Goal: Navigation & Orientation: Find specific page/section

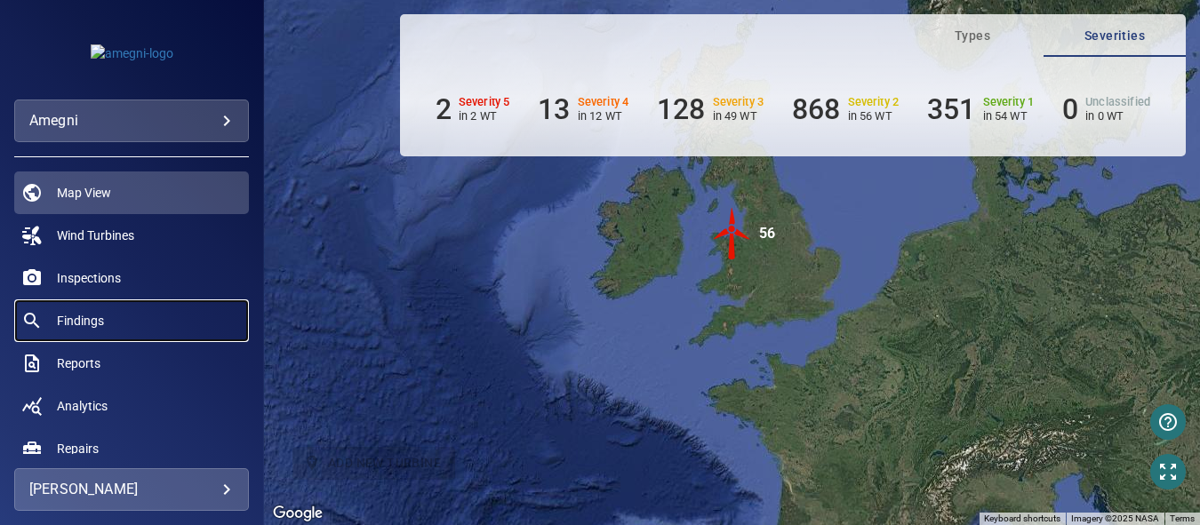
click at [95, 315] on span "Findings" at bounding box center [80, 321] width 47 height 18
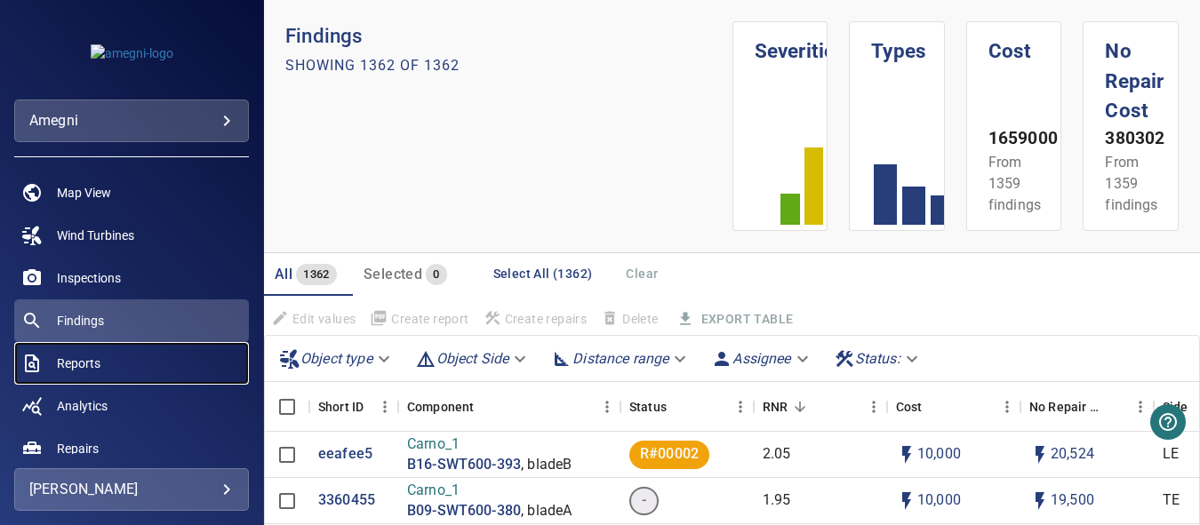
click at [86, 365] on span "Reports" at bounding box center [79, 364] width 44 height 18
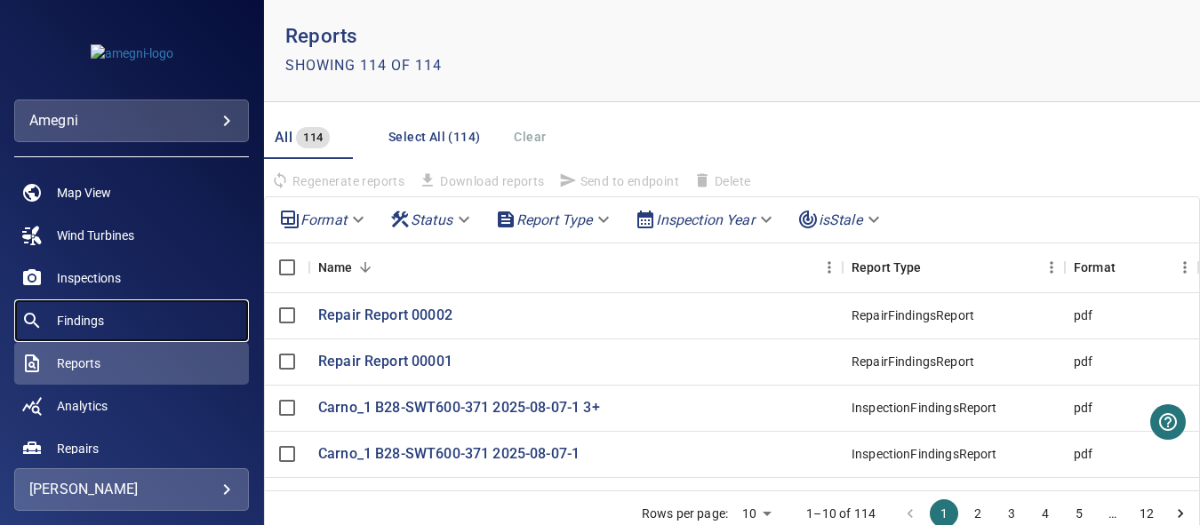
click at [97, 325] on span "Findings" at bounding box center [80, 321] width 47 height 18
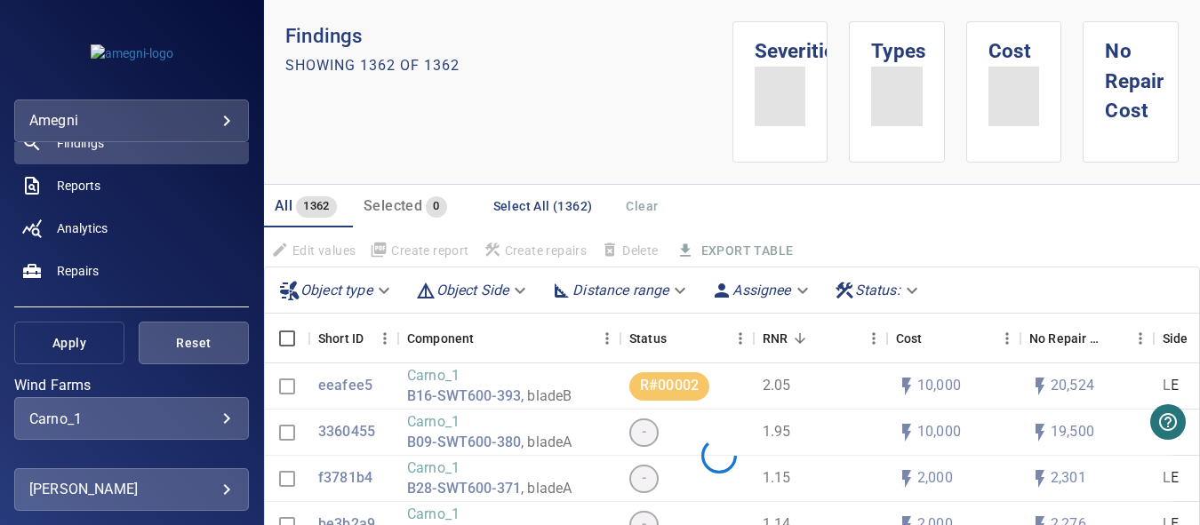
scroll to position [267, 0]
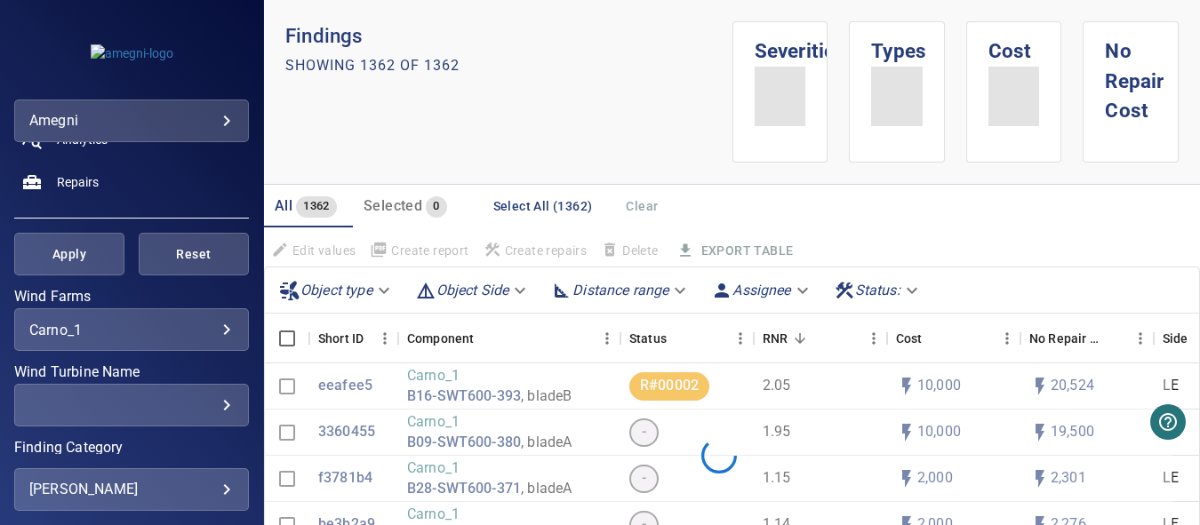
click at [217, 473] on div "​" at bounding box center [131, 481] width 204 height 17
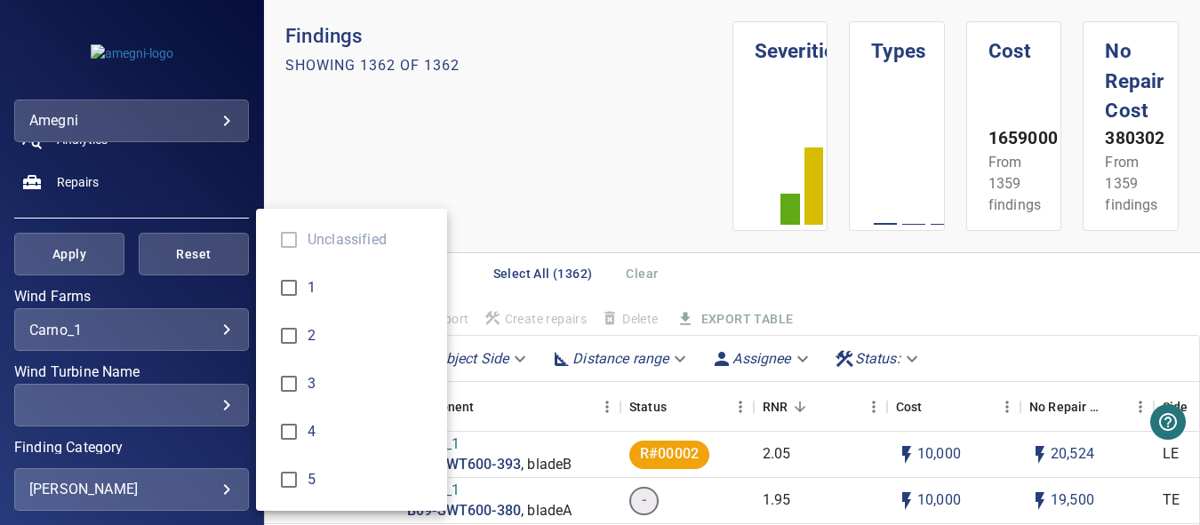
scroll to position [356, 0]
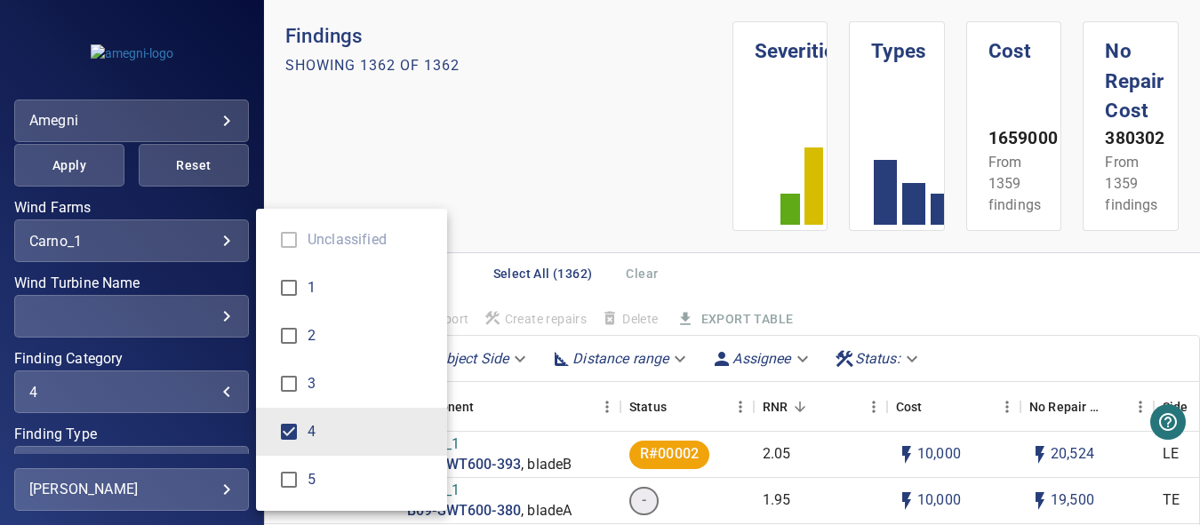
type input "***"
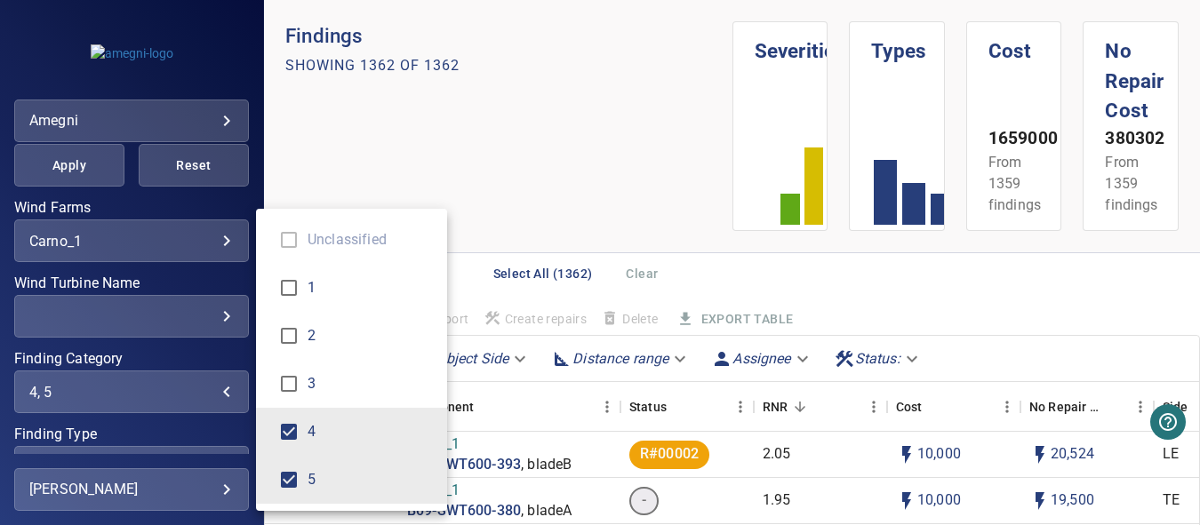
click at [539, 208] on div "Finding Category" at bounding box center [600, 262] width 1200 height 525
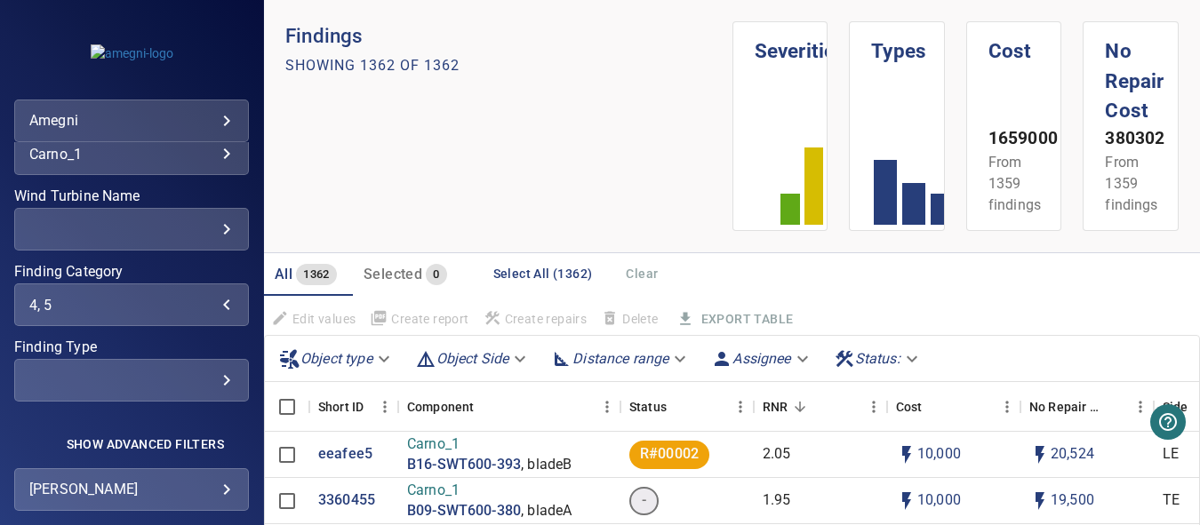
scroll to position [448, 0]
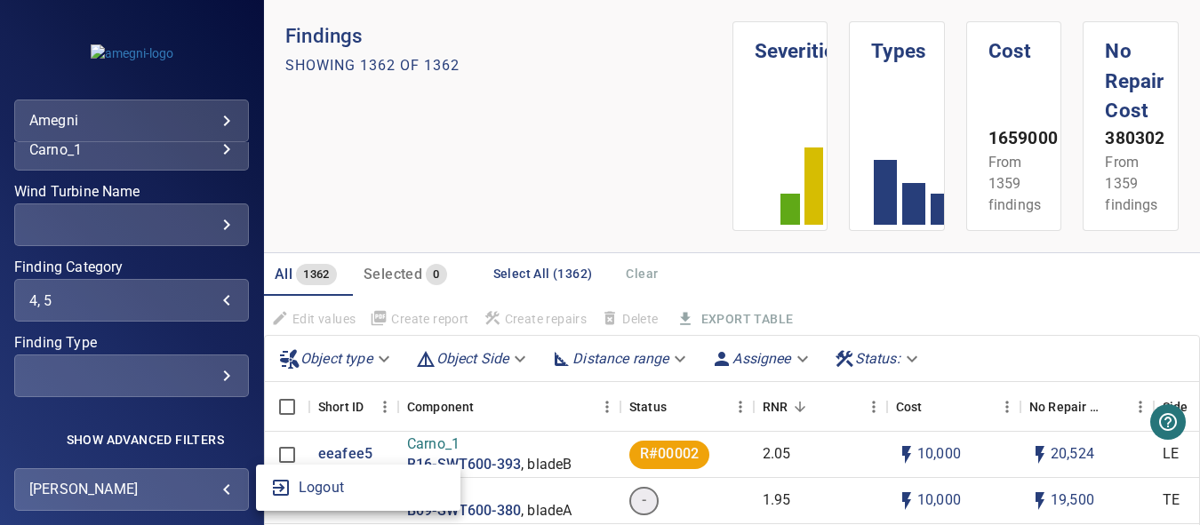
click at [228, 491] on body "**********" at bounding box center [600, 262] width 1200 height 525
click at [163, 409] on div at bounding box center [600, 262] width 1200 height 525
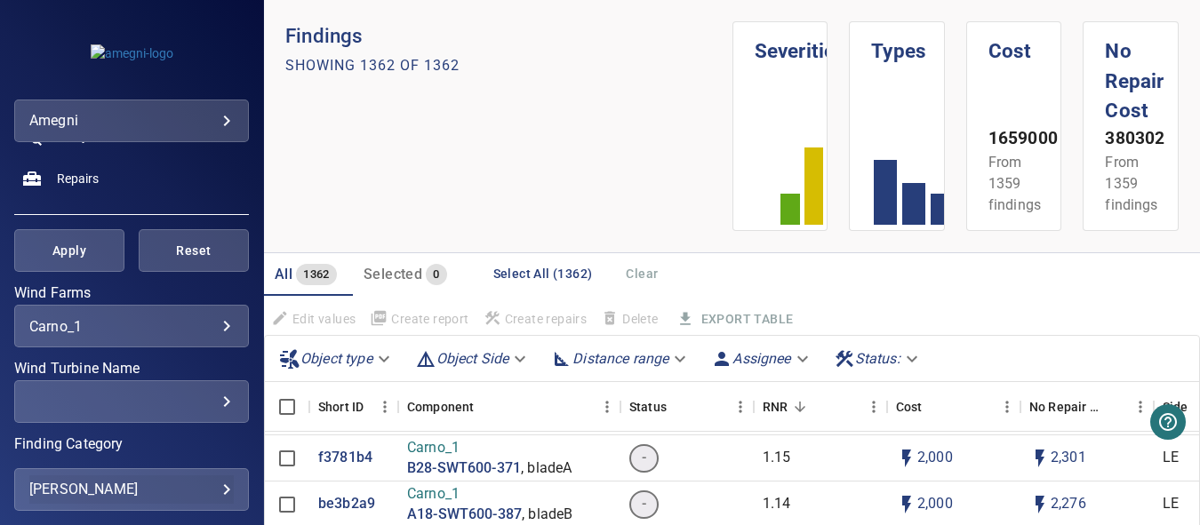
scroll to position [178, 0]
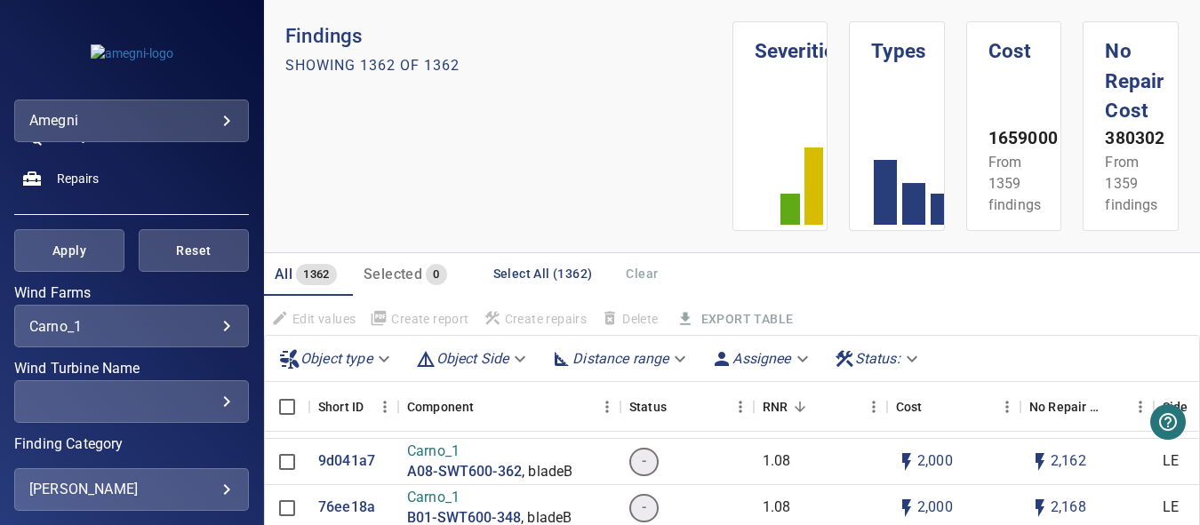
click at [211, 404] on div "​" at bounding box center [131, 402] width 204 height 17
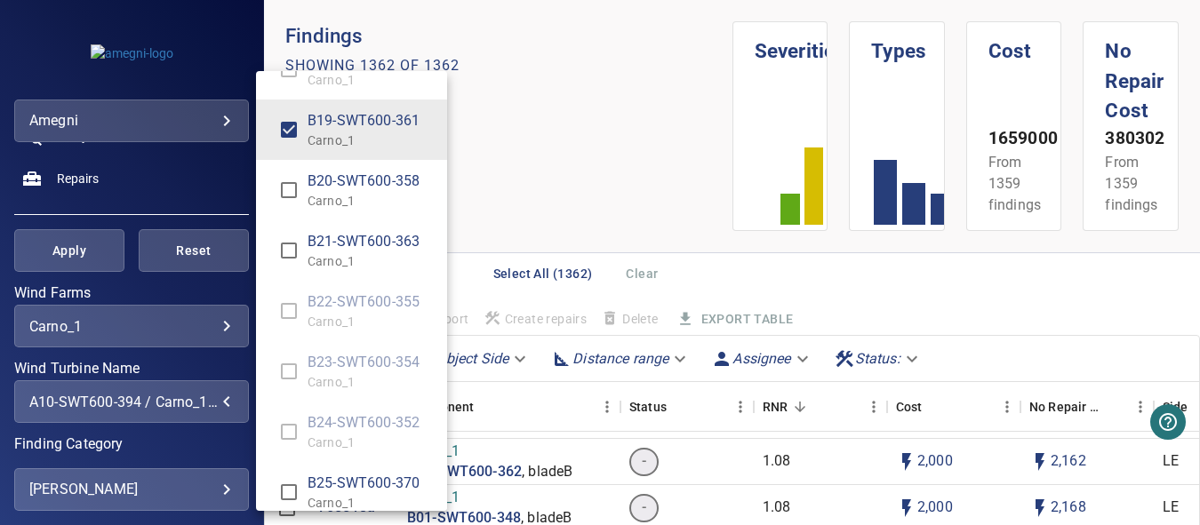
scroll to position [2765, 0]
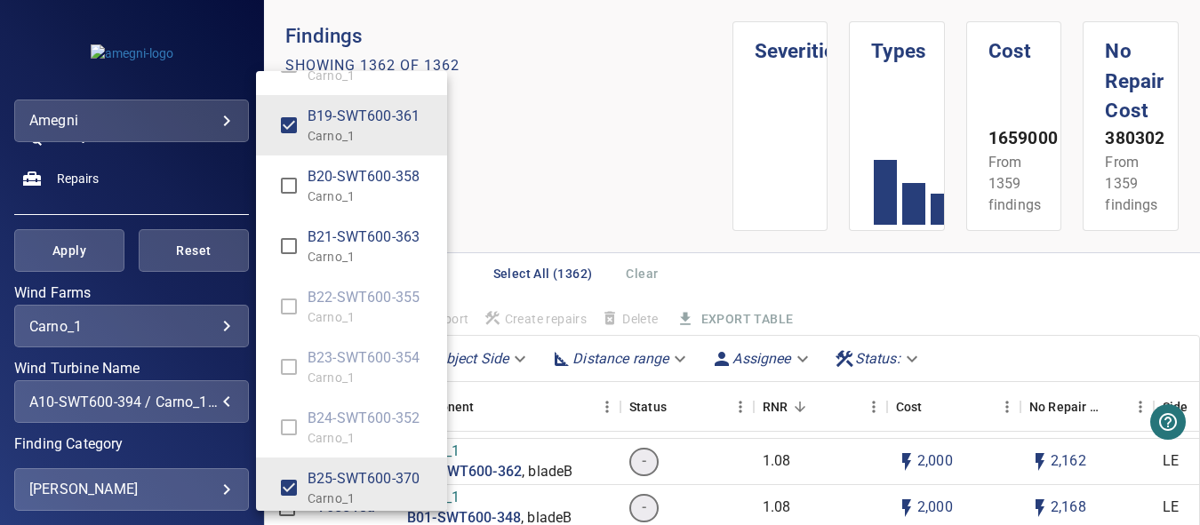
type input "**********"
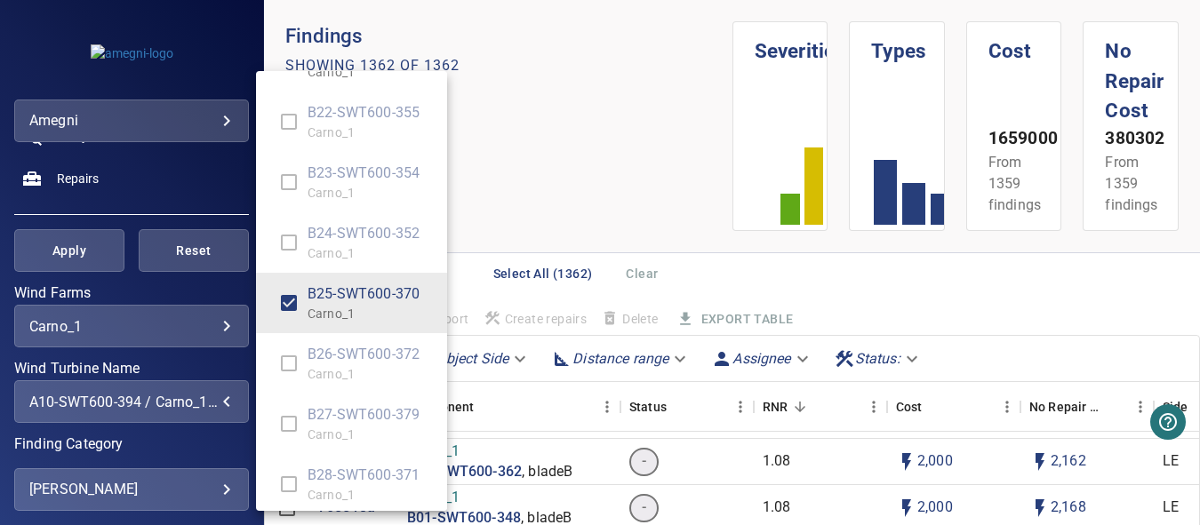
scroll to position [2961, 0]
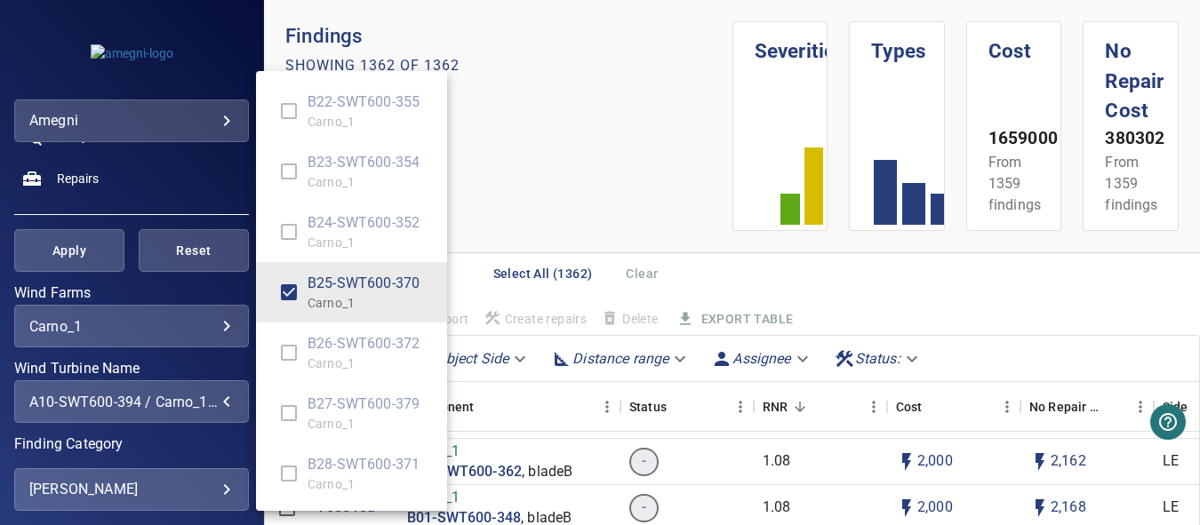
click at [569, 190] on div "Wind Turbine Name" at bounding box center [600, 262] width 1200 height 525
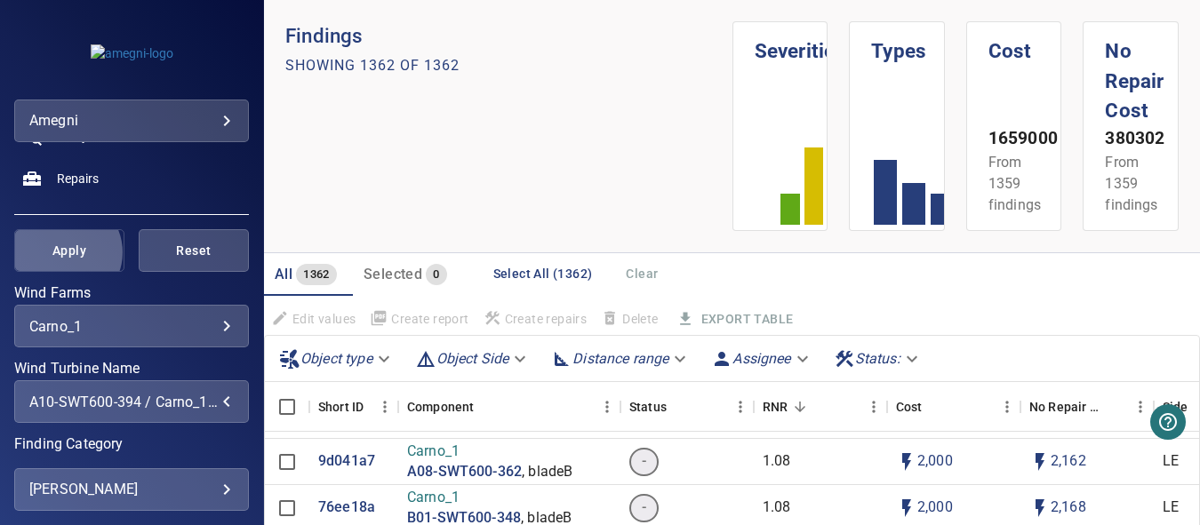
click at [63, 252] on span "Apply" at bounding box center [69, 251] width 66 height 22
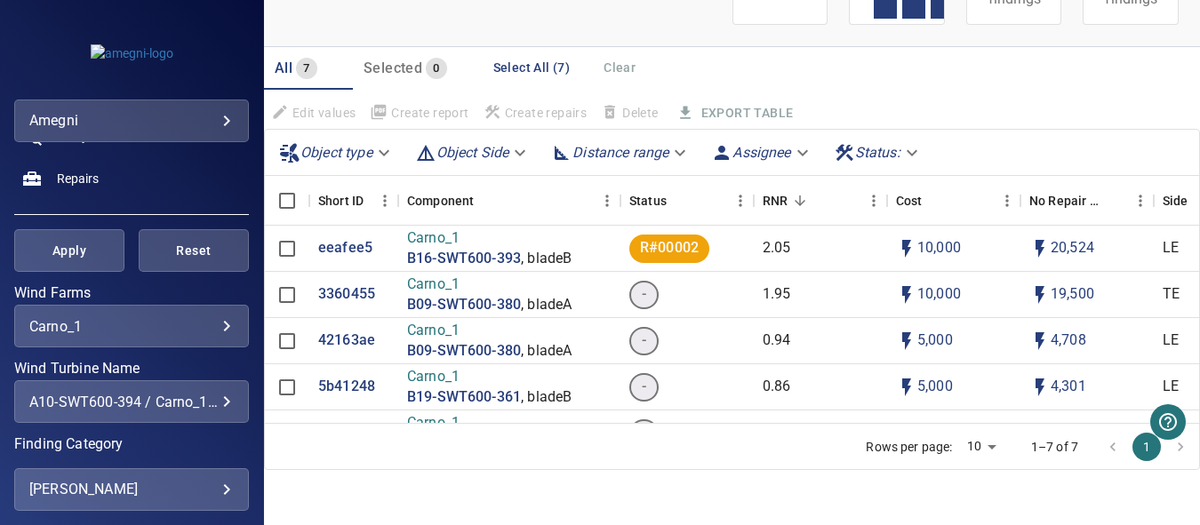
scroll to position [187, 0]
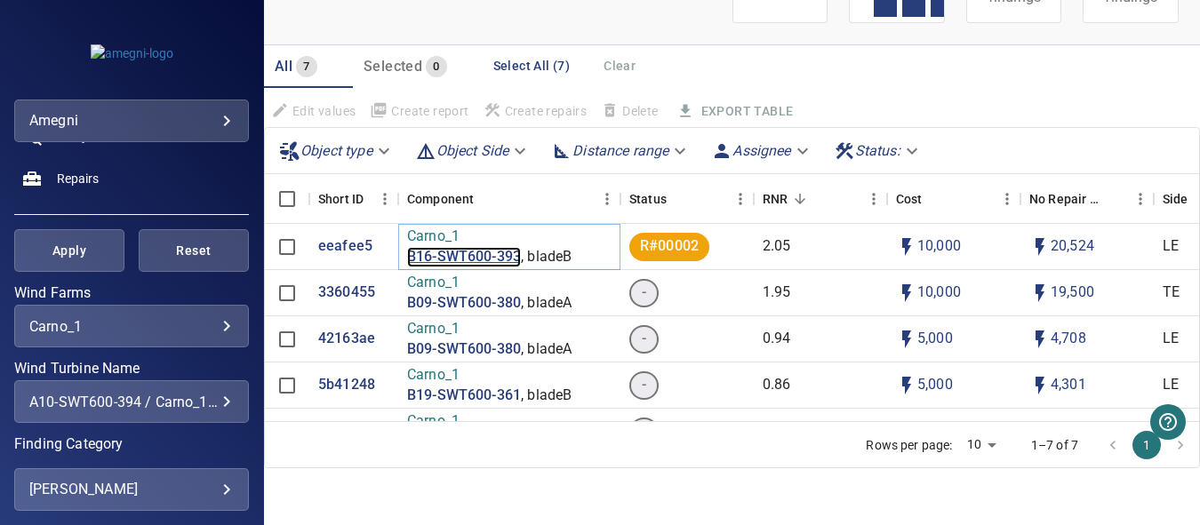
click at [458, 255] on p "B16-SWT600-393" at bounding box center [464, 257] width 114 height 20
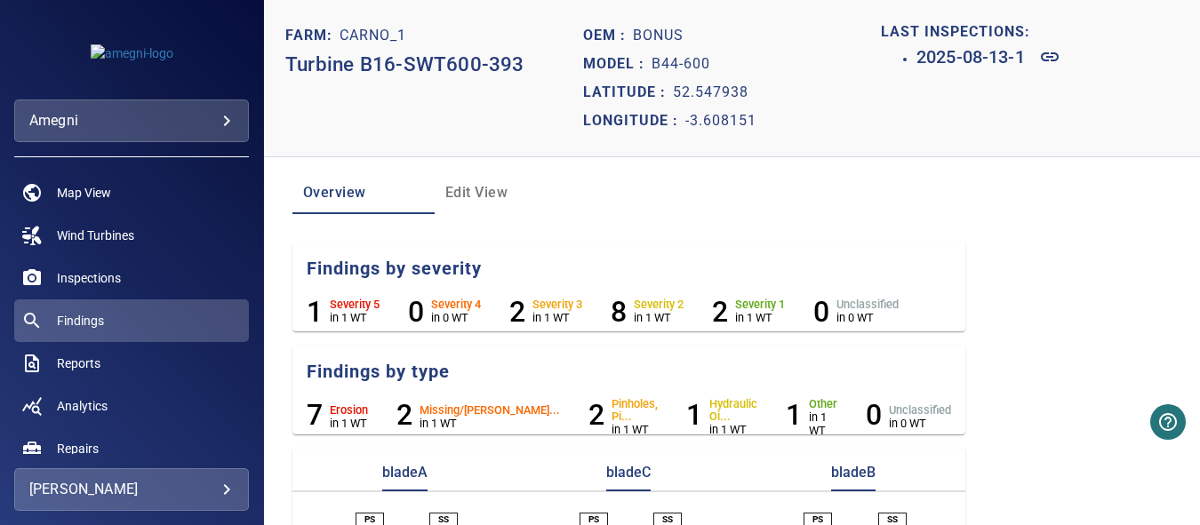
click at [461, 196] on span "Edit View" at bounding box center [505, 192] width 121 height 25
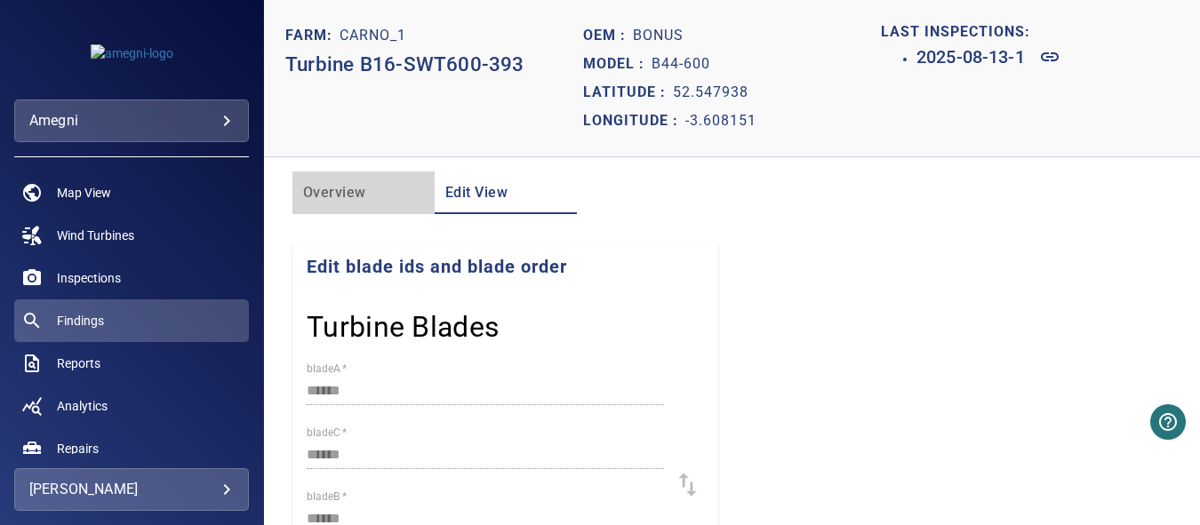
click at [337, 190] on span "Overview" at bounding box center [363, 192] width 121 height 25
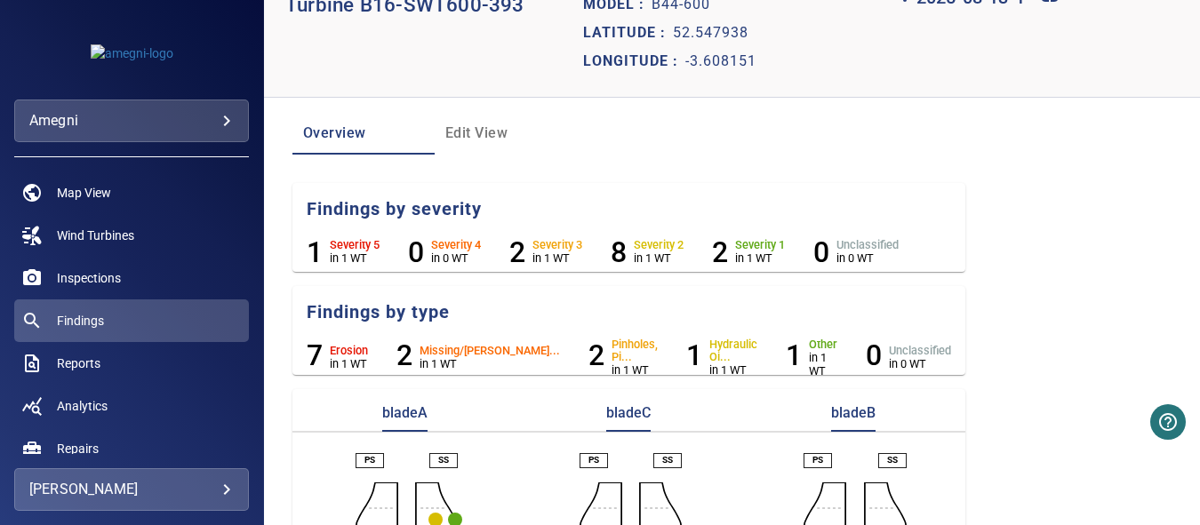
scroll to position [89, 0]
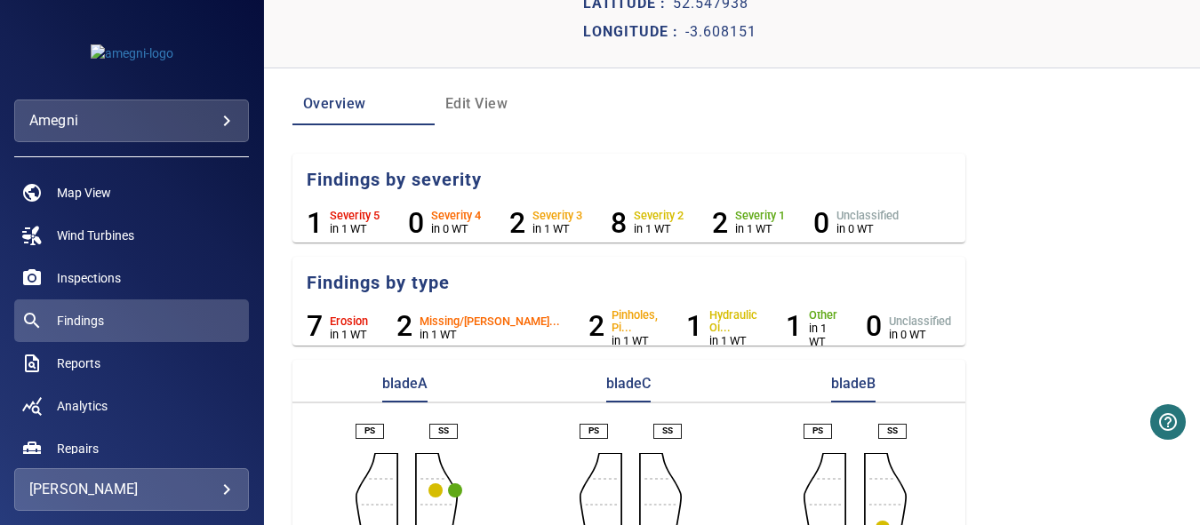
click at [606, 381] on p "bladeC" at bounding box center [628, 388] width 44 height 28
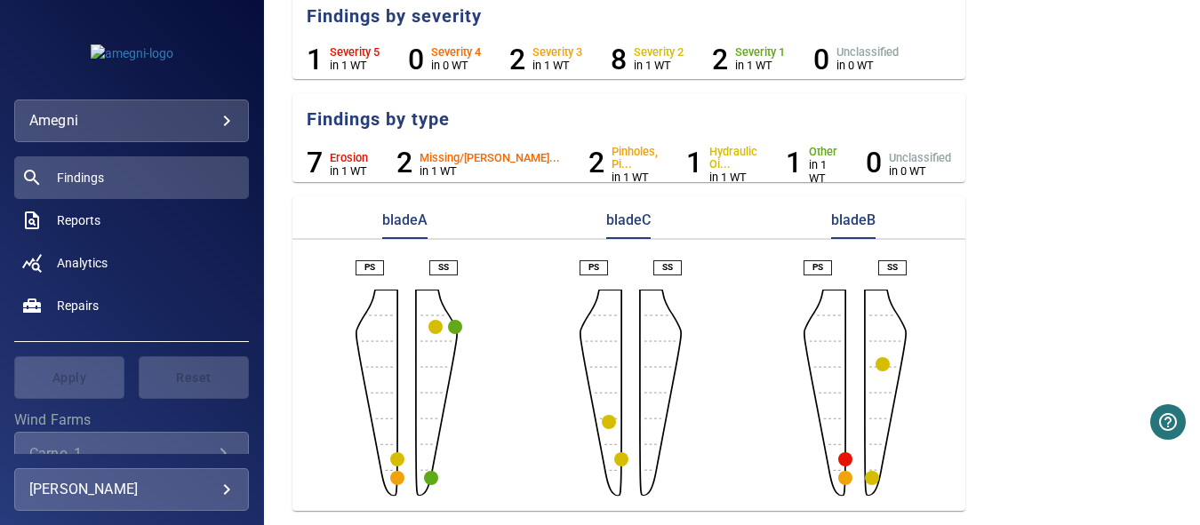
scroll to position [0, 0]
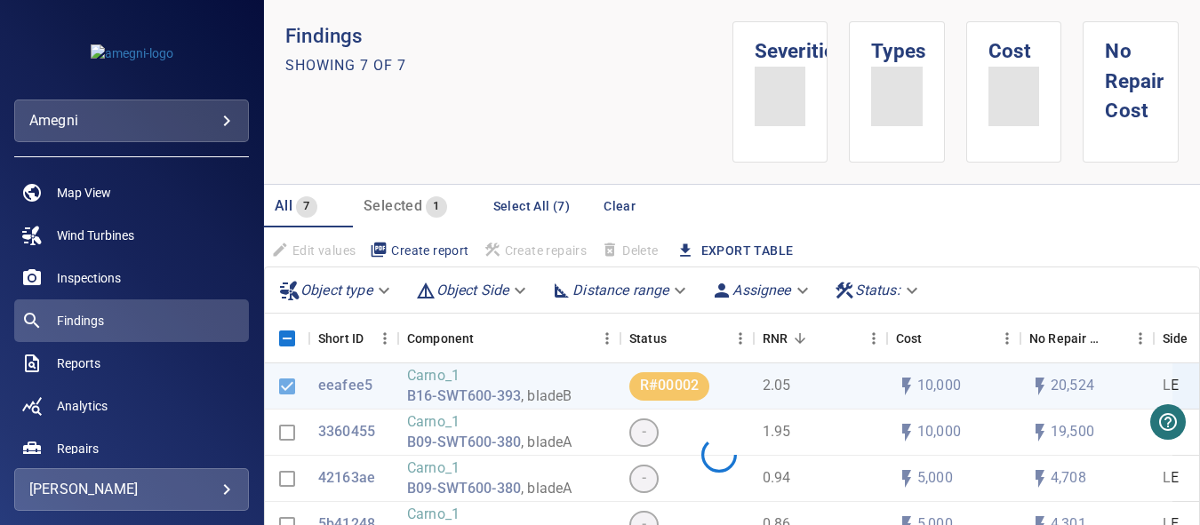
click at [435, 434] on div at bounding box center [719, 455] width 908 height 183
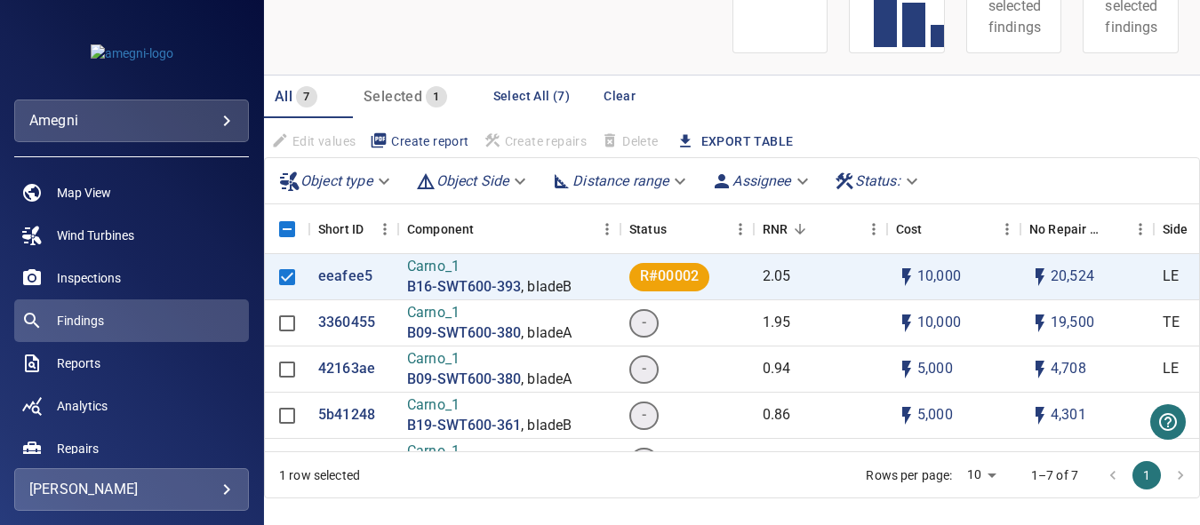
scroll to position [208, 0]
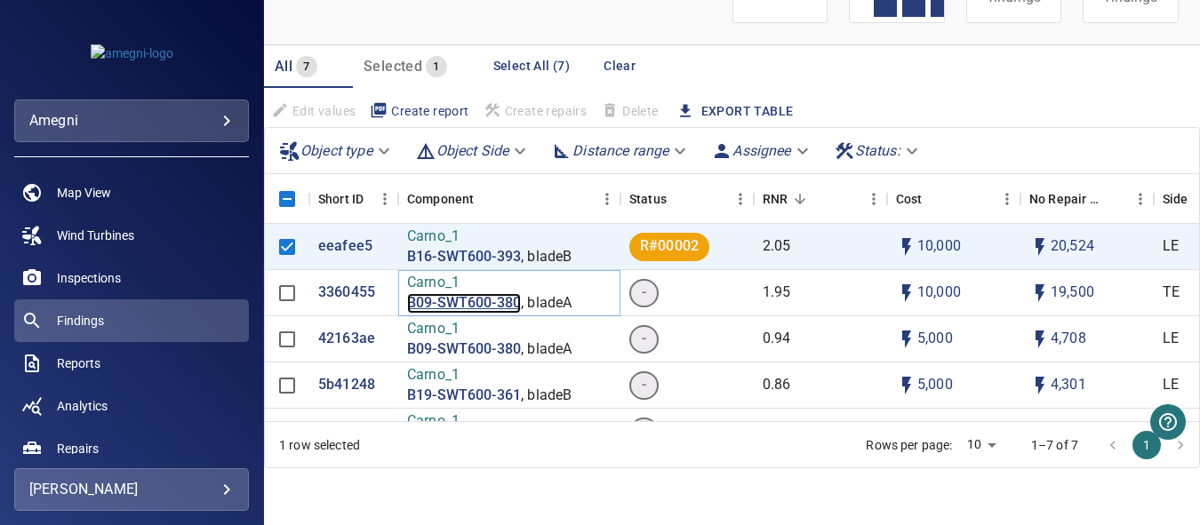
click at [445, 305] on p "B09-SWT600-380" at bounding box center [464, 303] width 114 height 20
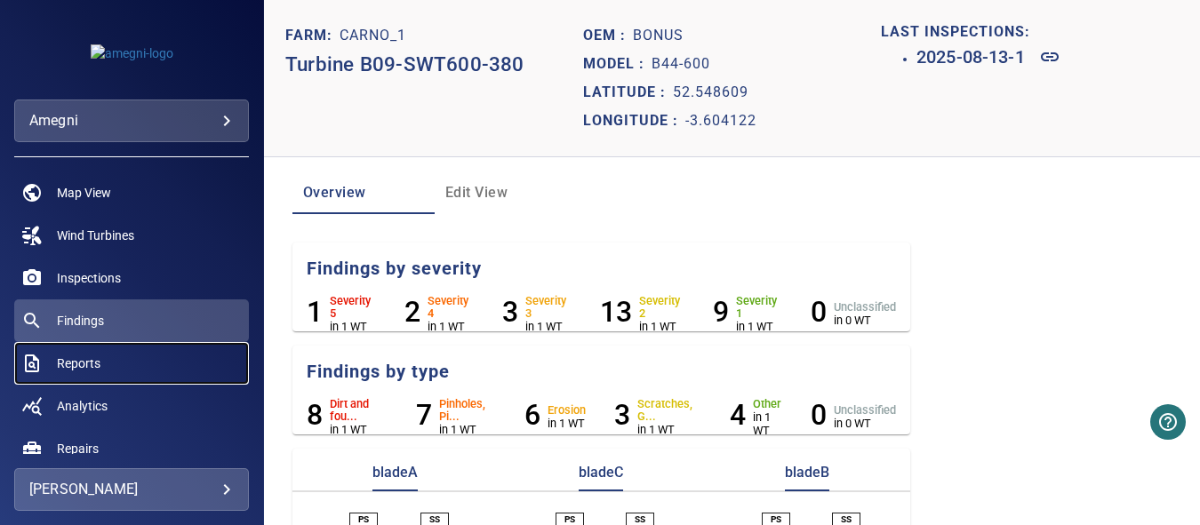
click at [76, 364] on span "Reports" at bounding box center [79, 364] width 44 height 18
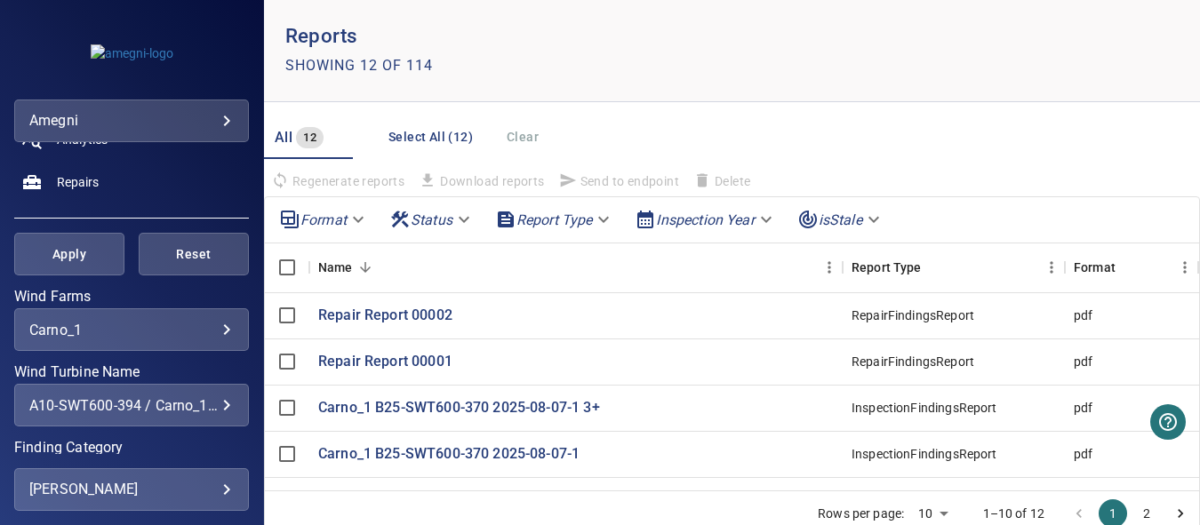
scroll to position [356, 0]
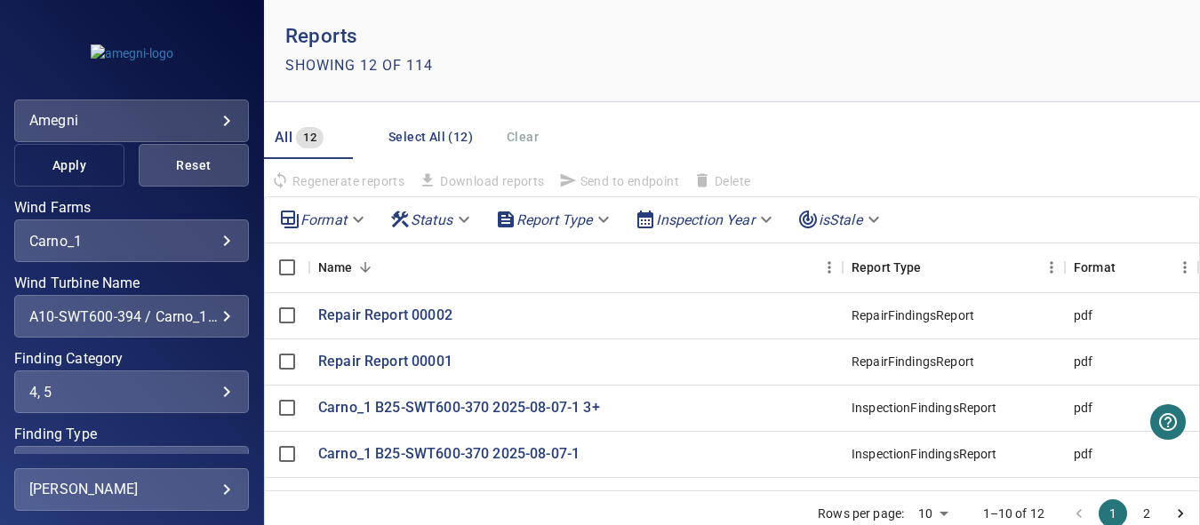
click at [61, 170] on span "Apply" at bounding box center [69, 166] width 66 height 22
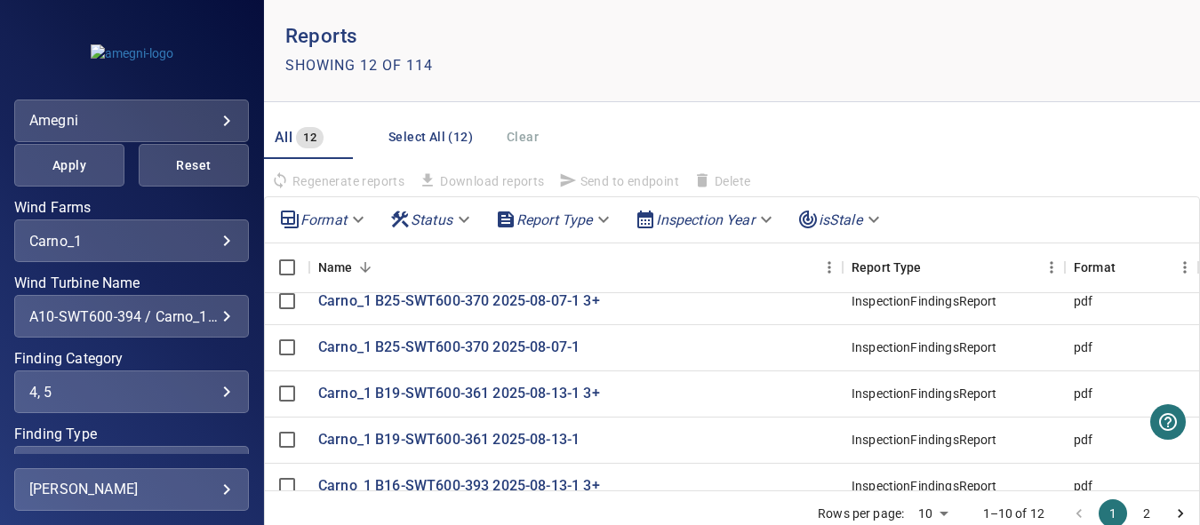
scroll to position [120, 0]
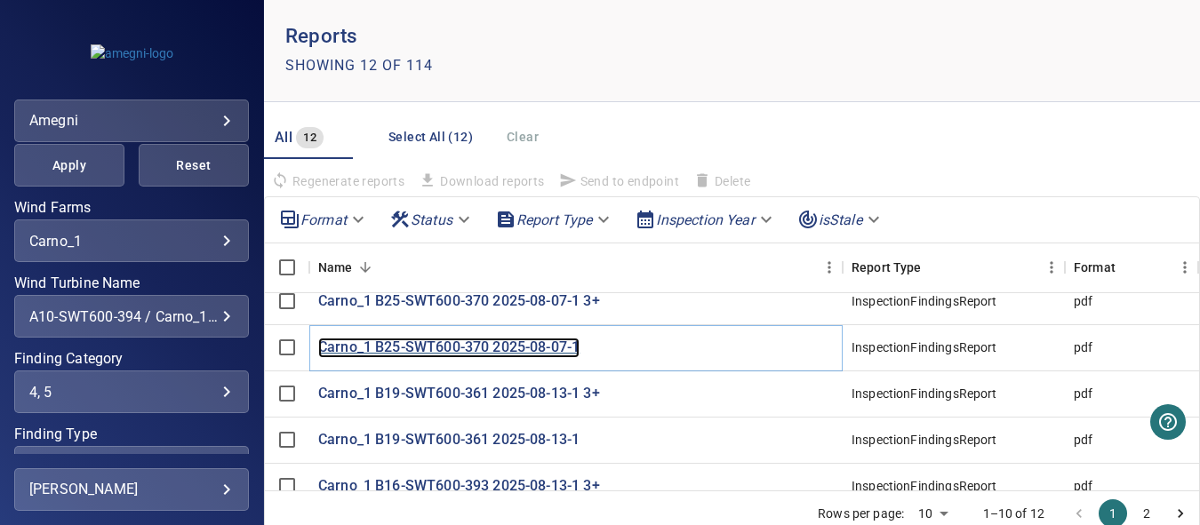
click at [433, 338] on p "Carno_1 B25-SWT600-370 2025-08-07-1" at bounding box center [448, 348] width 261 height 20
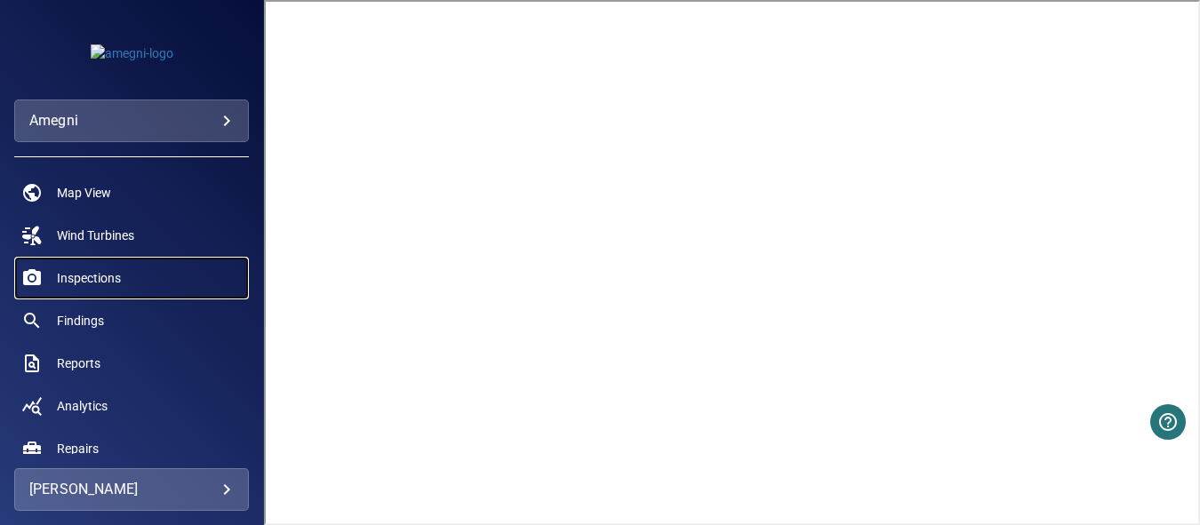
click at [82, 277] on span "Inspections" at bounding box center [89, 278] width 64 height 18
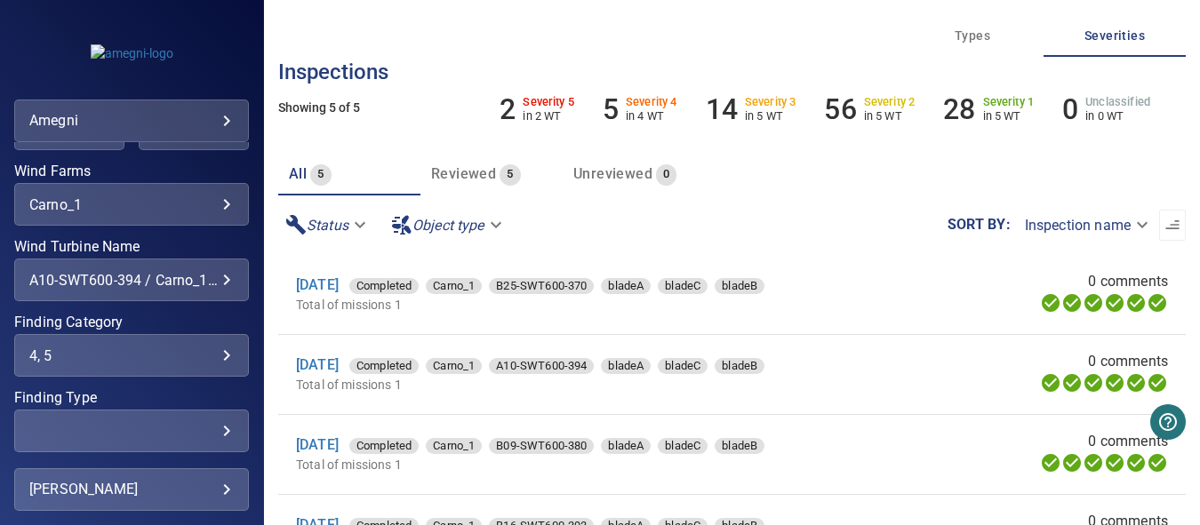
scroll to position [285, 0]
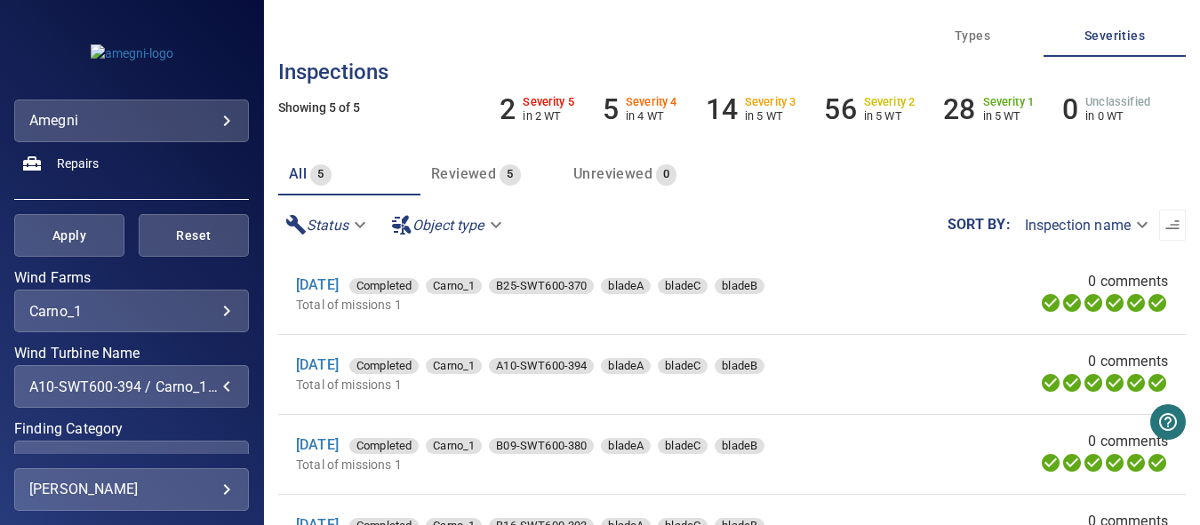
click at [211, 382] on div "A10-SWT600-394 / Carno_1, B09-SWT600-380 / Carno_1, B16-SWT600-393 / Carno_1, B…" at bounding box center [131, 387] width 204 height 17
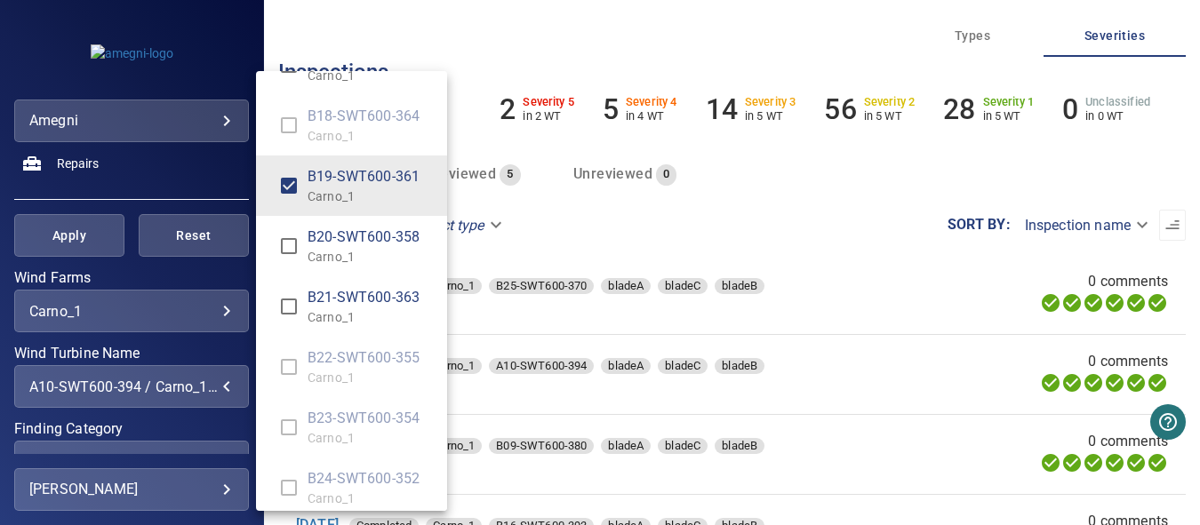
scroll to position [2694, 0]
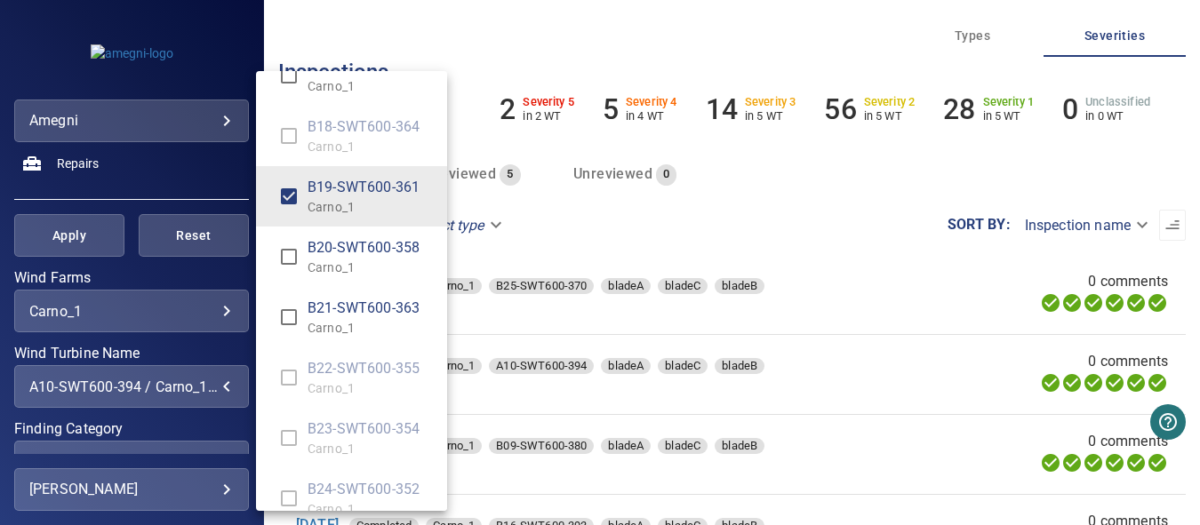
click at [71, 244] on div "Wind Turbine Name" at bounding box center [600, 262] width 1200 height 525
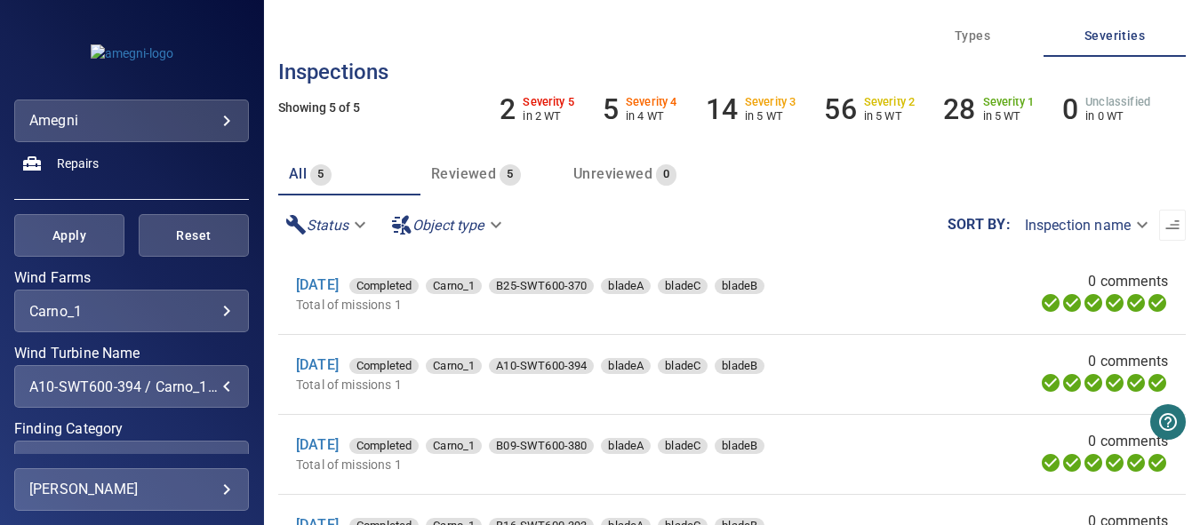
click at [71, 242] on span "Apply" at bounding box center [69, 236] width 66 height 22
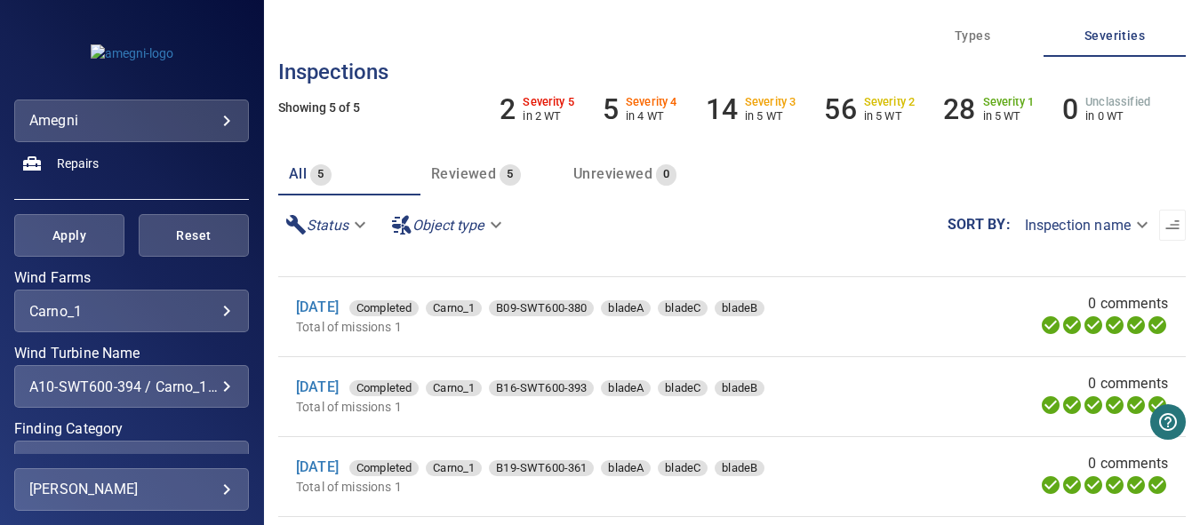
scroll to position [0, 0]
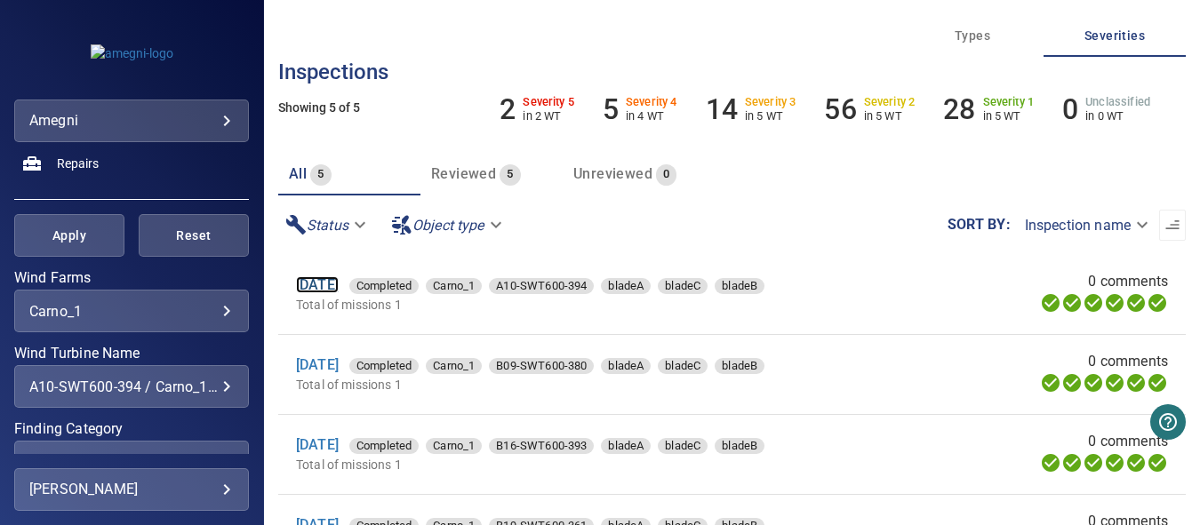
click at [339, 286] on link "[DATE]" at bounding box center [317, 285] width 43 height 17
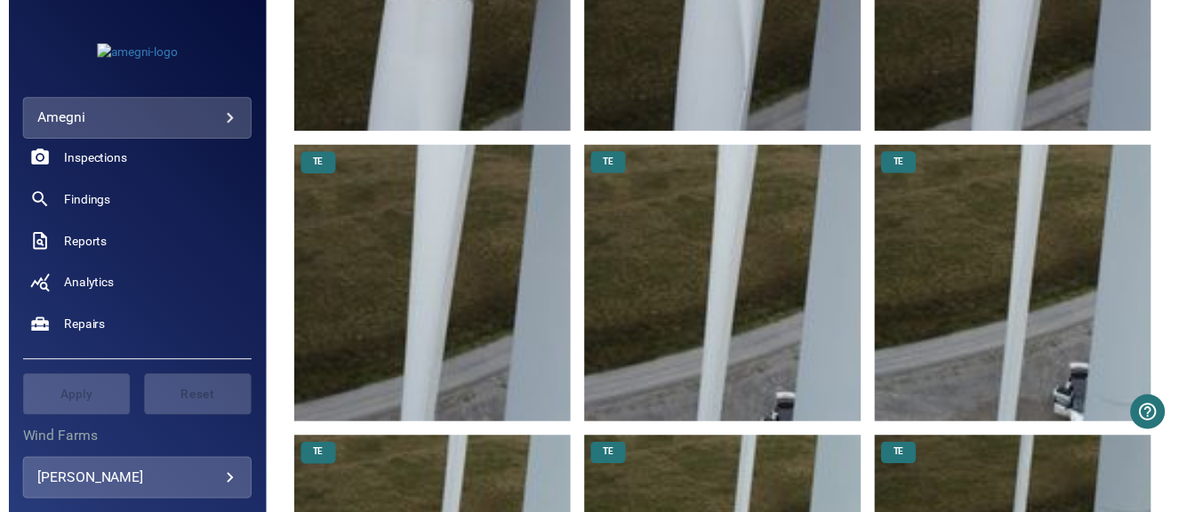
scroll to position [89, 0]
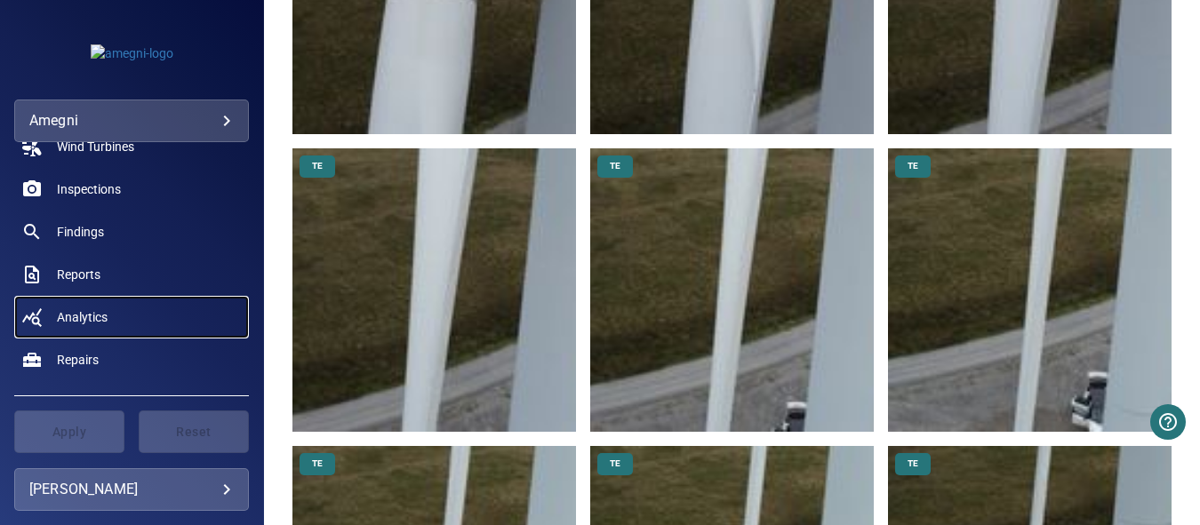
click at [84, 319] on span "Analytics" at bounding box center [82, 318] width 51 height 18
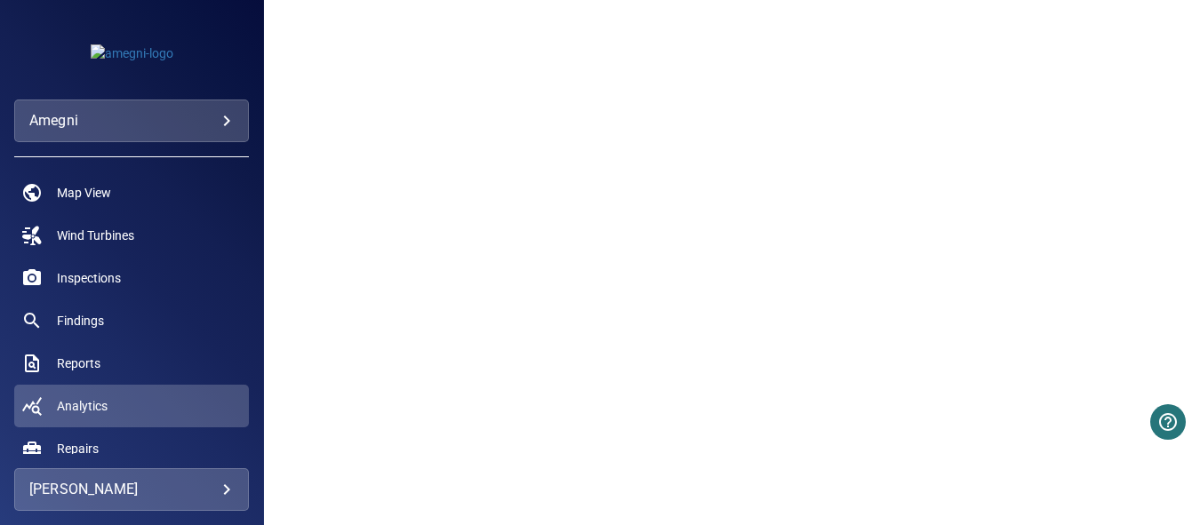
scroll to position [619, 0]
click at [65, 317] on span "Findings" at bounding box center [80, 321] width 47 height 18
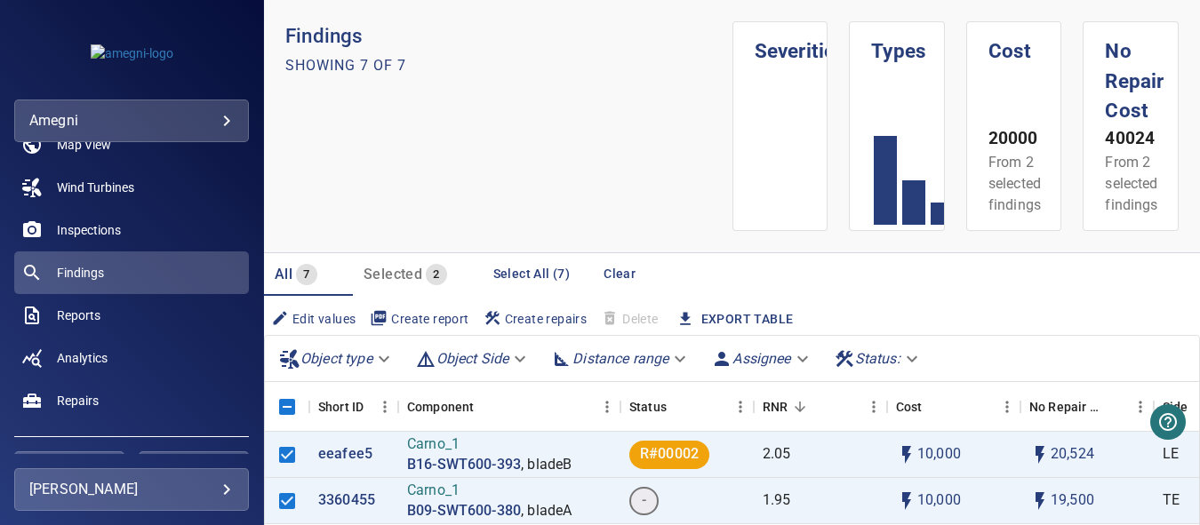
scroll to position [178, 0]
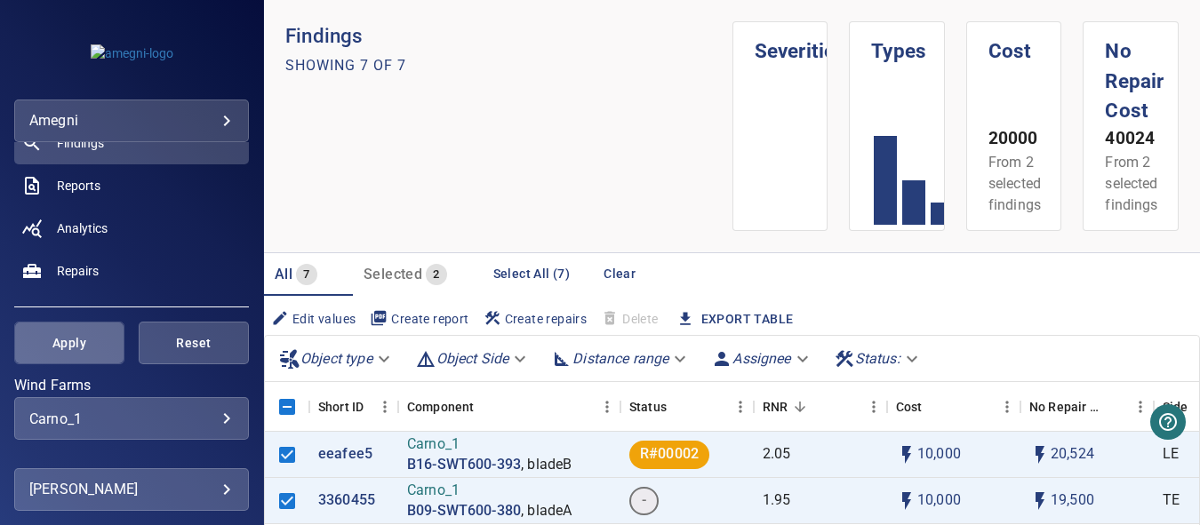
click at [83, 333] on span "Apply" at bounding box center [69, 344] width 66 height 22
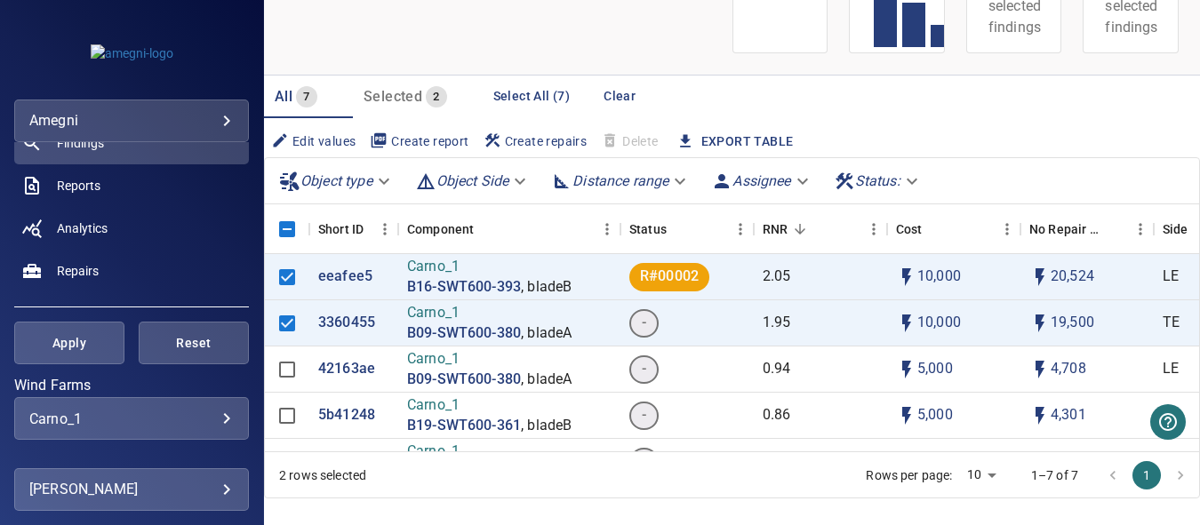
scroll to position [208, 0]
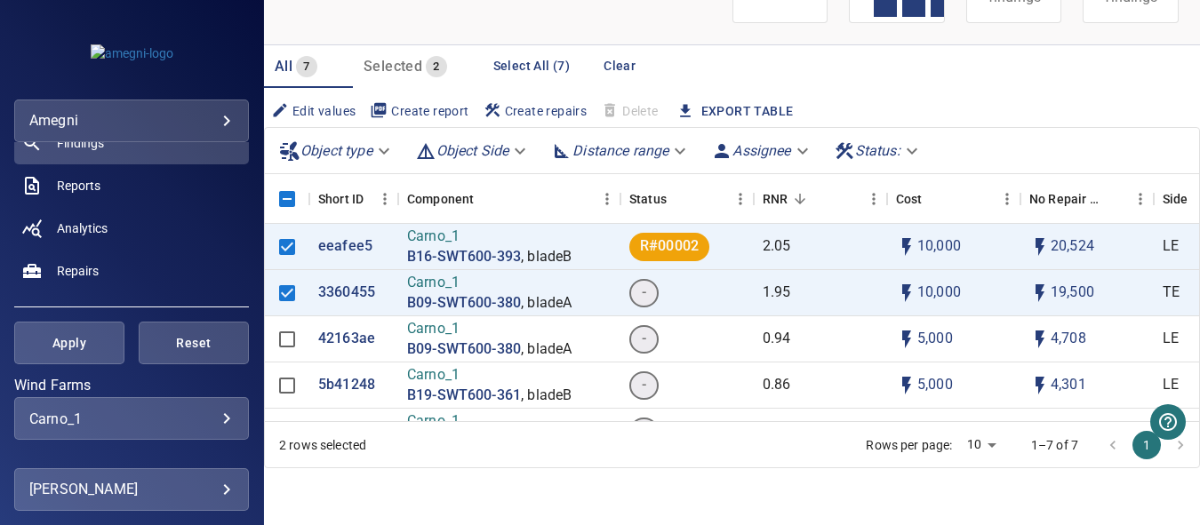
click at [974, 447] on body "**********" at bounding box center [600, 262] width 1200 height 525
click at [1101, 453] on div at bounding box center [600, 262] width 1200 height 525
click at [1166, 444] on li "pagination navigation" at bounding box center [1181, 445] width 34 height 28
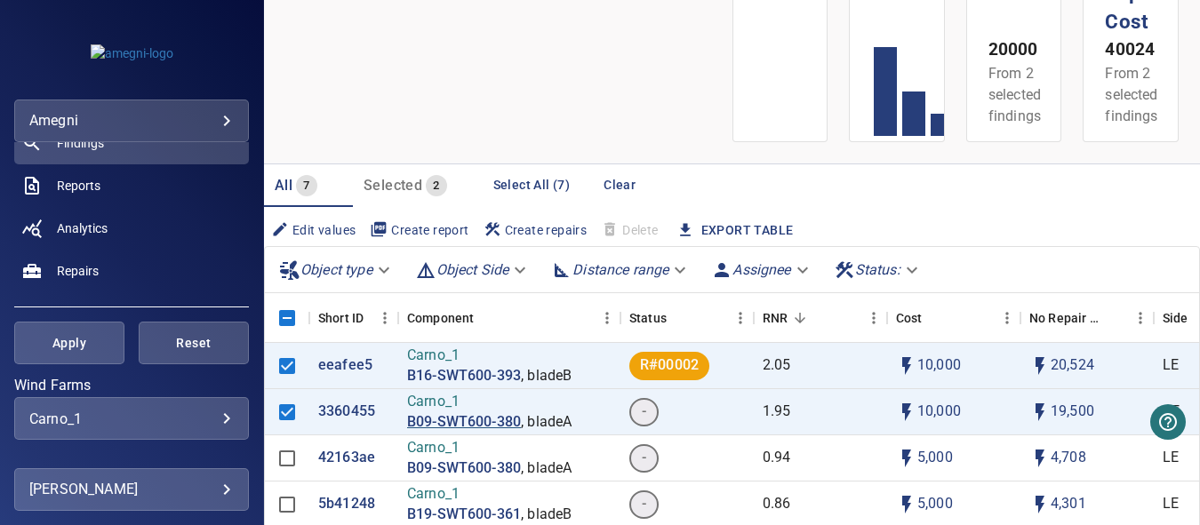
scroll to position [178, 0]
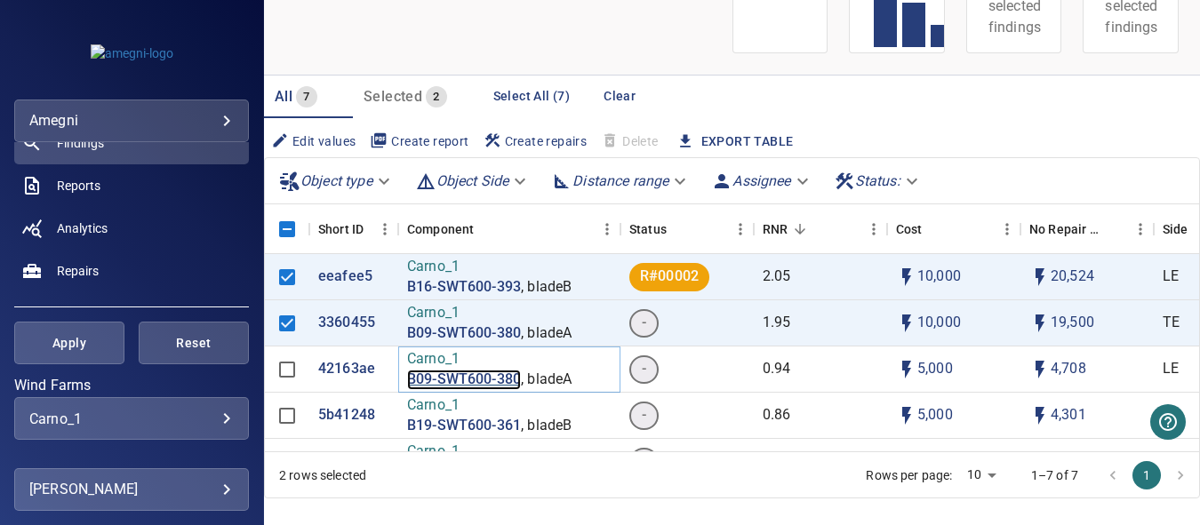
click at [494, 378] on p "B09-SWT600-380" at bounding box center [464, 380] width 114 height 20
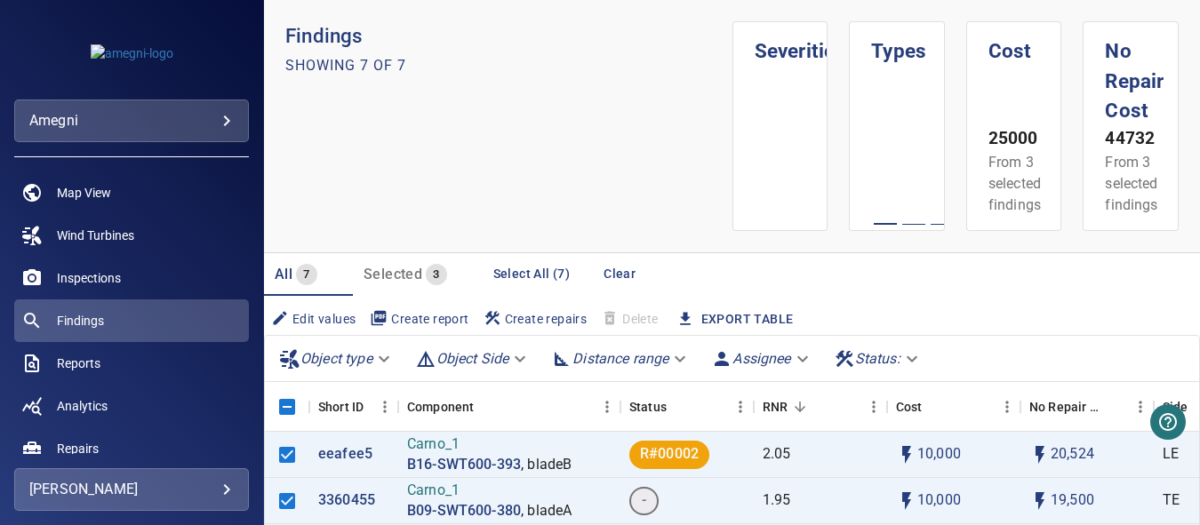
scroll to position [140, 0]
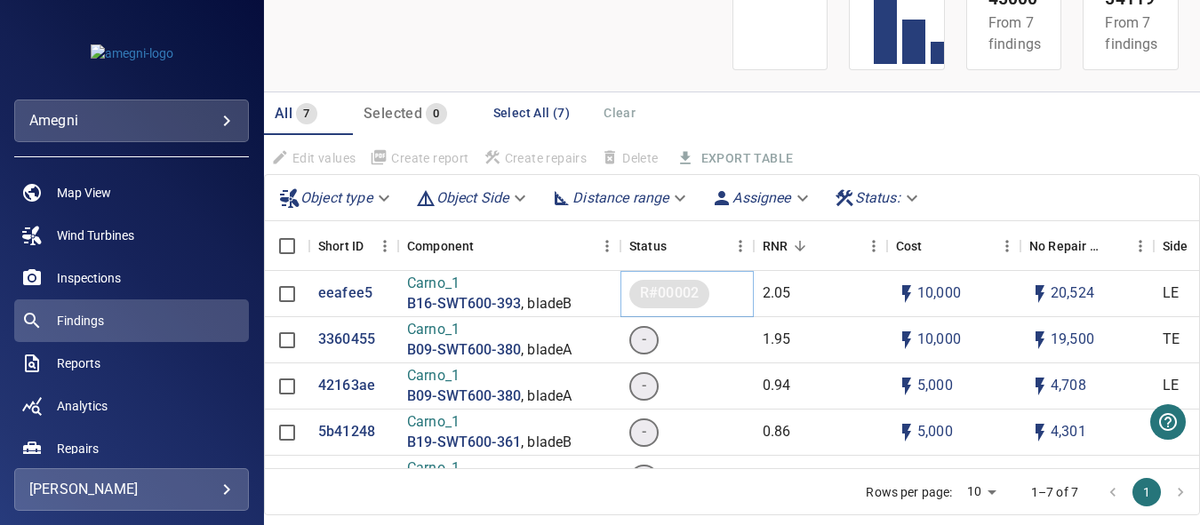
click at [665, 293] on span "R#00002" at bounding box center [669, 294] width 80 height 20
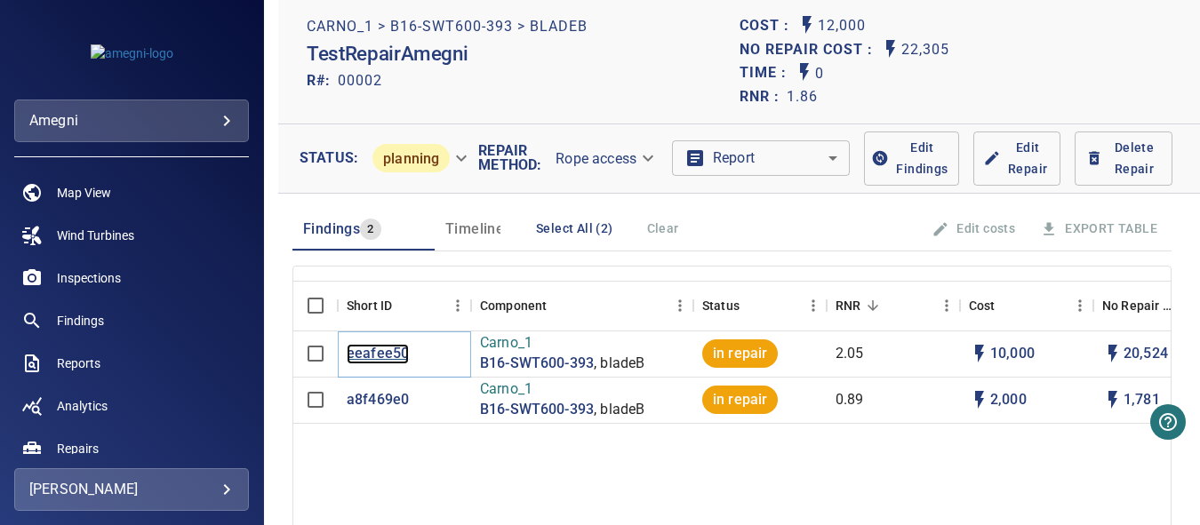
click at [385, 355] on p "eeafee50" at bounding box center [378, 354] width 62 height 20
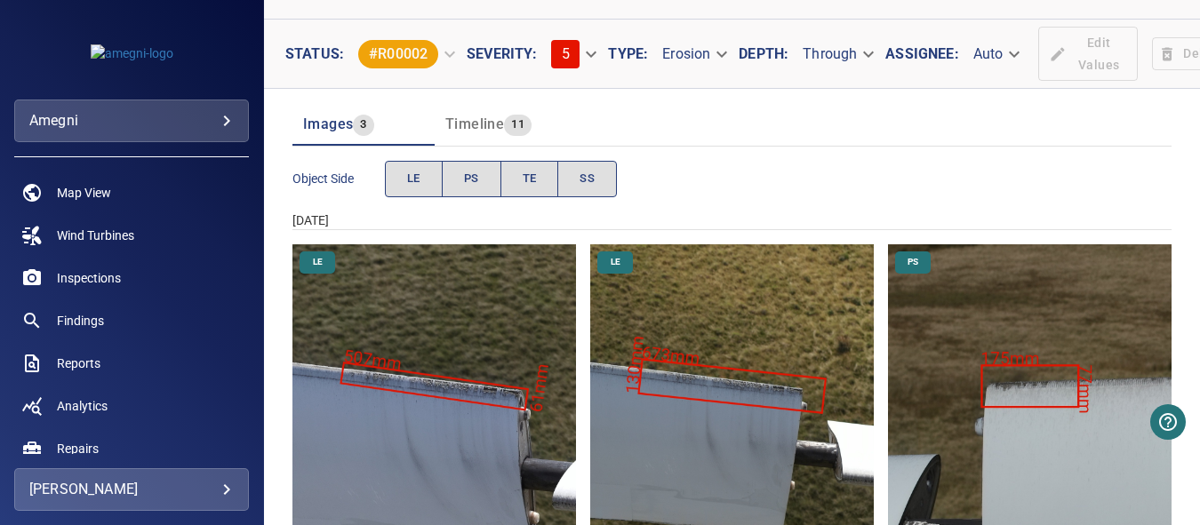
scroll to position [178, 0]
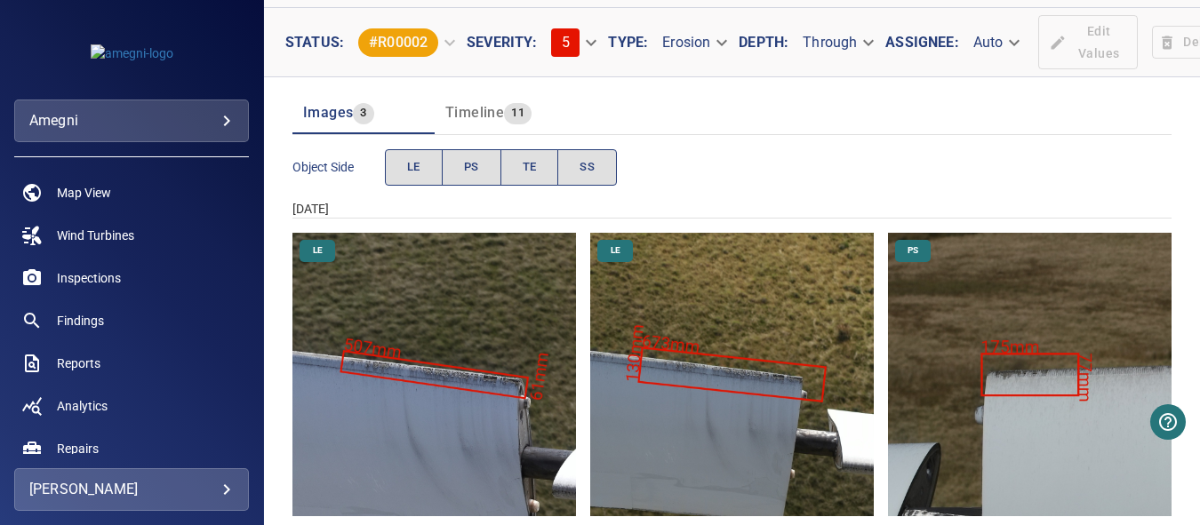
click at [500, 393] on img "Carno_1/B16-SWT600-393/2025-08-13-1/2025-08-13-1/image122wp134.jpg" at bounding box center [435, 375] width 284 height 284
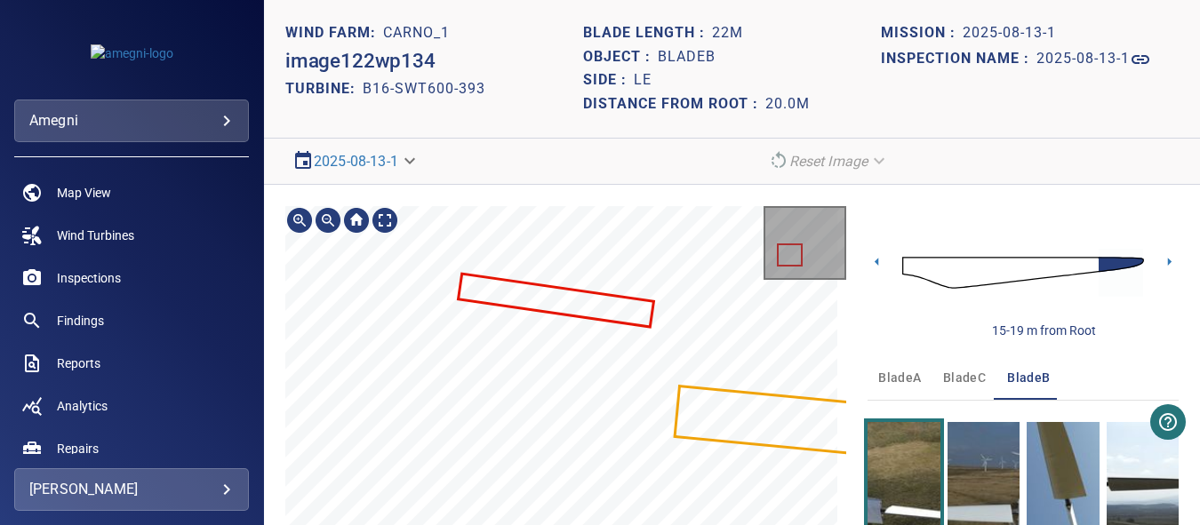
click at [815, 4] on section "**********" at bounding box center [732, 262] width 936 height 525
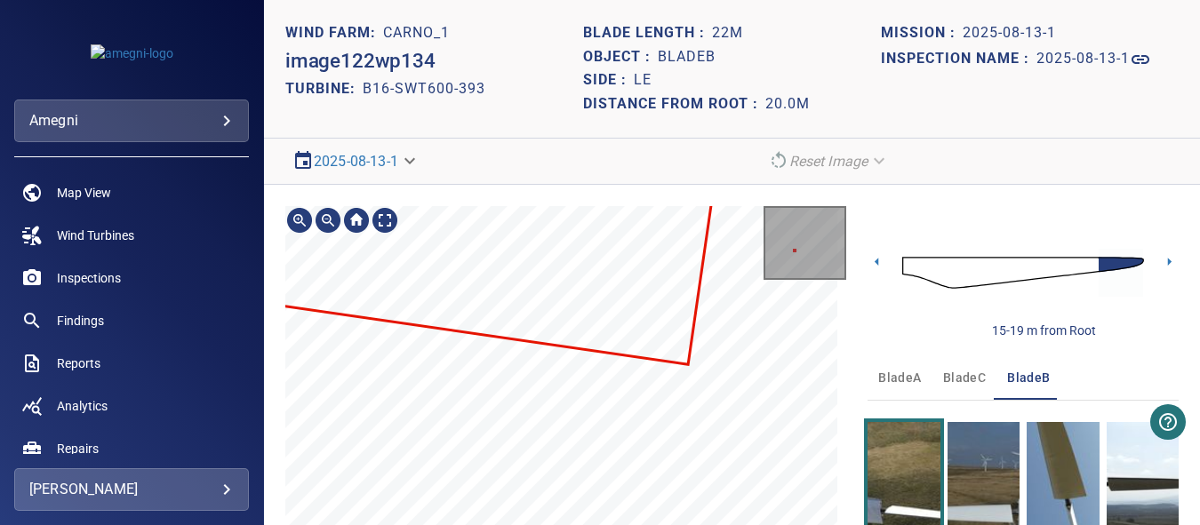
click at [669, 525] on html "**********" at bounding box center [600, 262] width 1200 height 525
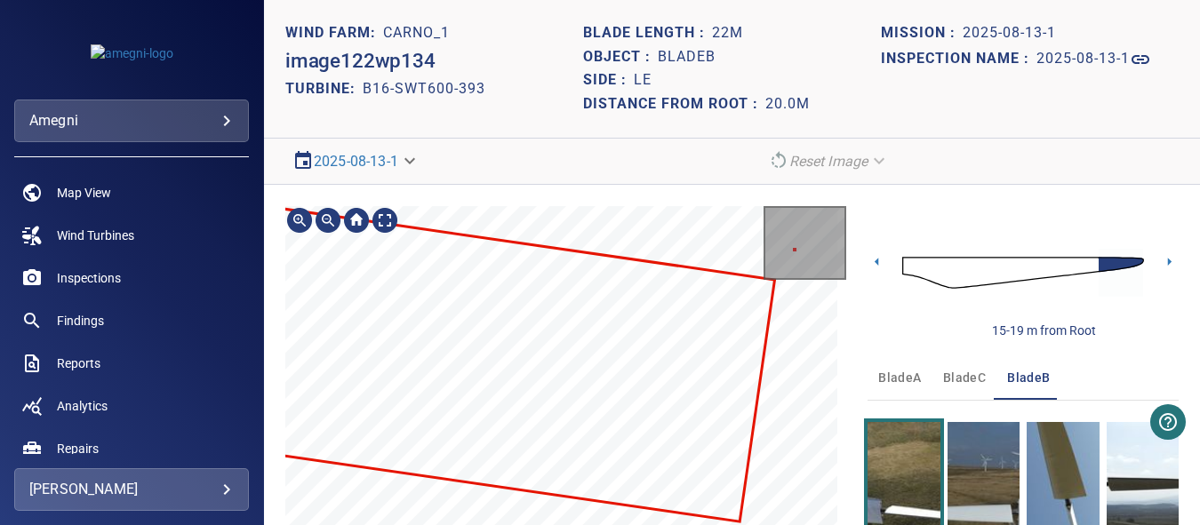
scroll to position [170, 0]
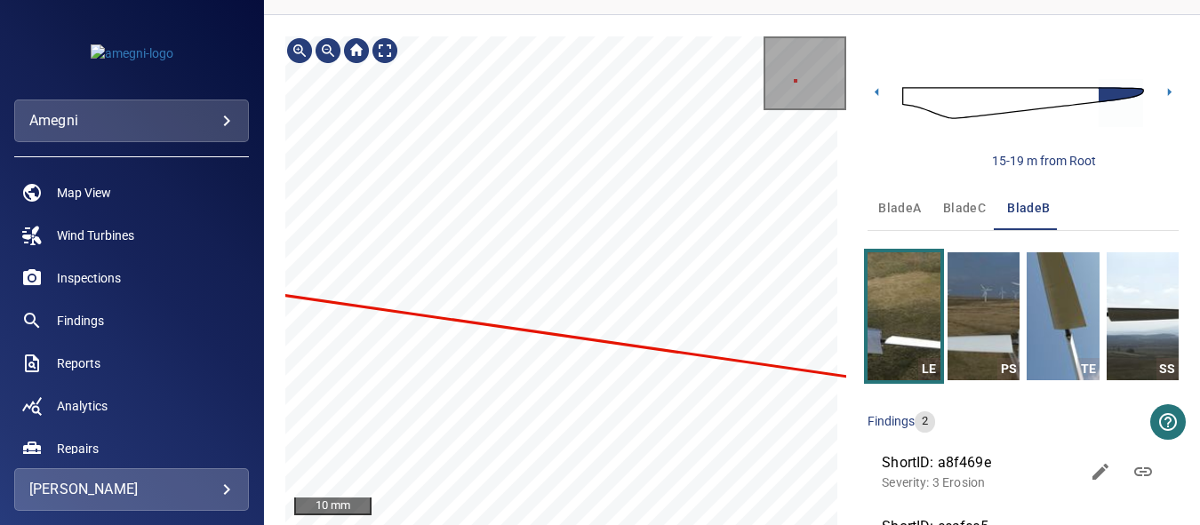
click at [605, 383] on div "Carno_1/B16-SWT600-393/eeafee50-7f6f-11f0-be82-292a64efafee Severity 5 Erosion" at bounding box center [565, 280] width 561 height 489
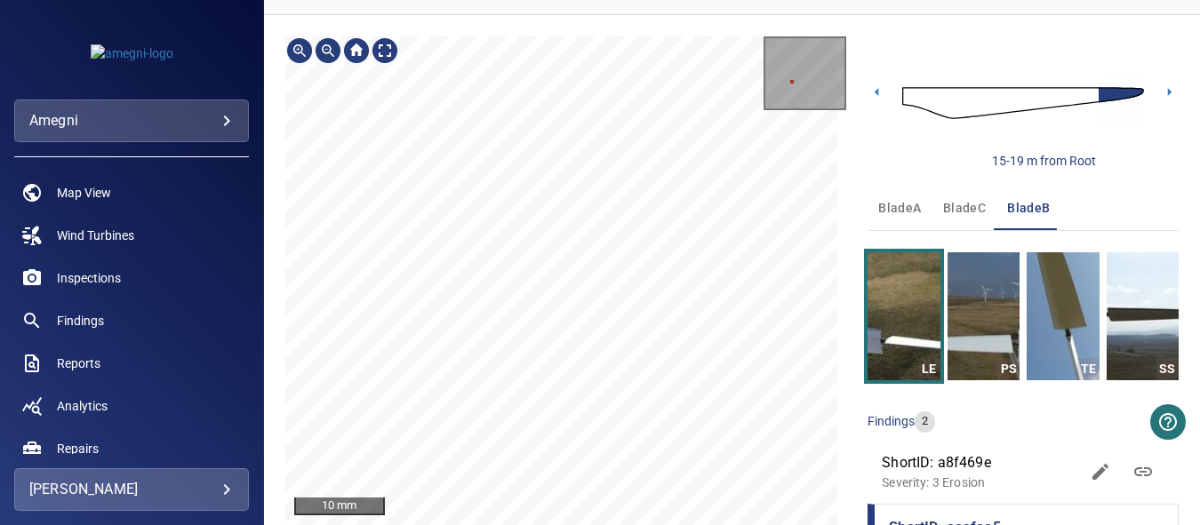
click at [386, 525] on html "**********" at bounding box center [600, 262] width 1200 height 525
click at [470, 525] on html "**********" at bounding box center [600, 262] width 1200 height 525
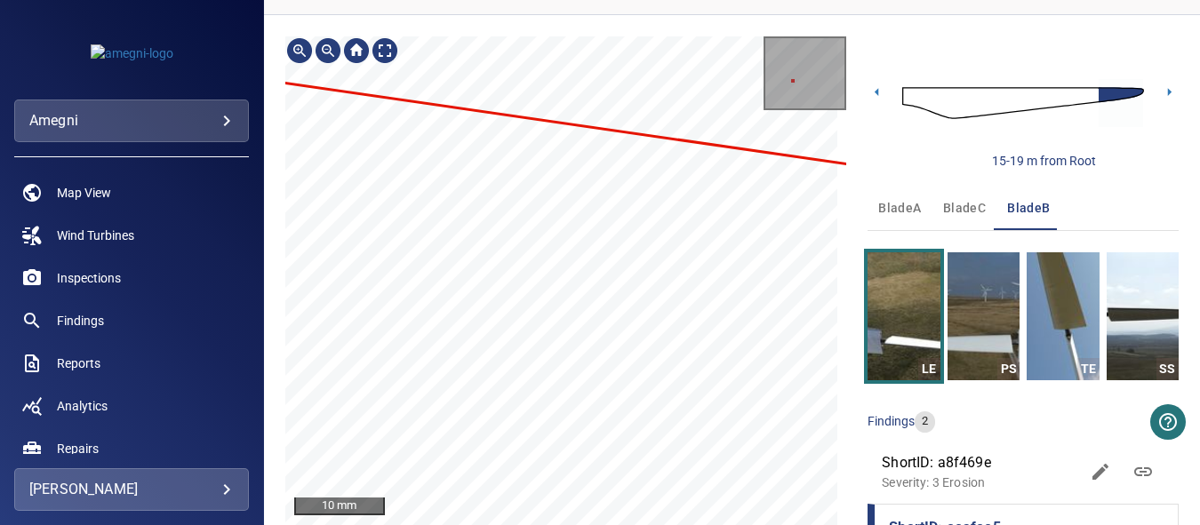
click at [350, 525] on html "**********" at bounding box center [600, 262] width 1200 height 525
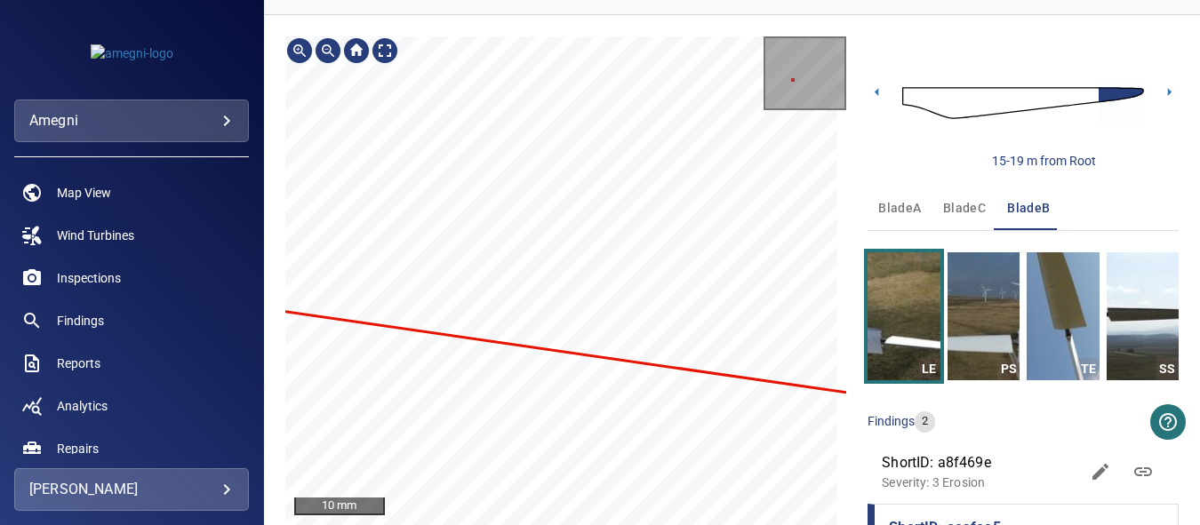
click at [468, 525] on html "**********" at bounding box center [600, 262] width 1200 height 525
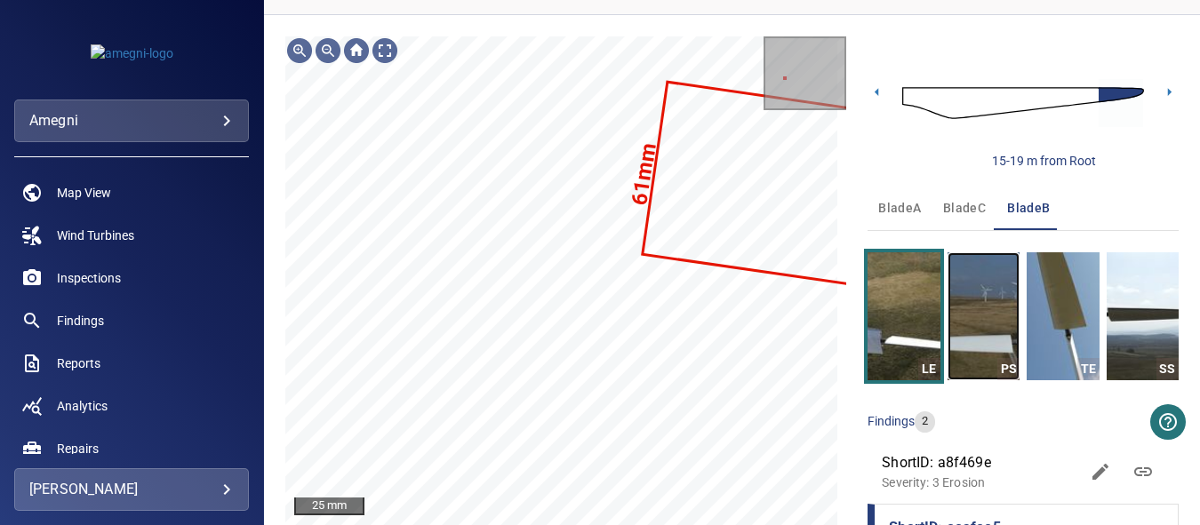
click at [971, 341] on img "button" at bounding box center [984, 316] width 72 height 128
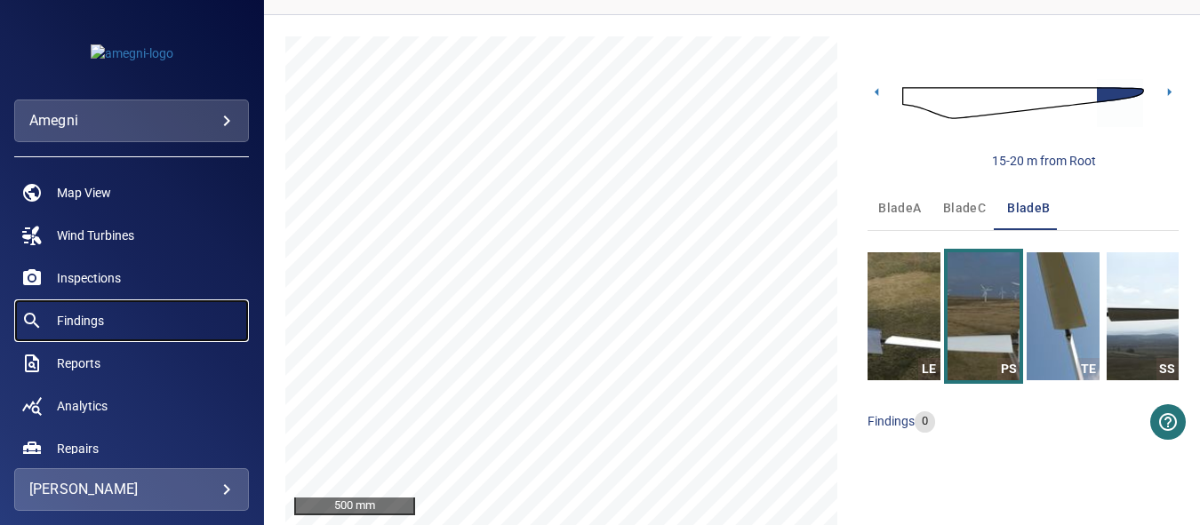
click at [85, 325] on span "Findings" at bounding box center [80, 321] width 47 height 18
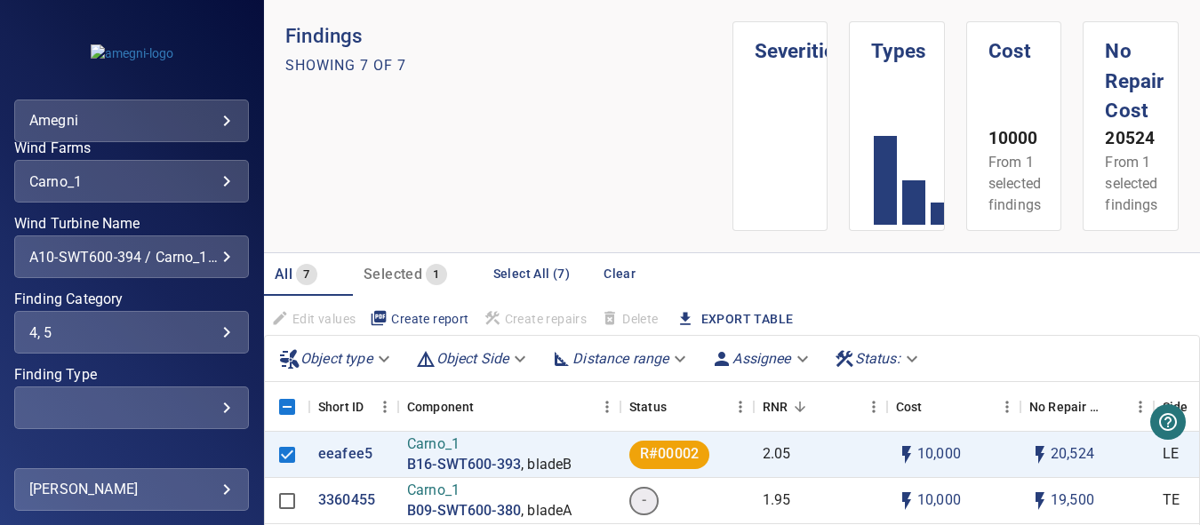
scroll to position [445, 0]
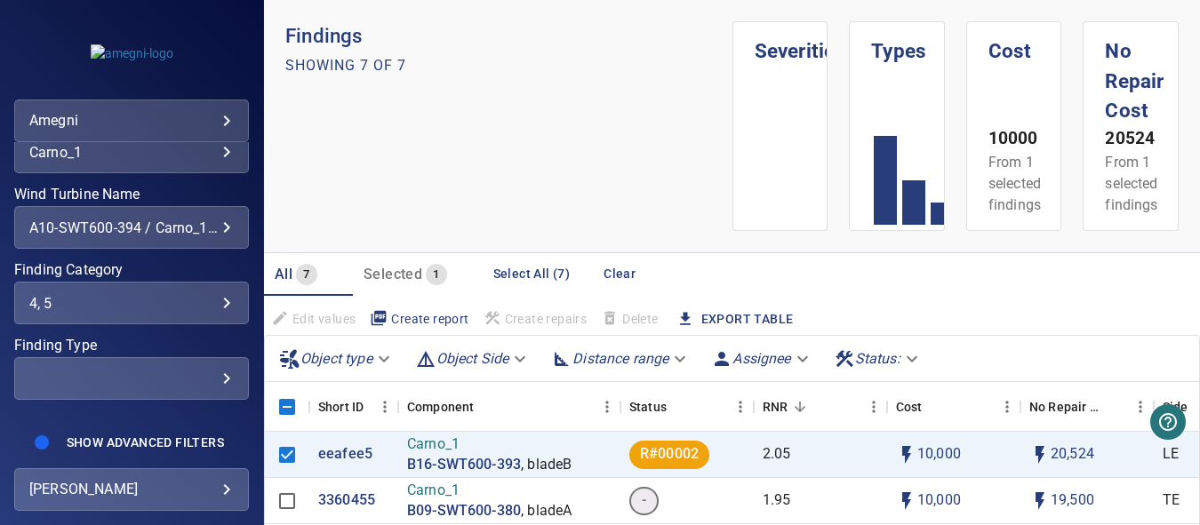
click at [212, 233] on div "A10-SWT600-394 / Carno_1, B09-SWT600-380 / Carno_1, B16-SWT600-393 / Carno_1, B…" at bounding box center [131, 228] width 204 height 17
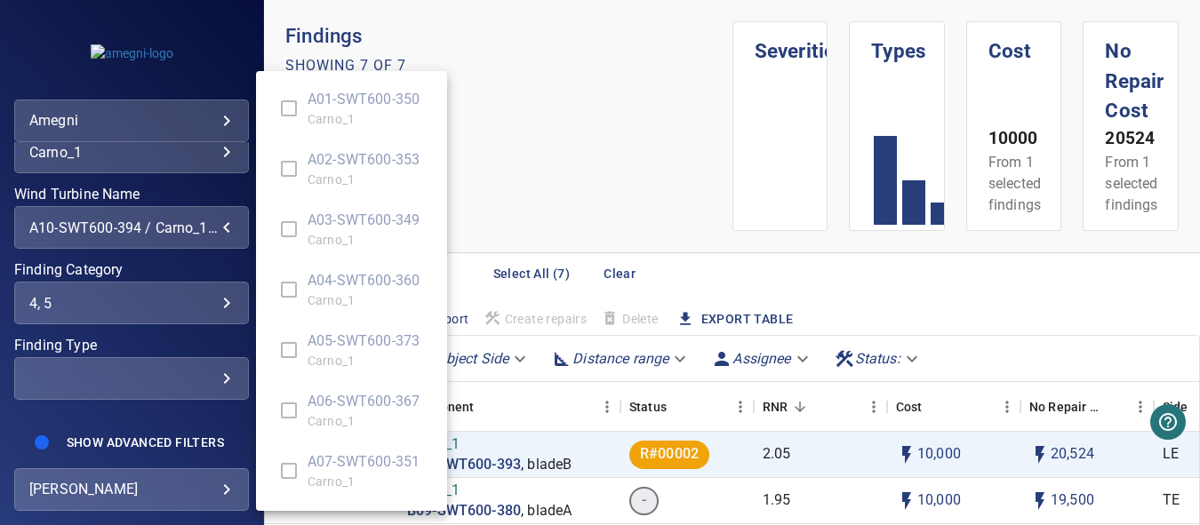
scroll to position [2961, 0]
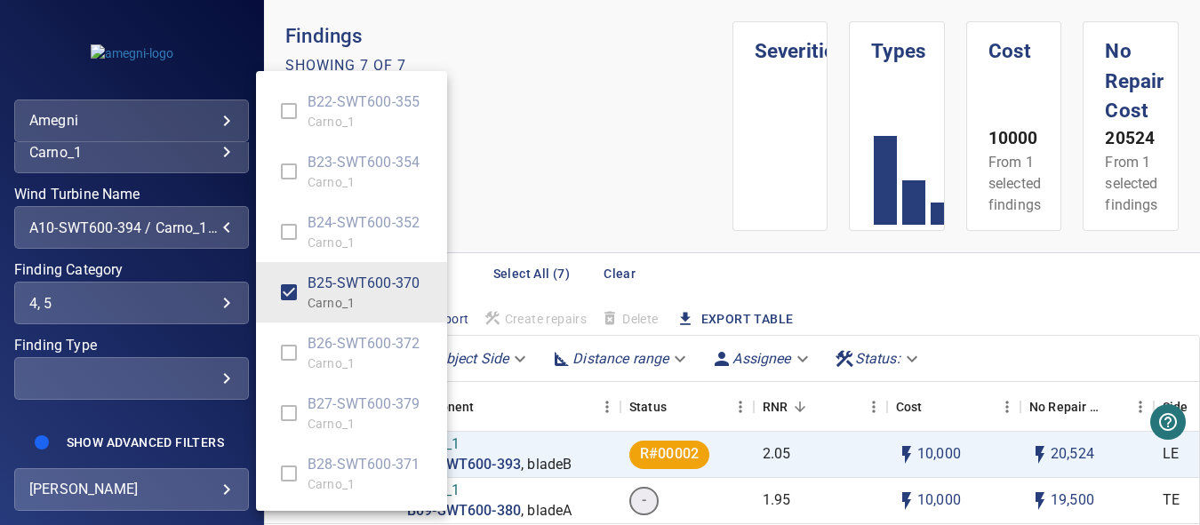
type input "**********"
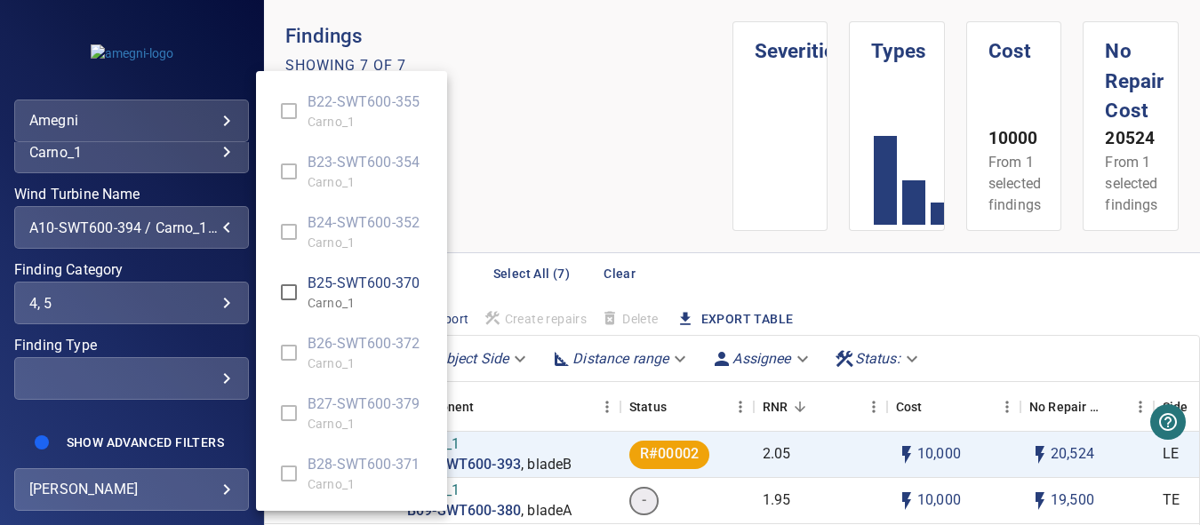
scroll to position [2599, 0]
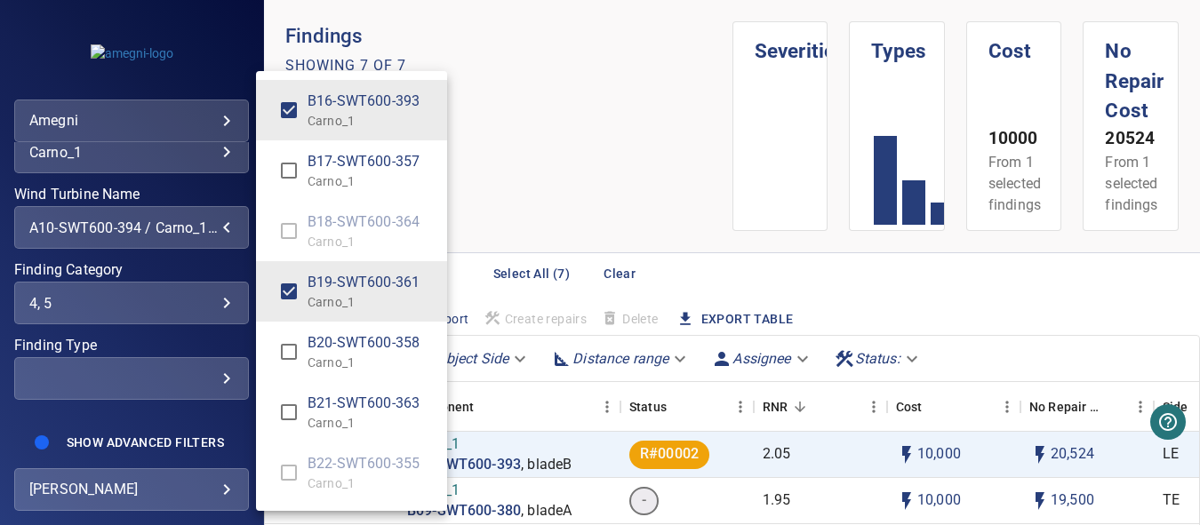
click at [218, 309] on div "Wind Turbine Name" at bounding box center [600, 262] width 1200 height 525
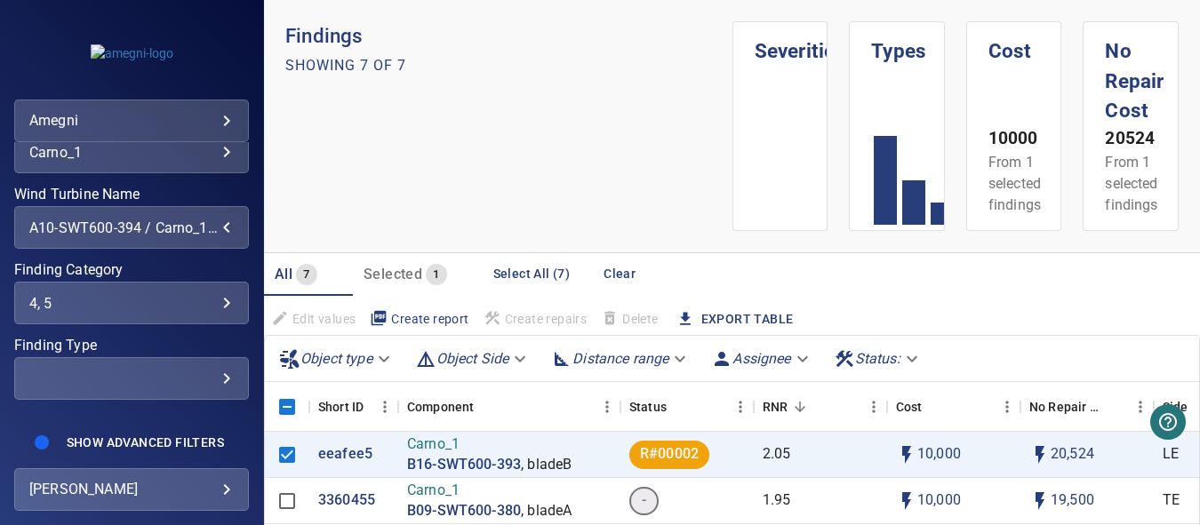
click at [213, 305] on div "4, 5" at bounding box center [131, 303] width 204 height 17
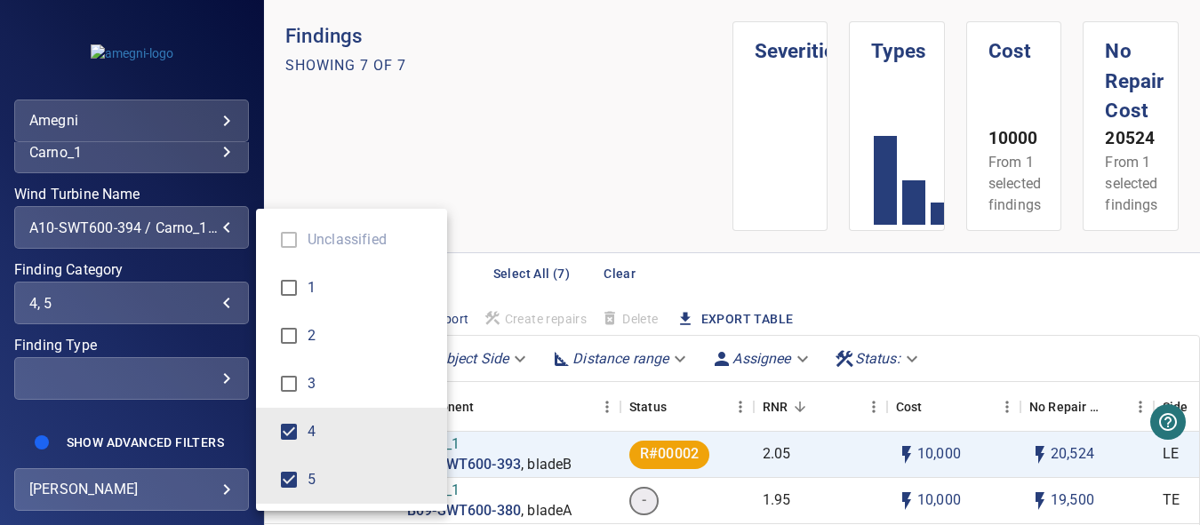
type input "*"
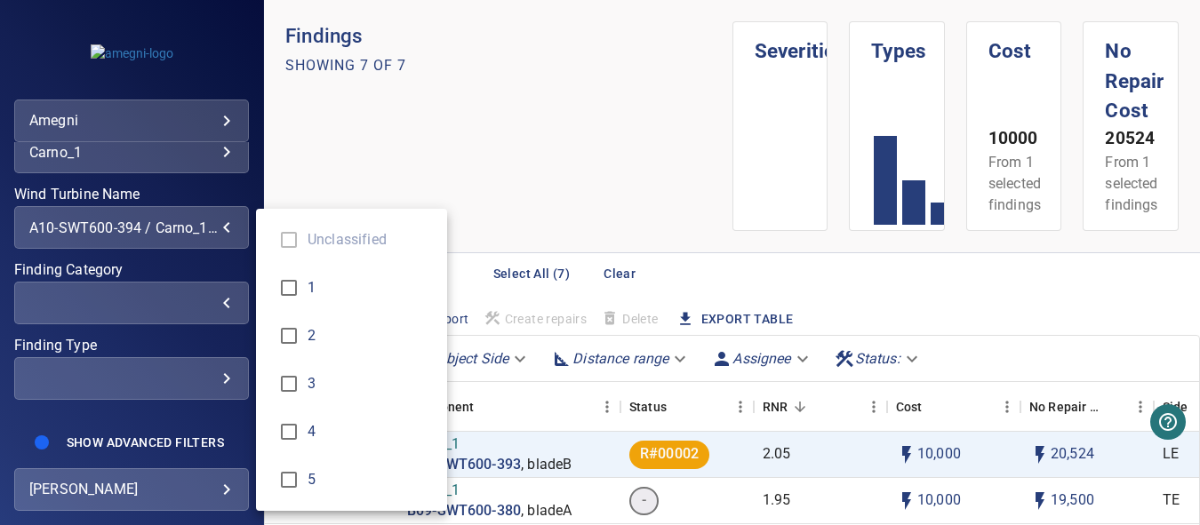
click at [320, 191] on div "Finding Category" at bounding box center [600, 262] width 1200 height 525
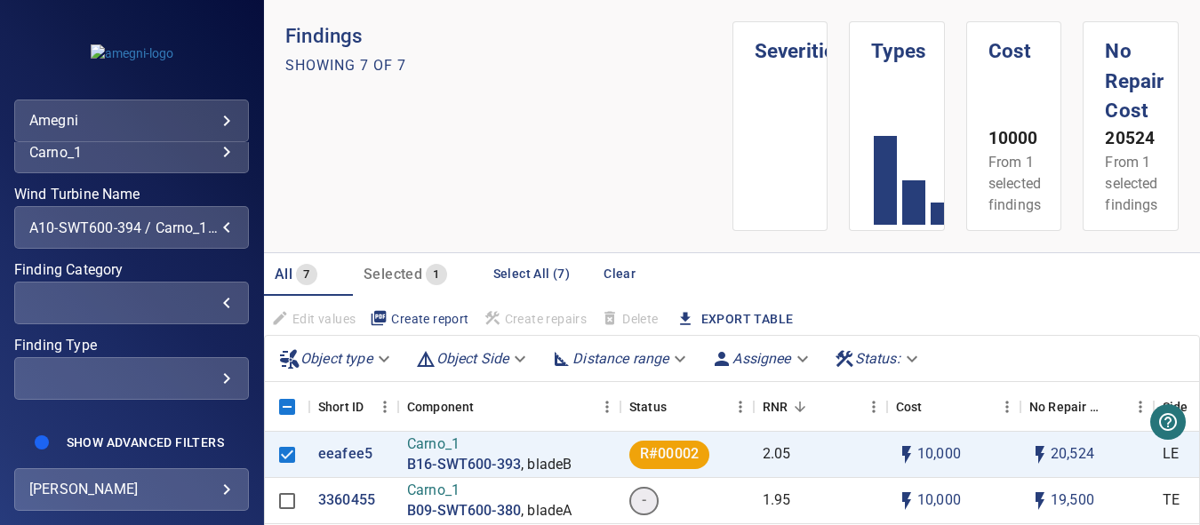
click at [216, 229] on div "A10-SWT600-394 / Carno_1, B09-SWT600-380 / Carno_1, B16-SWT600-393 / Carno_1, B…" at bounding box center [131, 228] width 204 height 17
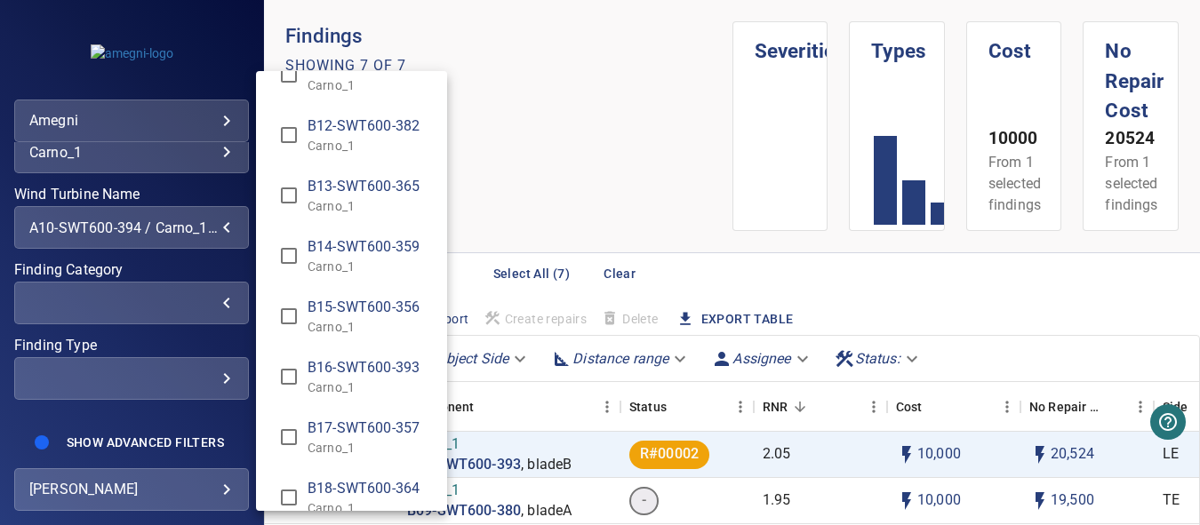
scroll to position [1994, 0]
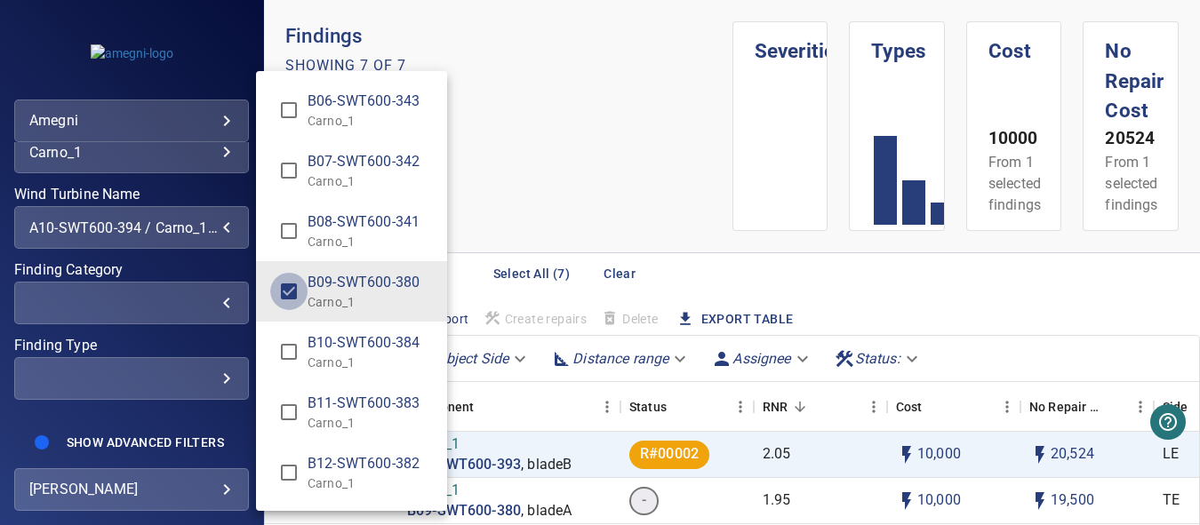
type input "**********"
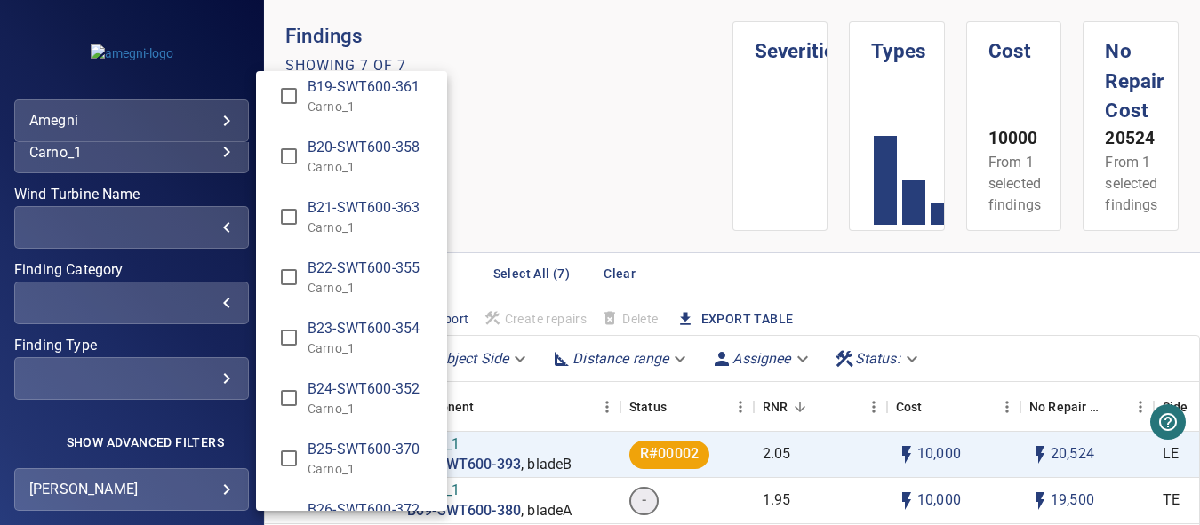
scroll to position [2783, 0]
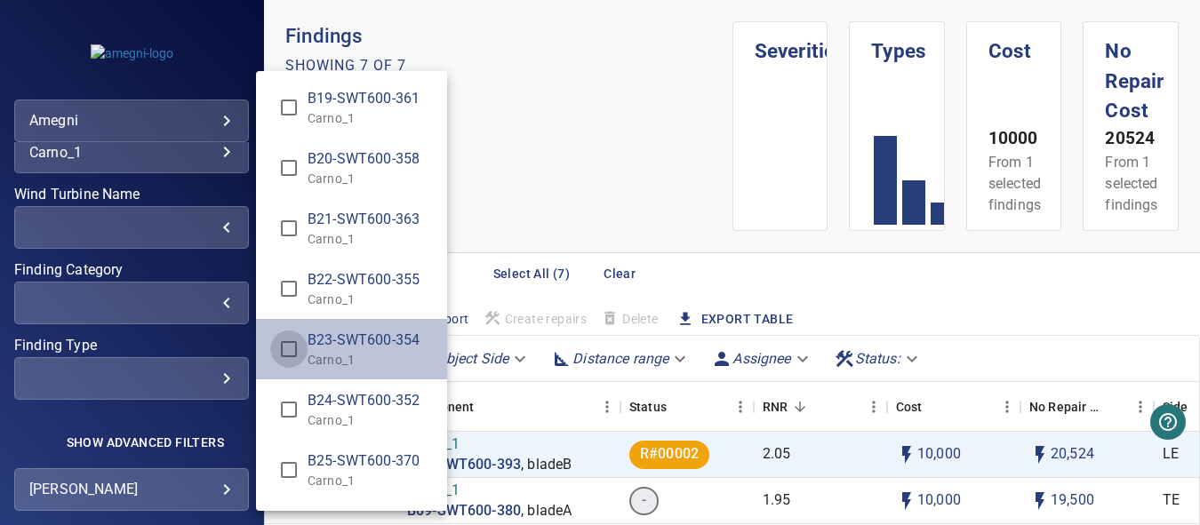
type input "**********"
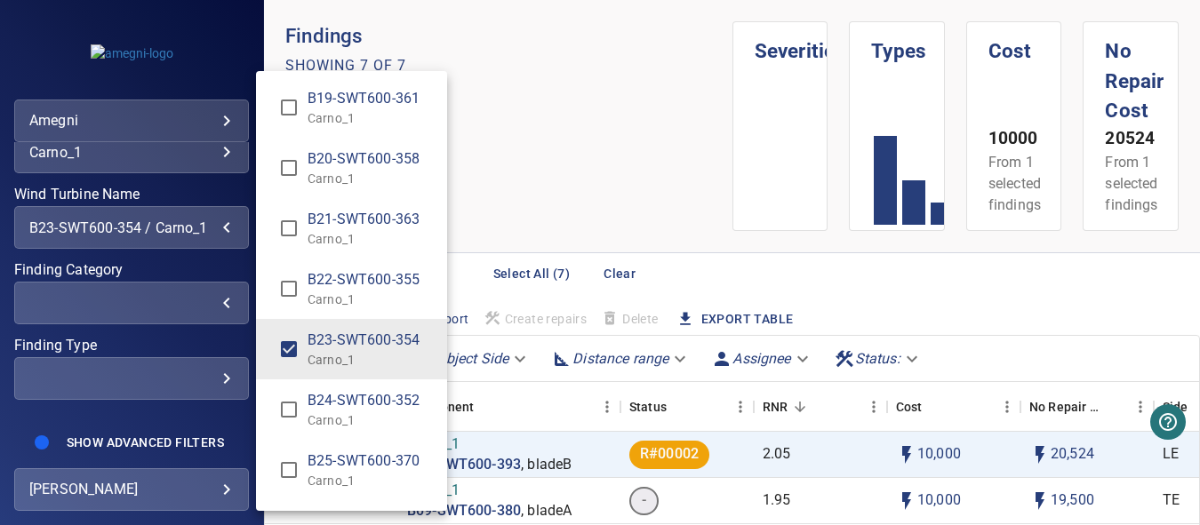
click at [506, 137] on div "Wind Turbine Name" at bounding box center [600, 262] width 1200 height 525
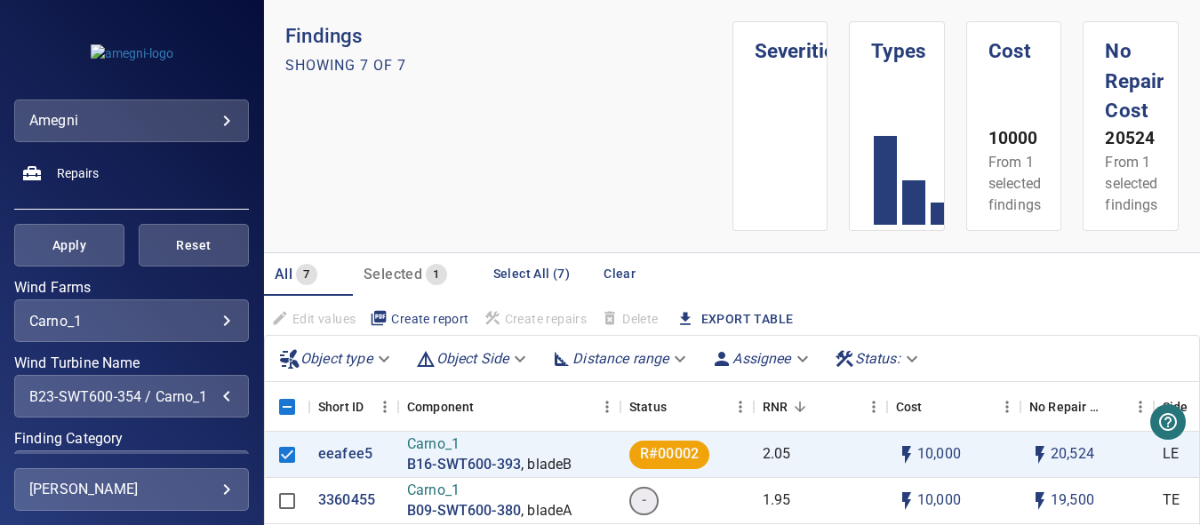
scroll to position [89, 0]
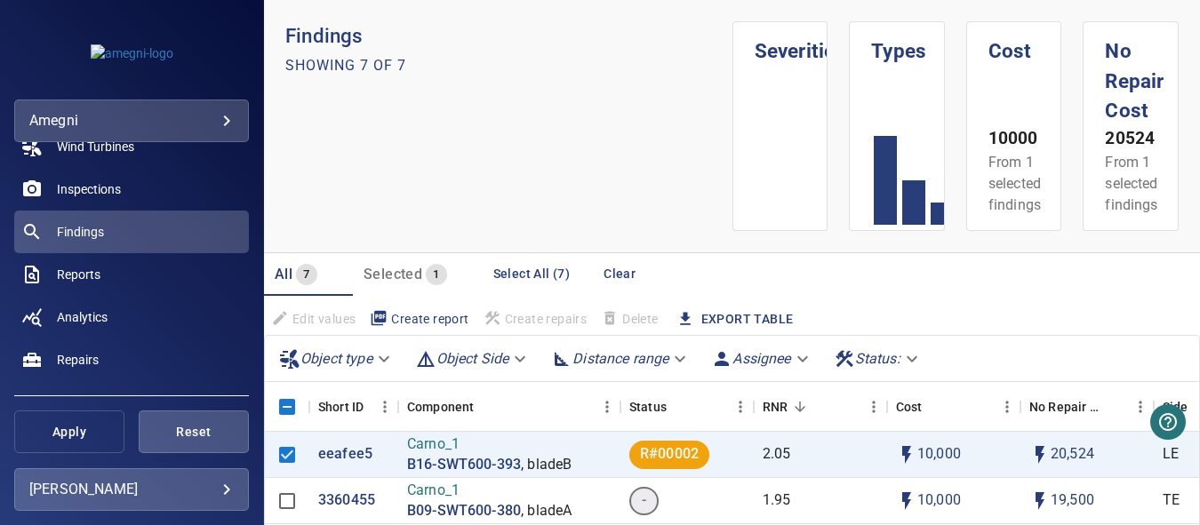
click at [63, 420] on button "Apply" at bounding box center [69, 432] width 110 height 43
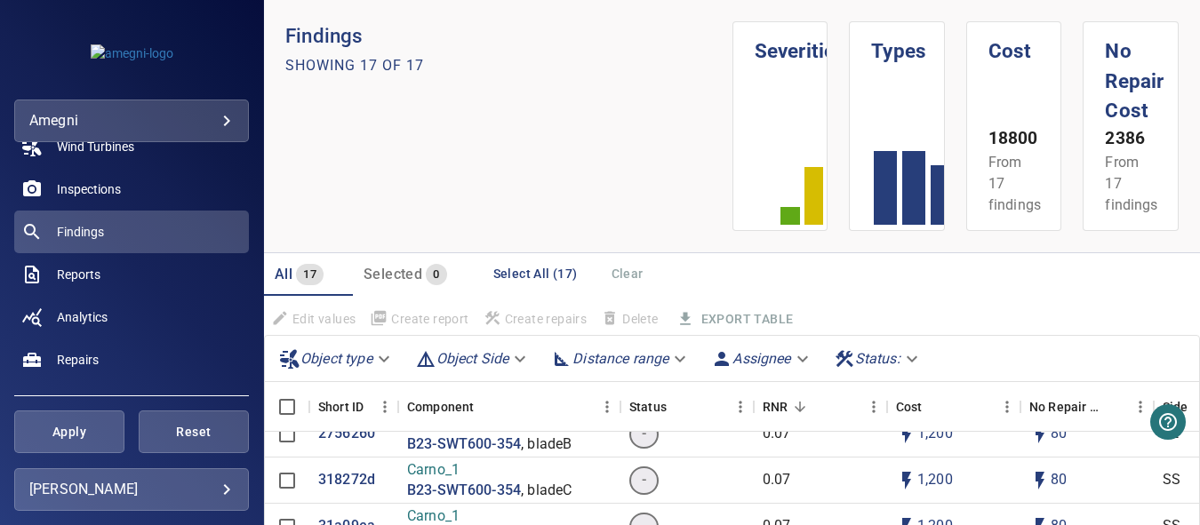
scroll to position [267, 0]
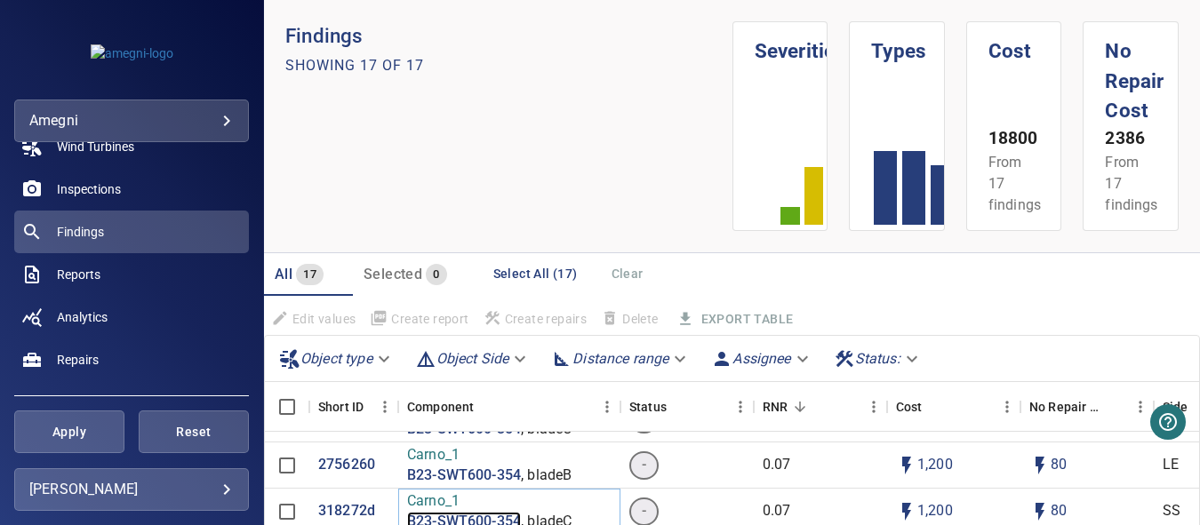
click at [460, 514] on p "B23-SWT600-354" at bounding box center [464, 522] width 114 height 20
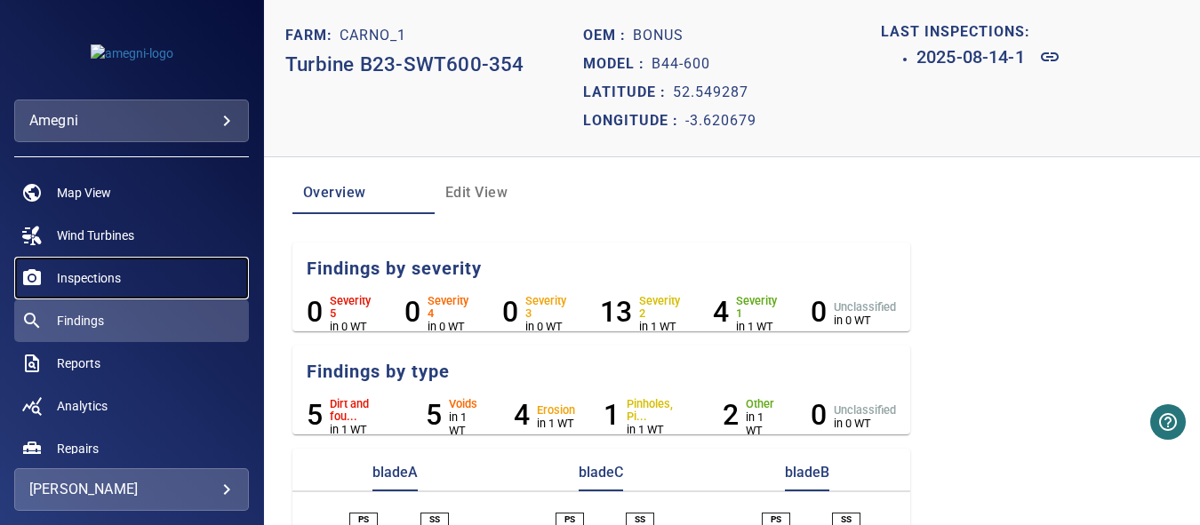
click at [93, 277] on span "Inspections" at bounding box center [89, 278] width 64 height 18
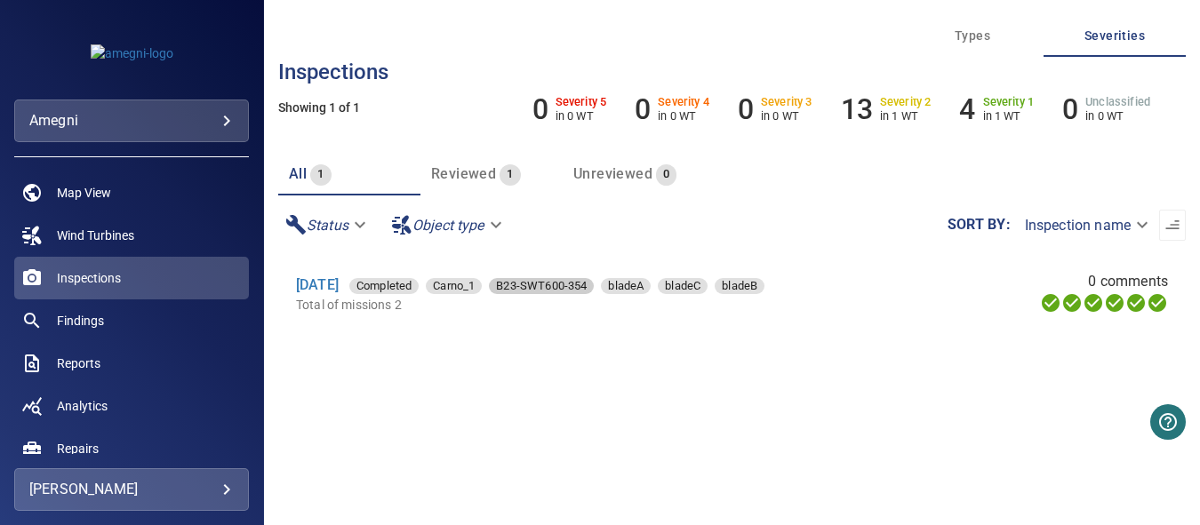
click at [558, 286] on span "B23-SWT600-354" at bounding box center [541, 286] width 105 height 18
click at [339, 285] on link "[DATE]" at bounding box center [317, 285] width 43 height 17
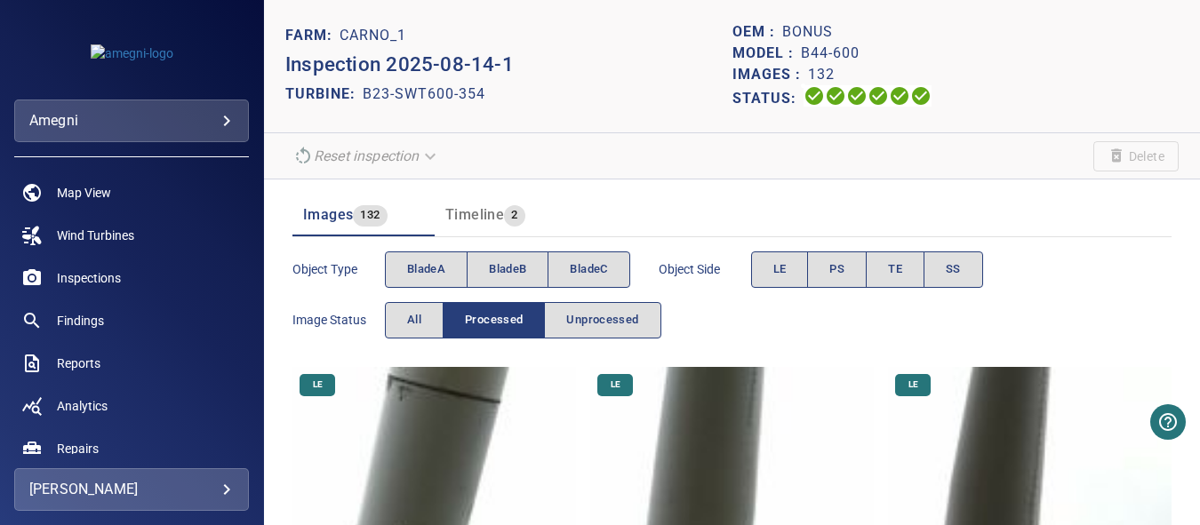
click at [488, 218] on span "Timeline" at bounding box center [474, 214] width 59 height 17
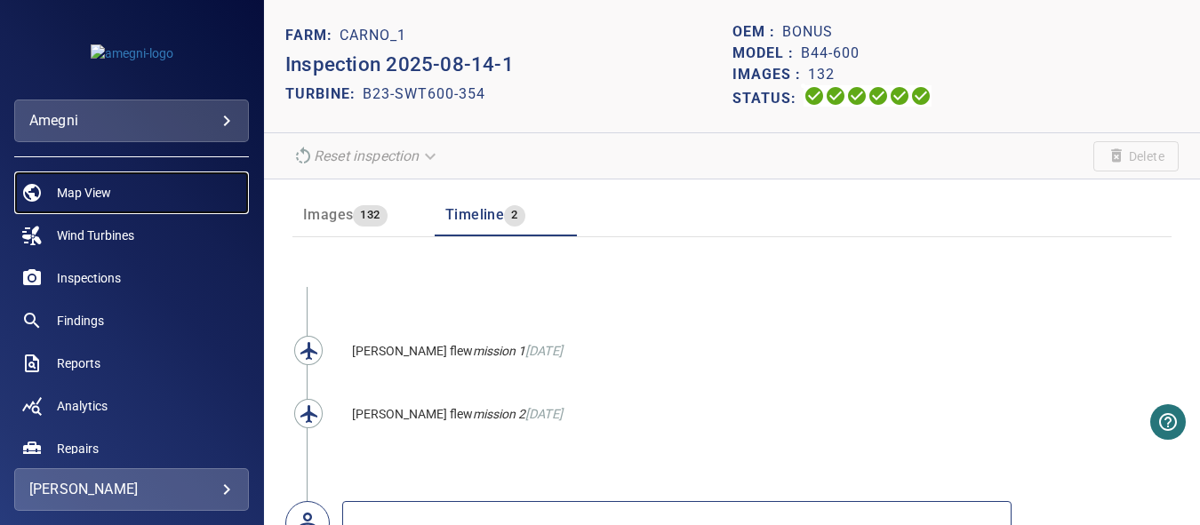
click at [85, 188] on span "Map View" at bounding box center [84, 193] width 54 height 18
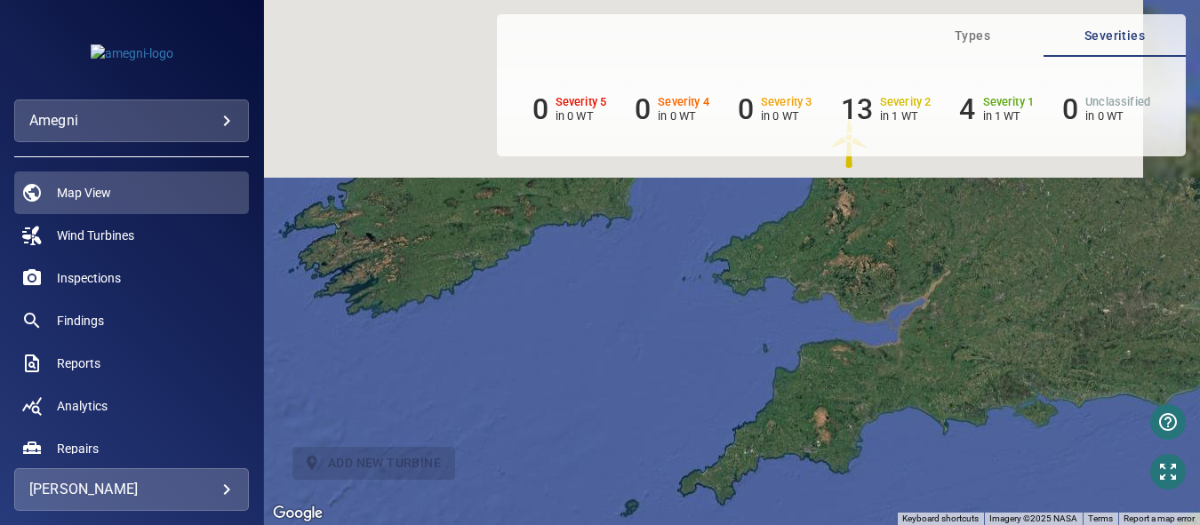
drag, startPoint x: 705, startPoint y: 308, endPoint x: 725, endPoint y: 567, distance: 260.4
click at [725, 525] on html "**********" at bounding box center [600, 262] width 1200 height 525
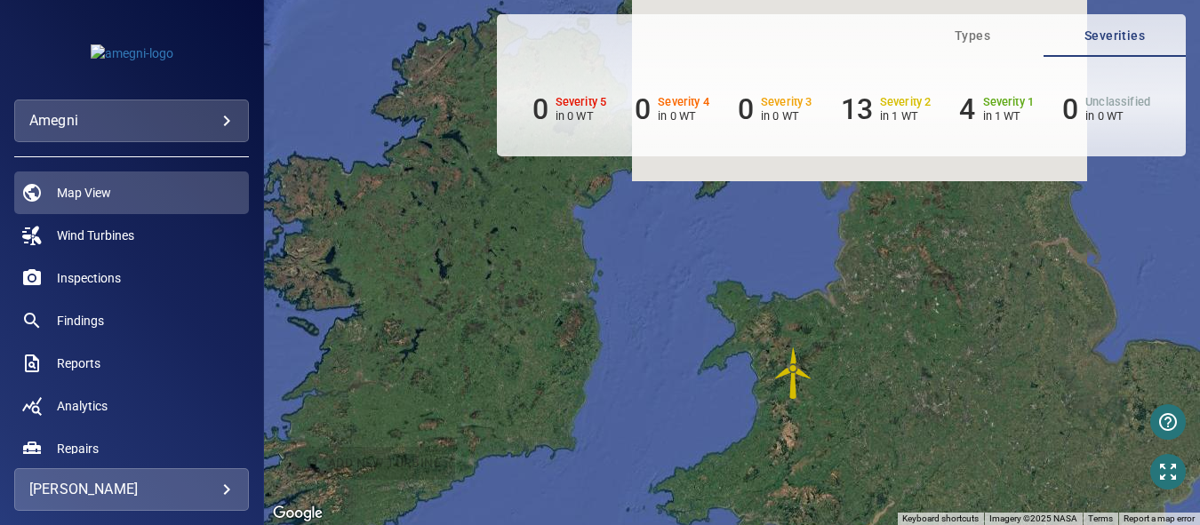
drag, startPoint x: 783, startPoint y: 399, endPoint x: 726, endPoint y: 567, distance: 177.4
click at [726, 525] on html "**********" at bounding box center [600, 262] width 1200 height 525
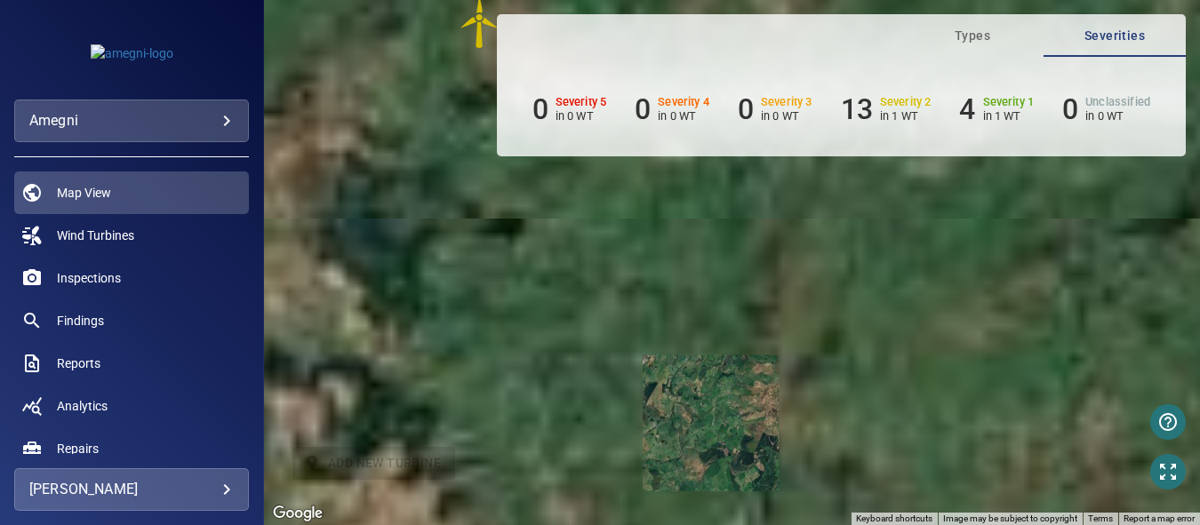
drag, startPoint x: 687, startPoint y: 348, endPoint x: 796, endPoint y: 567, distance: 244.9
click at [796, 525] on html "**********" at bounding box center [600, 262] width 1200 height 525
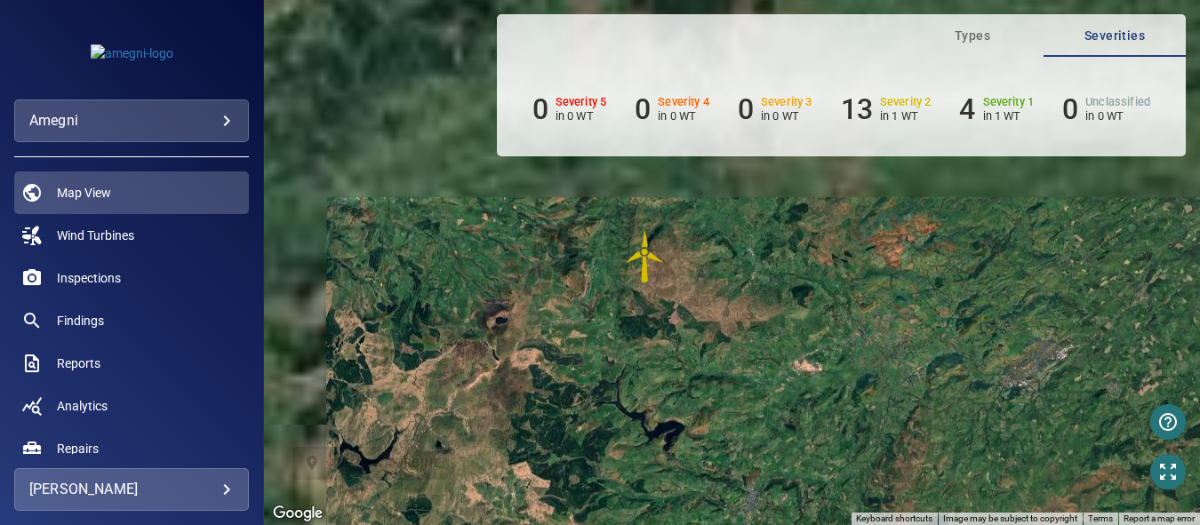
drag, startPoint x: 624, startPoint y: 436, endPoint x: 738, endPoint y: 495, distance: 128.4
click at [754, 525] on html "**********" at bounding box center [600, 262] width 1200 height 525
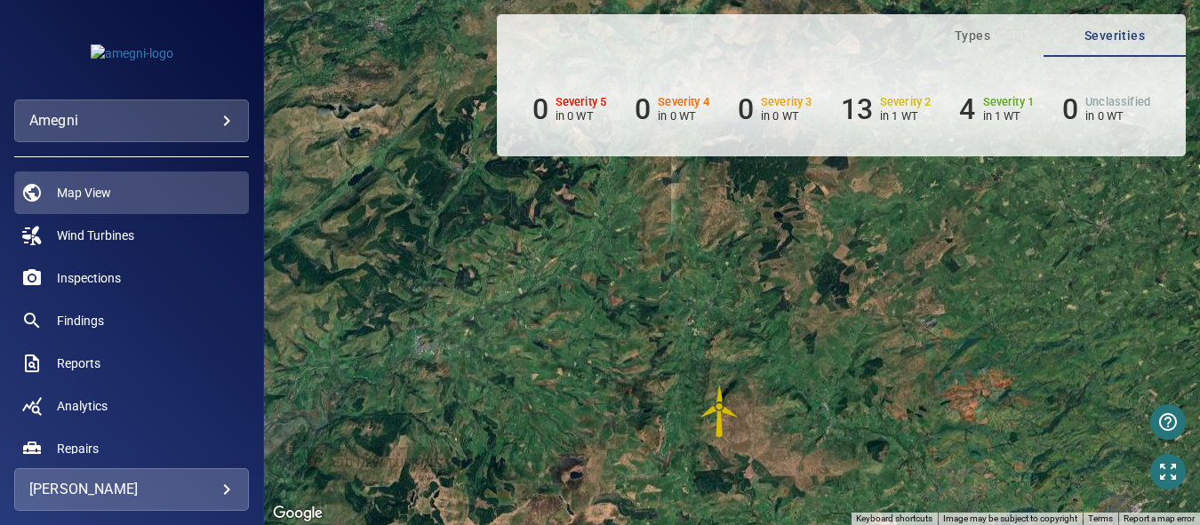
drag, startPoint x: 674, startPoint y: 357, endPoint x: 724, endPoint y: 529, distance: 179.5
click at [724, 525] on html "**********" at bounding box center [600, 262] width 1200 height 525
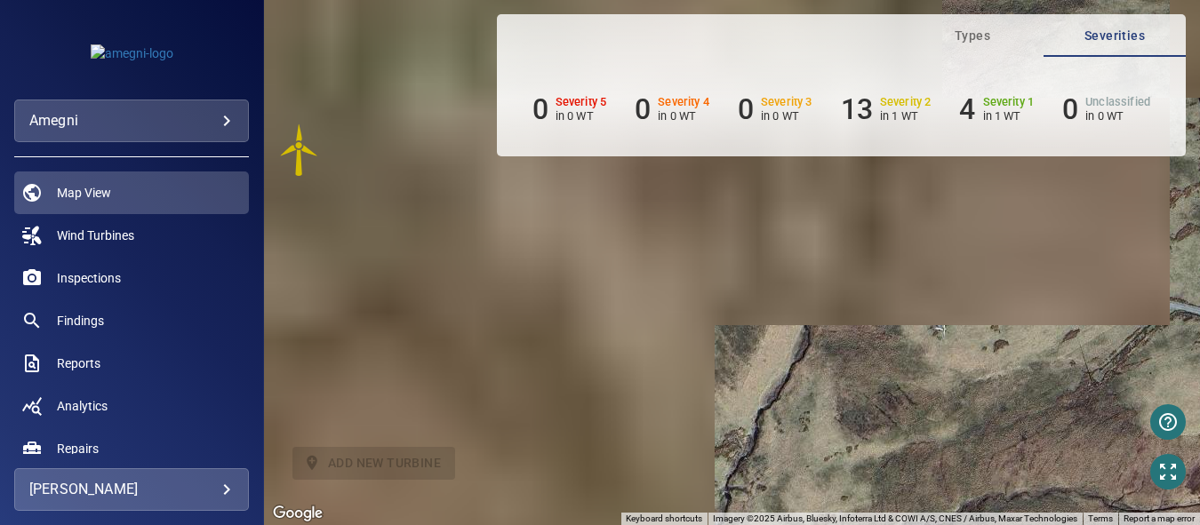
drag, startPoint x: 569, startPoint y: 421, endPoint x: 1070, endPoint y: 454, distance: 501.7
click at [1070, 454] on div "To activate drag with keyboard, press Alt + Enter. Once in keyboard drag state,…" at bounding box center [732, 262] width 936 height 525
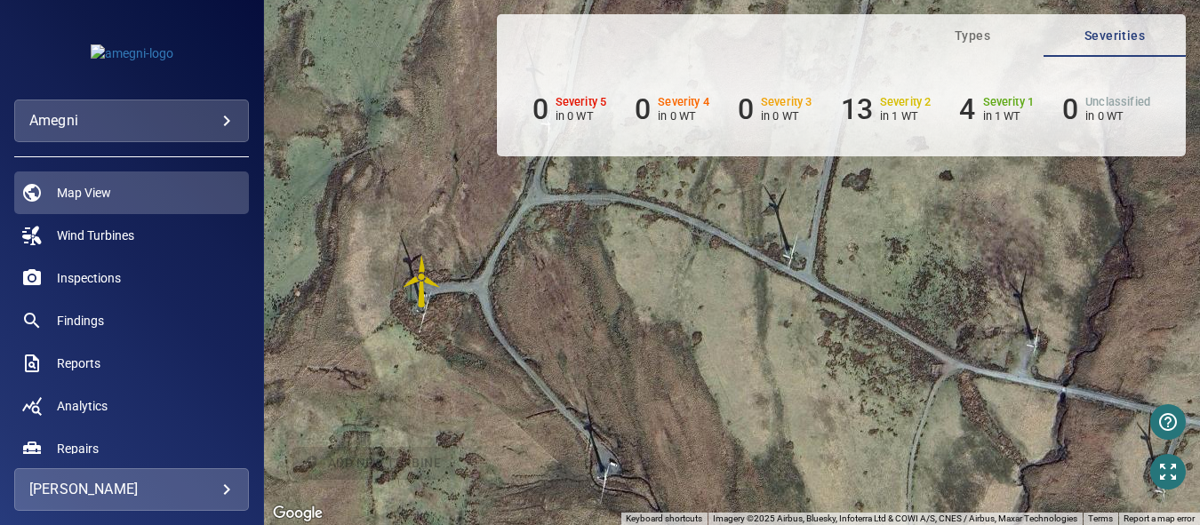
drag, startPoint x: 756, startPoint y: 368, endPoint x: 974, endPoint y: 538, distance: 276.2
click at [974, 525] on html "**********" at bounding box center [600, 262] width 1200 height 525
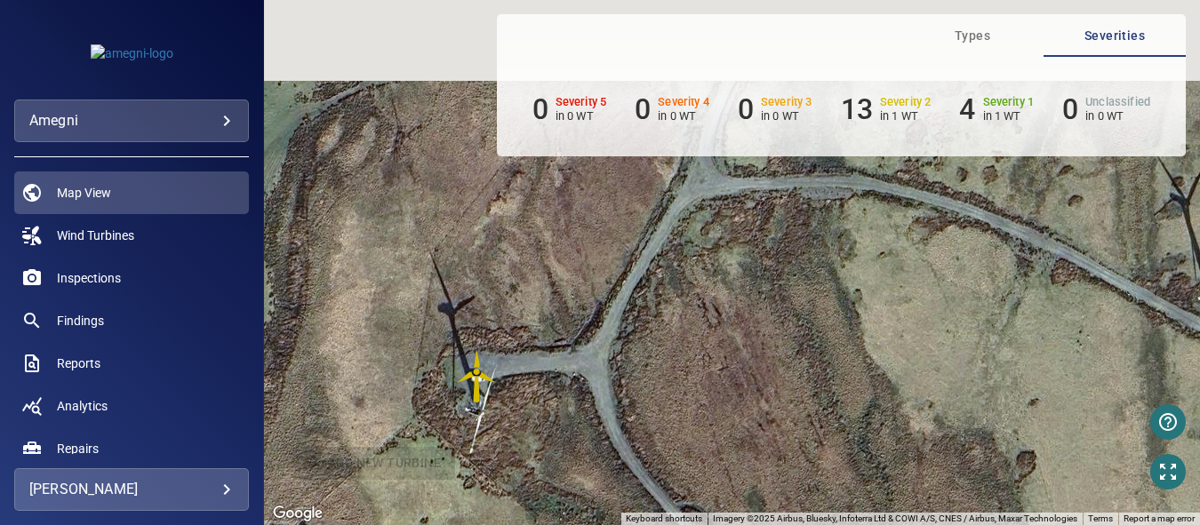
drag, startPoint x: 455, startPoint y: 353, endPoint x: 536, endPoint y: 497, distance: 165.2
click at [550, 525] on html "**********" at bounding box center [600, 262] width 1200 height 525
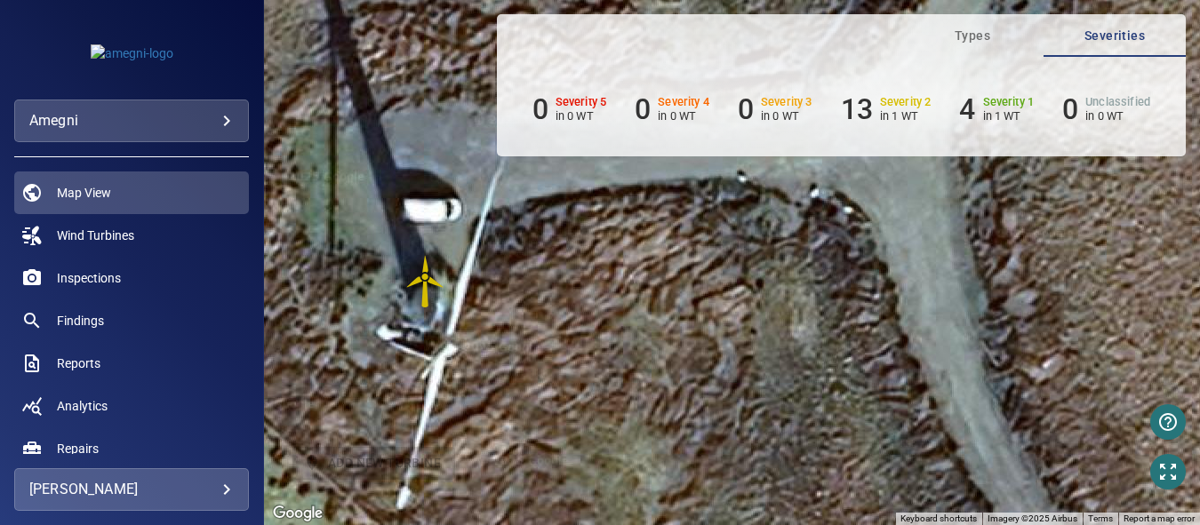
drag, startPoint x: 472, startPoint y: 396, endPoint x: 615, endPoint y: 522, distance: 190.9
click at [615, 522] on div "To activate drag with keyboard, press Alt + Enter. Once in keyboard drag state,…" at bounding box center [732, 262] width 936 height 525
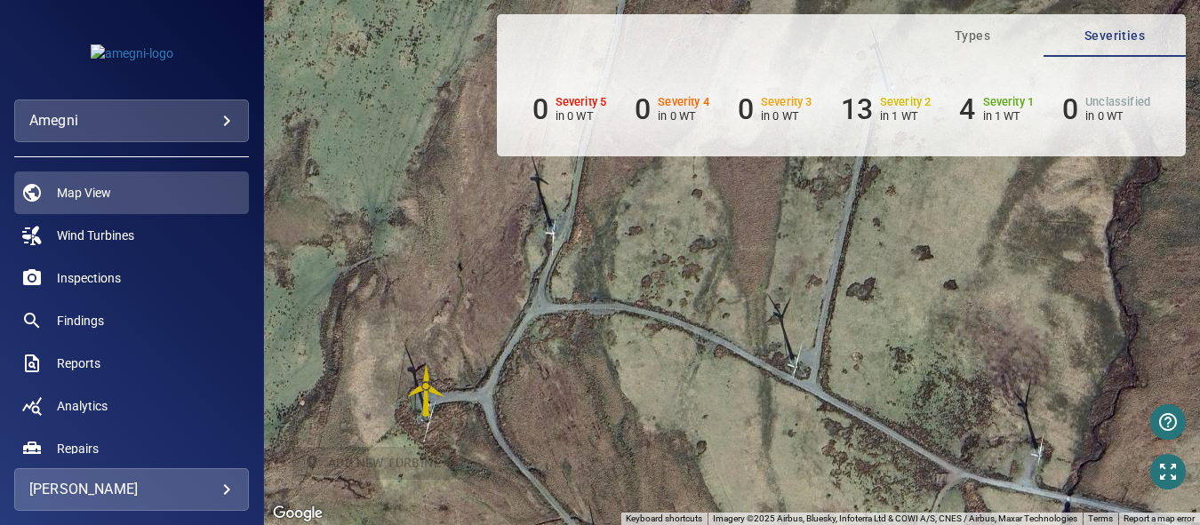
drag, startPoint x: 875, startPoint y: 380, endPoint x: 597, endPoint y: 416, distance: 280.7
click at [597, 416] on div "To activate drag with keyboard, press Alt + Enter. Once in keyboard drag state,…" at bounding box center [732, 262] width 936 height 525
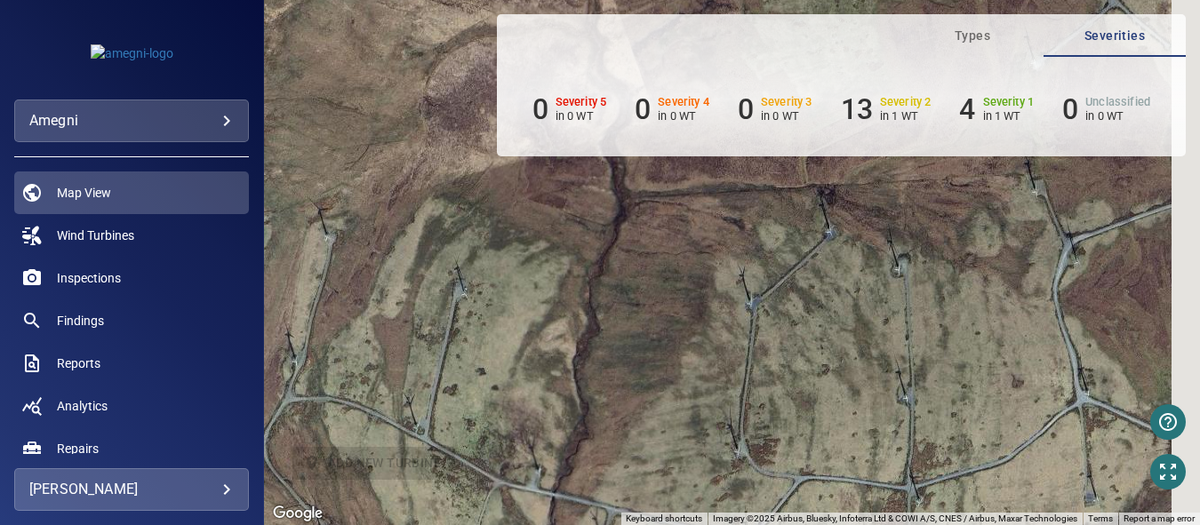
drag, startPoint x: 823, startPoint y: 389, endPoint x: 362, endPoint y: 441, distance: 464.3
click at [362, 441] on div "To activate drag with keyboard, press Alt + Enter. Once in keyboard drag state,…" at bounding box center [732, 262] width 936 height 525
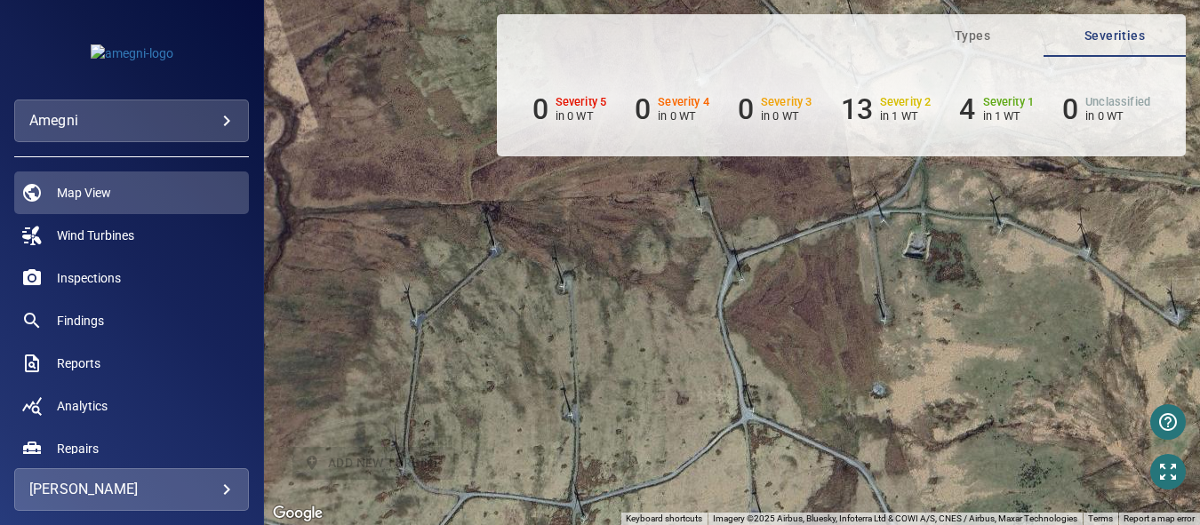
drag, startPoint x: 902, startPoint y: 360, endPoint x: 632, endPoint y: 381, distance: 271.0
click at [632, 381] on div "To activate drag with keyboard, press Alt + Enter. Once in keyboard drag state,…" at bounding box center [732, 262] width 936 height 525
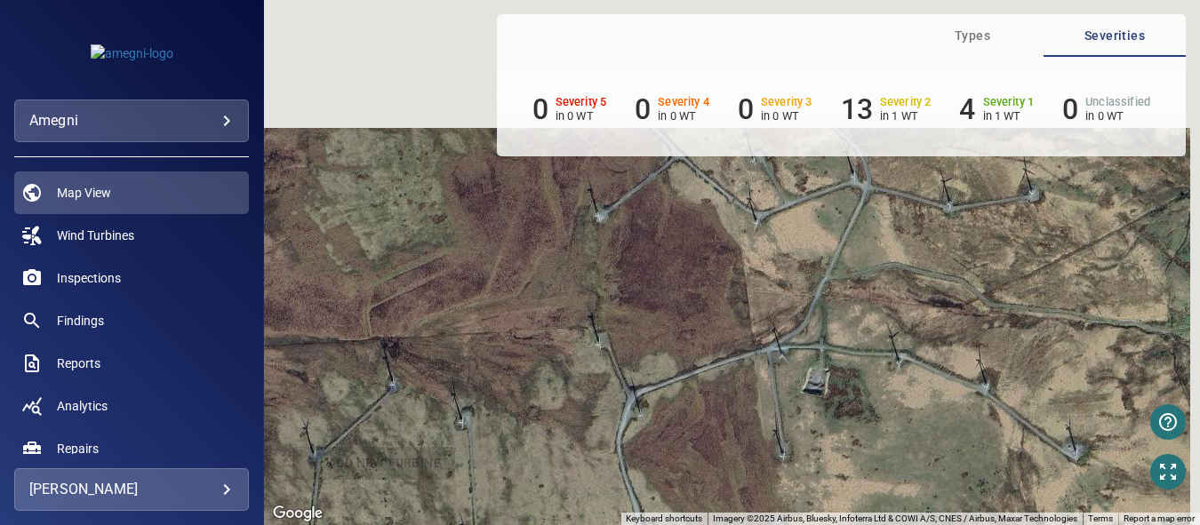
drag, startPoint x: 881, startPoint y: 338, endPoint x: 710, endPoint y: 533, distance: 258.9
click at [710, 525] on html "**********" at bounding box center [600, 262] width 1200 height 525
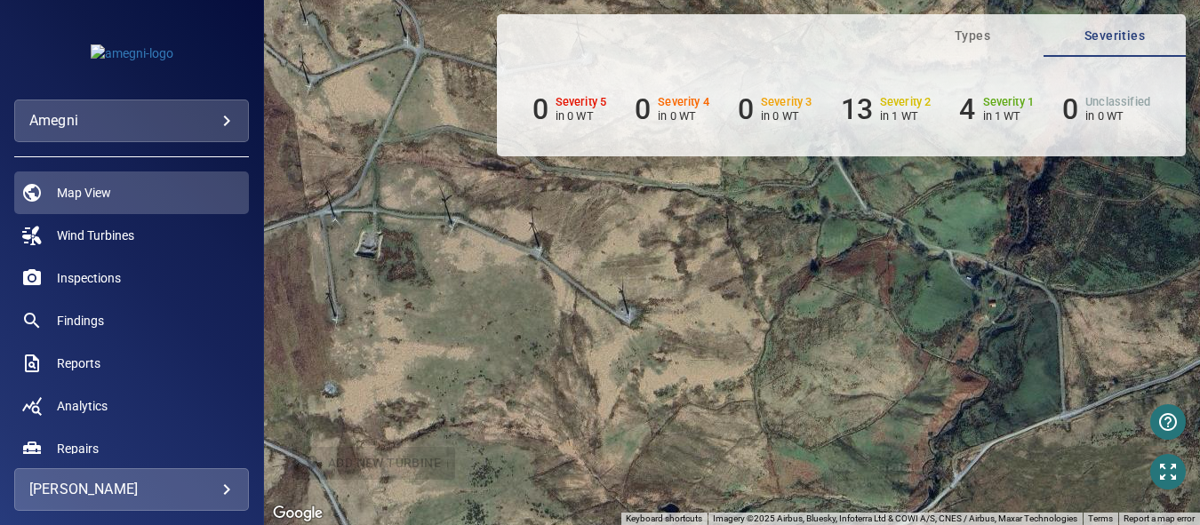
drag, startPoint x: 855, startPoint y: 465, endPoint x: 486, endPoint y: 261, distance: 421.4
click at [486, 261] on div "To activate drag with keyboard, press Alt + Enter. Once in keyboard drag state,…" at bounding box center [732, 262] width 936 height 525
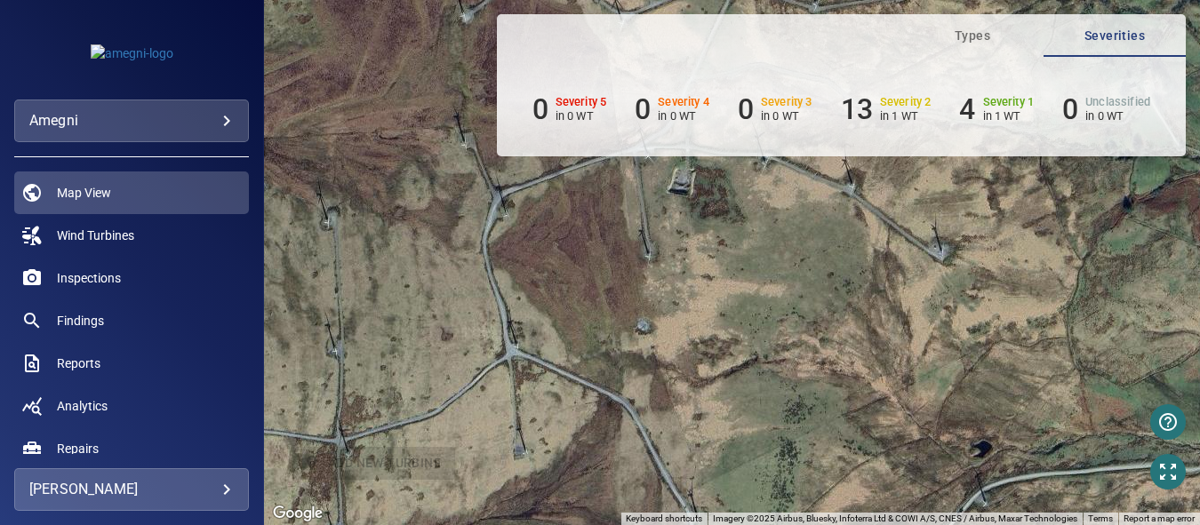
drag, startPoint x: 603, startPoint y: 362, endPoint x: 1014, endPoint y: 260, distance: 424.1
click at [1014, 257] on div "To activate drag with keyboard, press Alt + Enter. Once in keyboard drag state,…" at bounding box center [732, 262] width 936 height 525
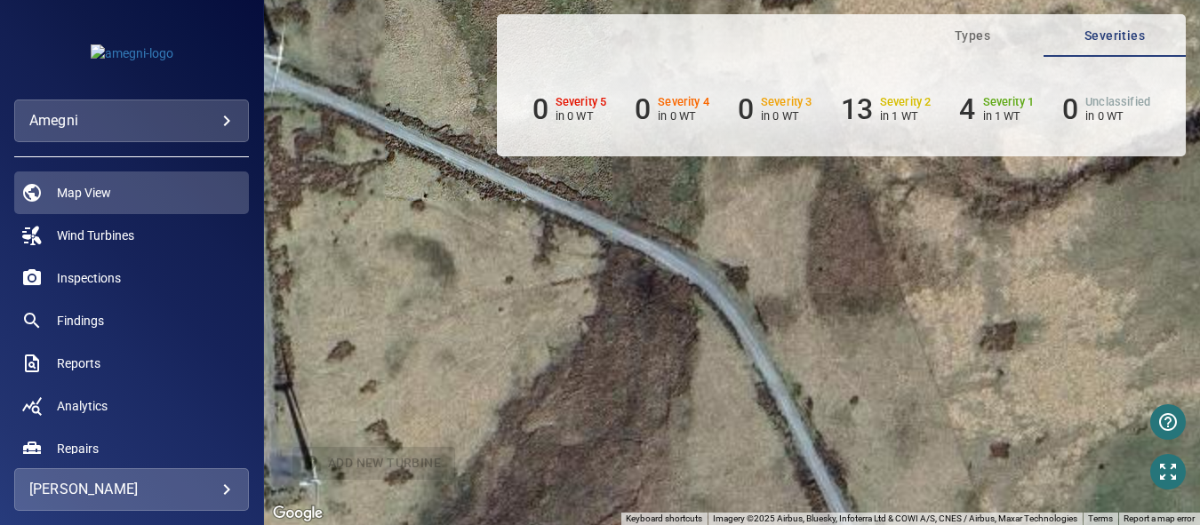
drag, startPoint x: 862, startPoint y: 337, endPoint x: 805, endPoint y: 202, distance: 146.6
click at [802, 198] on div "To activate drag with keyboard, press Alt + Enter. Once in keyboard drag state,…" at bounding box center [732, 262] width 936 height 525
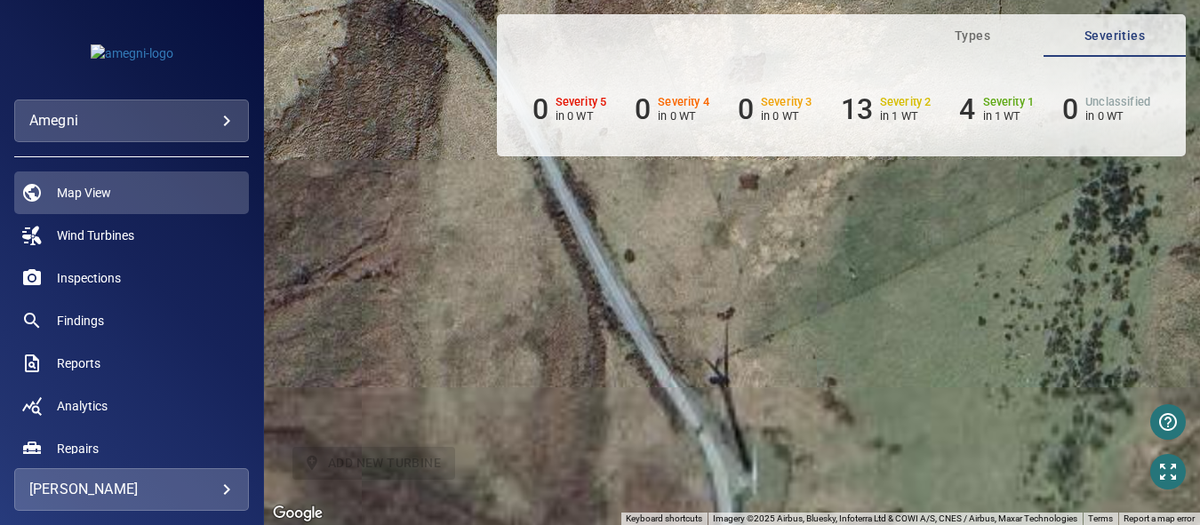
drag, startPoint x: 939, startPoint y: 394, endPoint x: 696, endPoint y: 139, distance: 352.2
click at [696, 139] on div "**********" at bounding box center [600, 262] width 1200 height 525
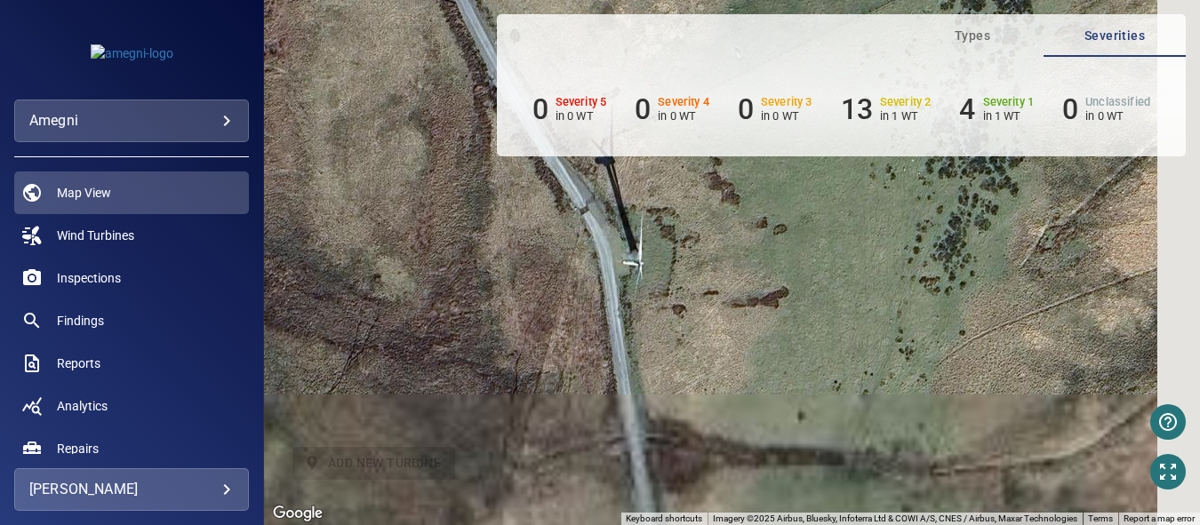
drag, startPoint x: 872, startPoint y: 339, endPoint x: 816, endPoint y: 142, distance: 204.3
click at [816, 142] on div "**********" at bounding box center [600, 262] width 1200 height 525
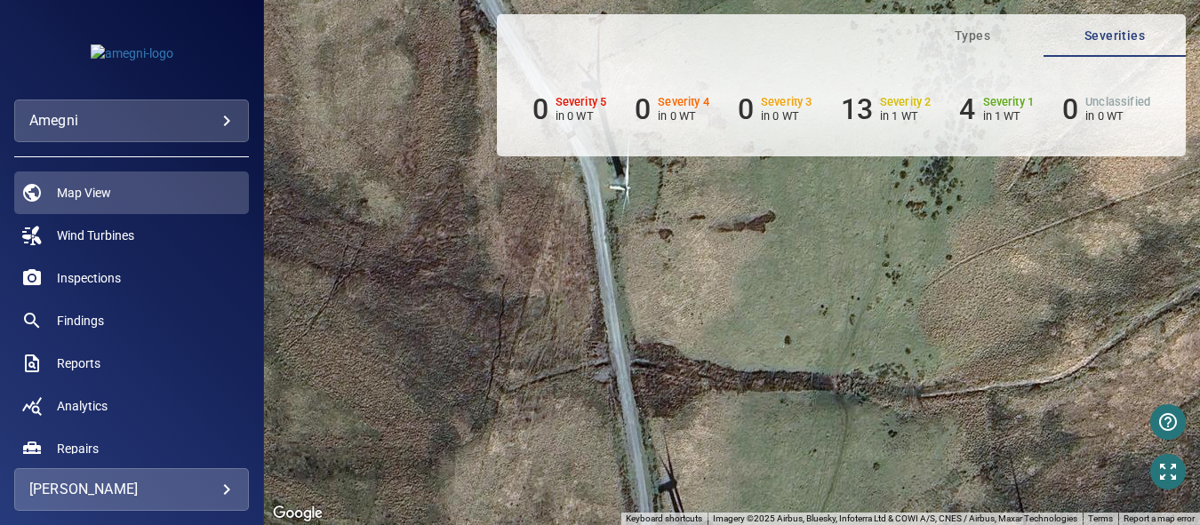
drag, startPoint x: 844, startPoint y: 244, endPoint x: 821, endPoint y: 140, distance: 106.6
click at [821, 140] on div "**********" at bounding box center [600, 262] width 1200 height 525
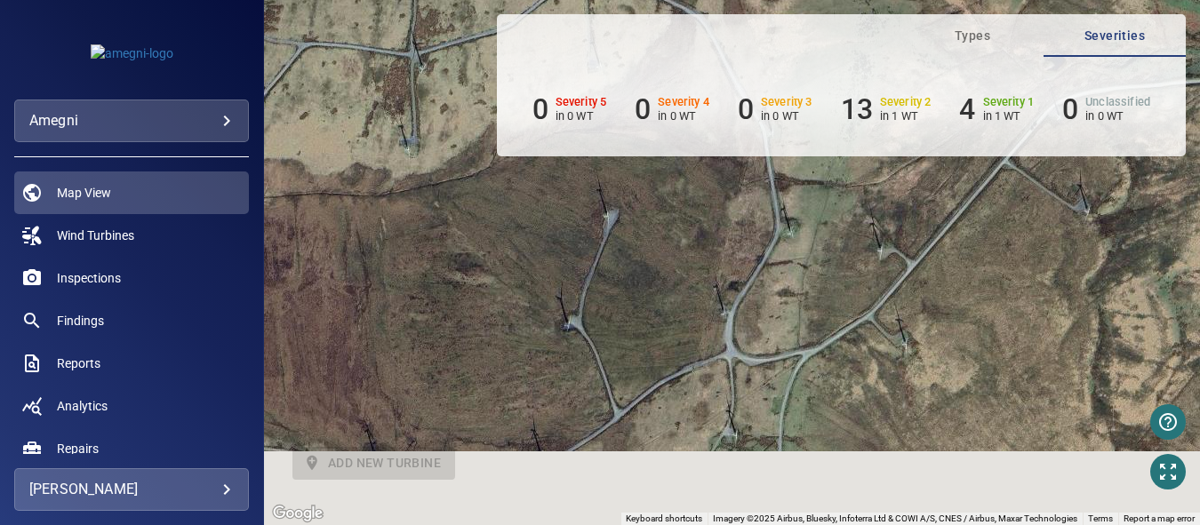
drag, startPoint x: 811, startPoint y: 334, endPoint x: 833, endPoint y: 229, distance: 107.2
click at [833, 229] on div "To activate drag with keyboard, press Alt + Enter. Once in keyboard drag state,…" at bounding box center [732, 262] width 936 height 525
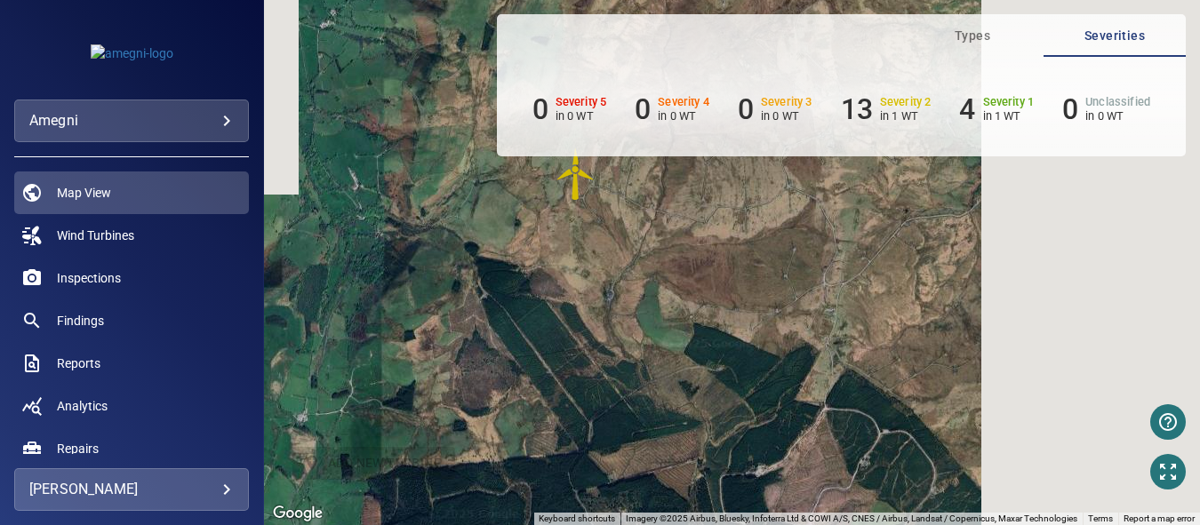
drag, startPoint x: 852, startPoint y: 363, endPoint x: 841, endPoint y: 279, distance: 84.3
click at [841, 279] on div "To activate drag with keyboard, press Alt + Enter. Once in keyboard drag state,…" at bounding box center [732, 262] width 936 height 525
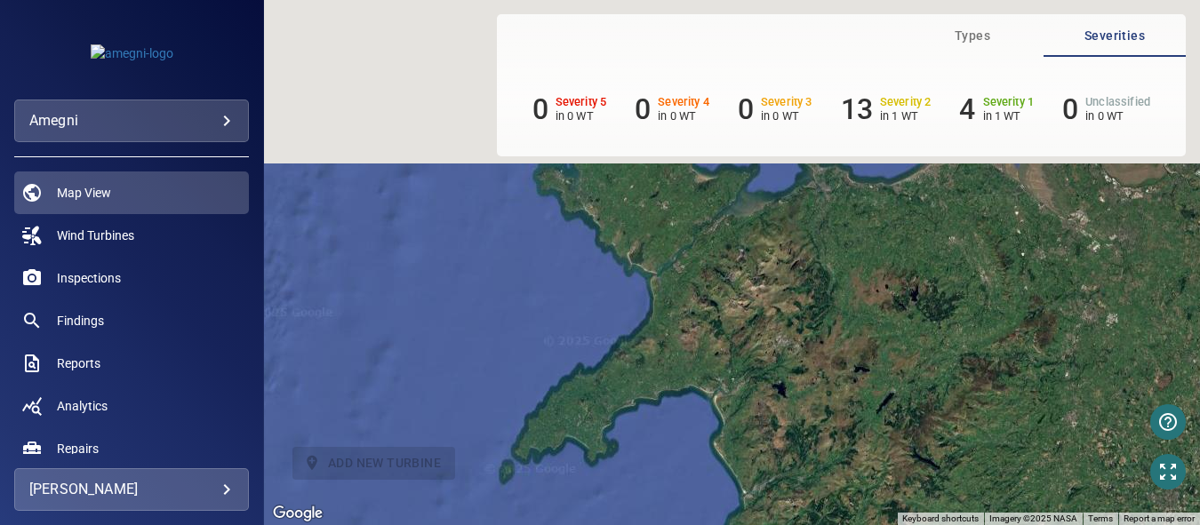
drag, startPoint x: 735, startPoint y: 331, endPoint x: 781, endPoint y: 543, distance: 217.3
click at [781, 525] on html "**********" at bounding box center [600, 262] width 1200 height 525
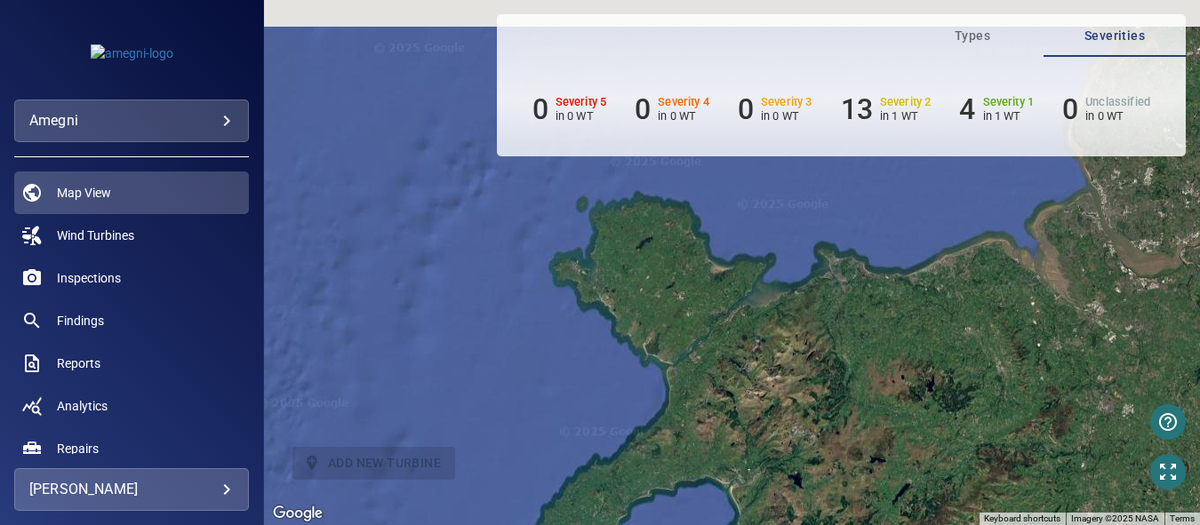
drag, startPoint x: 762, startPoint y: 409, endPoint x: 789, endPoint y: 563, distance: 156.3
click at [789, 525] on html "**********" at bounding box center [600, 262] width 1200 height 525
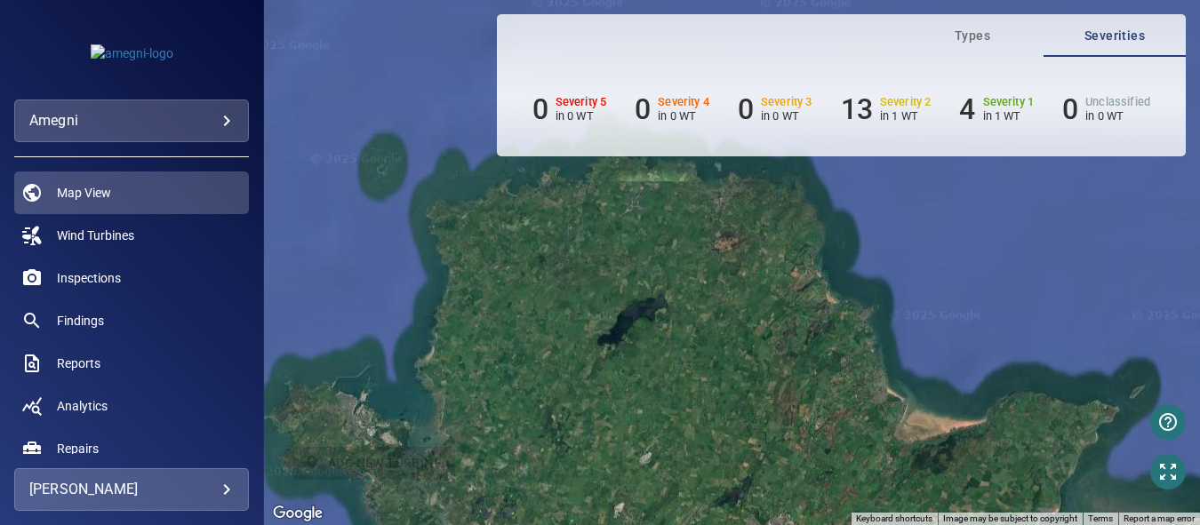
drag, startPoint x: 697, startPoint y: 288, endPoint x: 765, endPoint y: 341, distance: 86.8
click at [799, 515] on div "To activate drag with keyboard, press Alt + Enter. Once in keyboard drag state,…" at bounding box center [732, 262] width 936 height 525
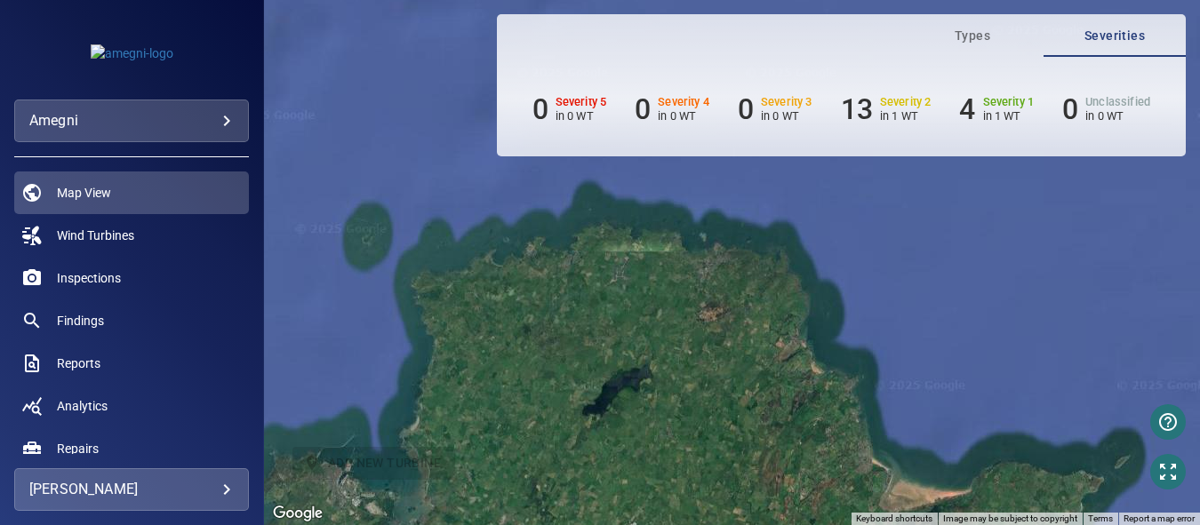
drag, startPoint x: 738, startPoint y: 206, endPoint x: 782, endPoint y: 443, distance: 240.6
click at [804, 525] on html "**********" at bounding box center [600, 262] width 1200 height 525
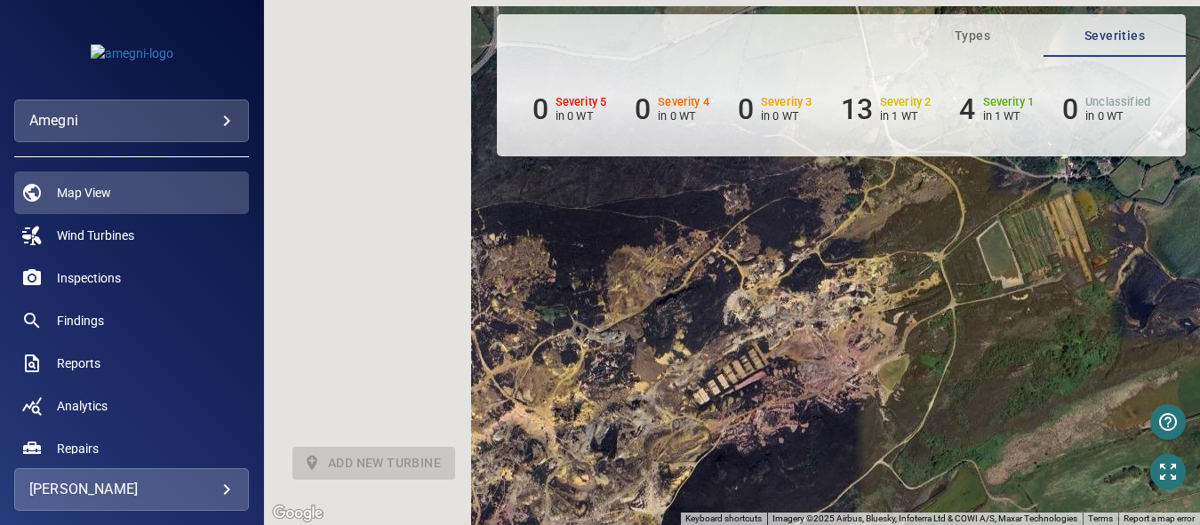
drag, startPoint x: 509, startPoint y: 297, endPoint x: 986, endPoint y: 403, distance: 488.1
click at [986, 403] on div "To activate drag with keyboard, press Alt + Enter. Once in keyboard drag state,…" at bounding box center [732, 262] width 936 height 525
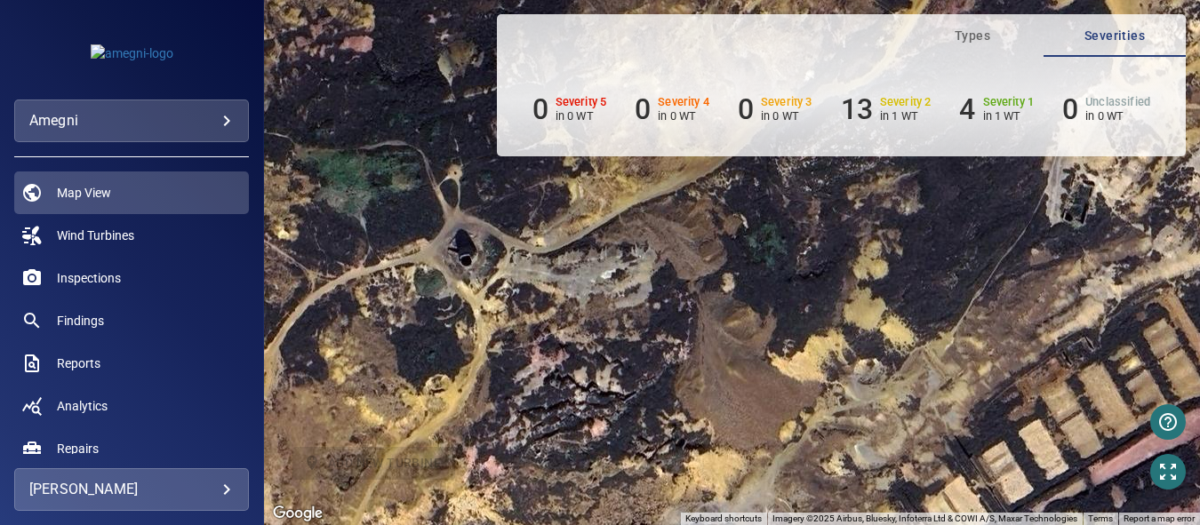
drag, startPoint x: 629, startPoint y: 379, endPoint x: 950, endPoint y: 405, distance: 322.0
click at [1026, 402] on div "To activate drag with keyboard, press Alt + Enter. Once in keyboard drag state,…" at bounding box center [732, 262] width 936 height 525
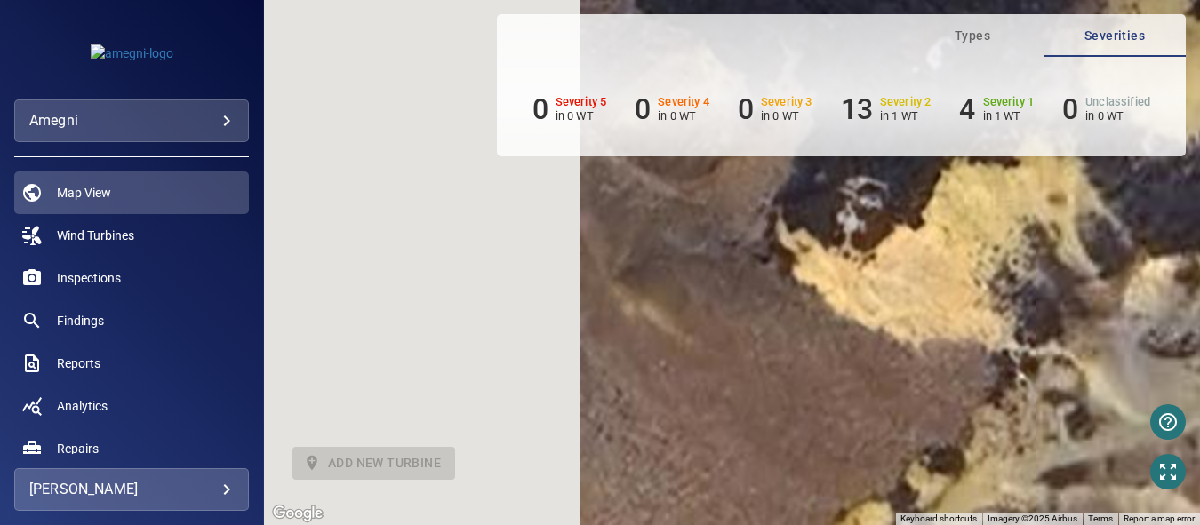
drag, startPoint x: 717, startPoint y: 373, endPoint x: 1158, endPoint y: 433, distance: 445.1
click at [1158, 433] on main "**********" at bounding box center [600, 262] width 1200 height 525
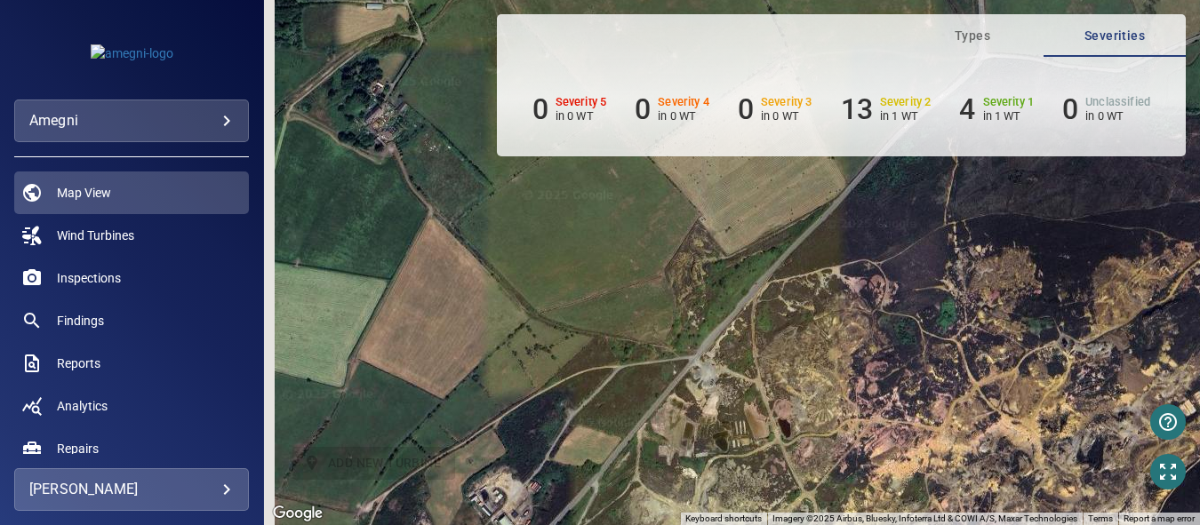
drag, startPoint x: 696, startPoint y: 373, endPoint x: 855, endPoint y: 373, distance: 159.1
click at [855, 373] on div "To activate drag with keyboard, press Alt + Enter. Once in keyboard drag state,…" at bounding box center [732, 262] width 936 height 525
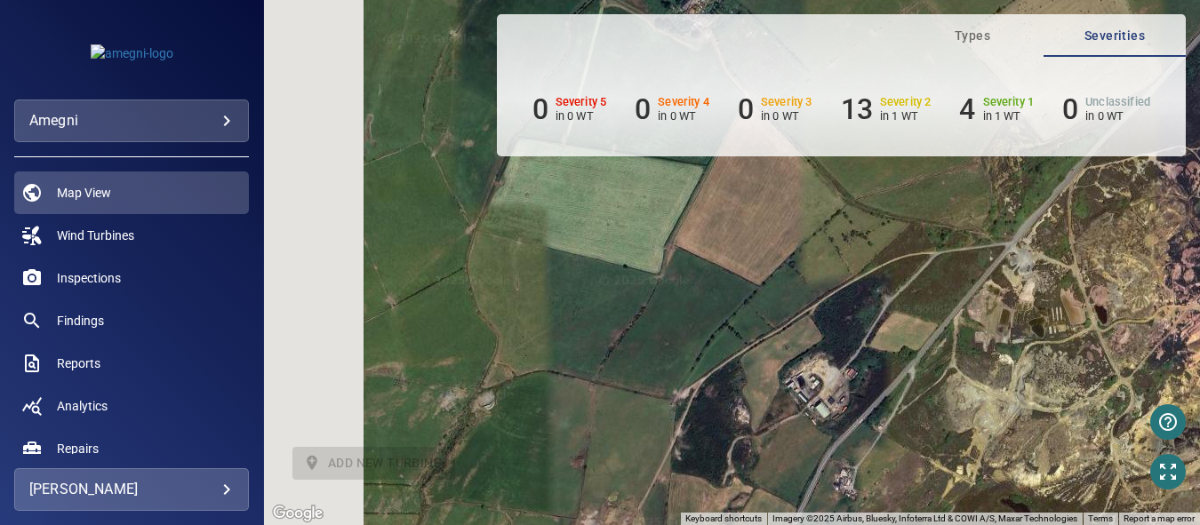
drag, startPoint x: 821, startPoint y: 396, endPoint x: 1181, endPoint y: 251, distance: 388.1
click at [1181, 251] on div "To activate drag with keyboard, press Alt + Enter. Once in keyboard drag state,…" at bounding box center [732, 262] width 936 height 525
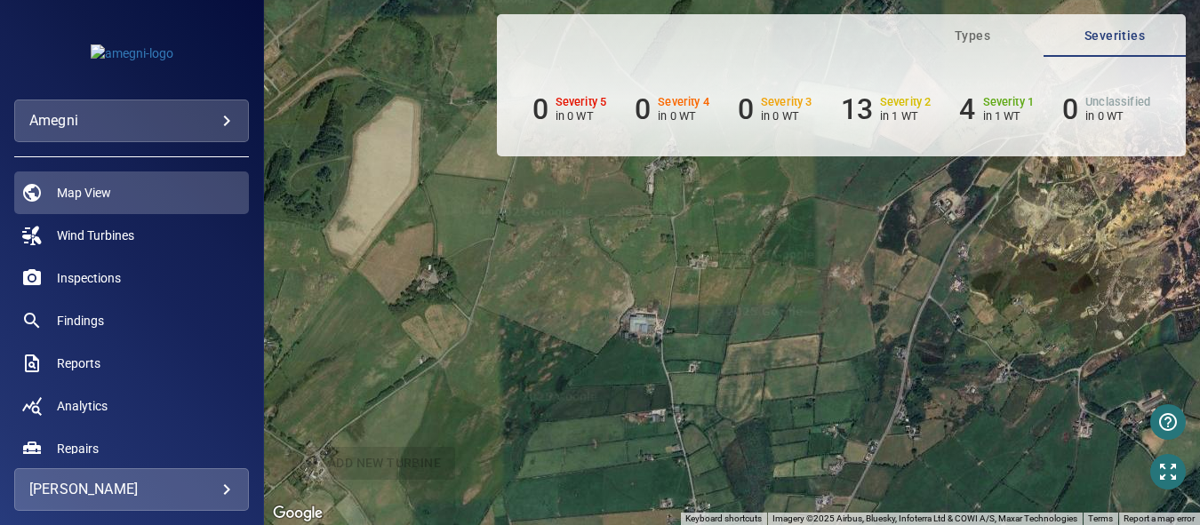
drag, startPoint x: 967, startPoint y: 373, endPoint x: 959, endPoint y: 205, distance: 167.3
click at [959, 205] on div "To activate drag with keyboard, press Alt + Enter. Once in keyboard drag state,…" at bounding box center [732, 262] width 936 height 525
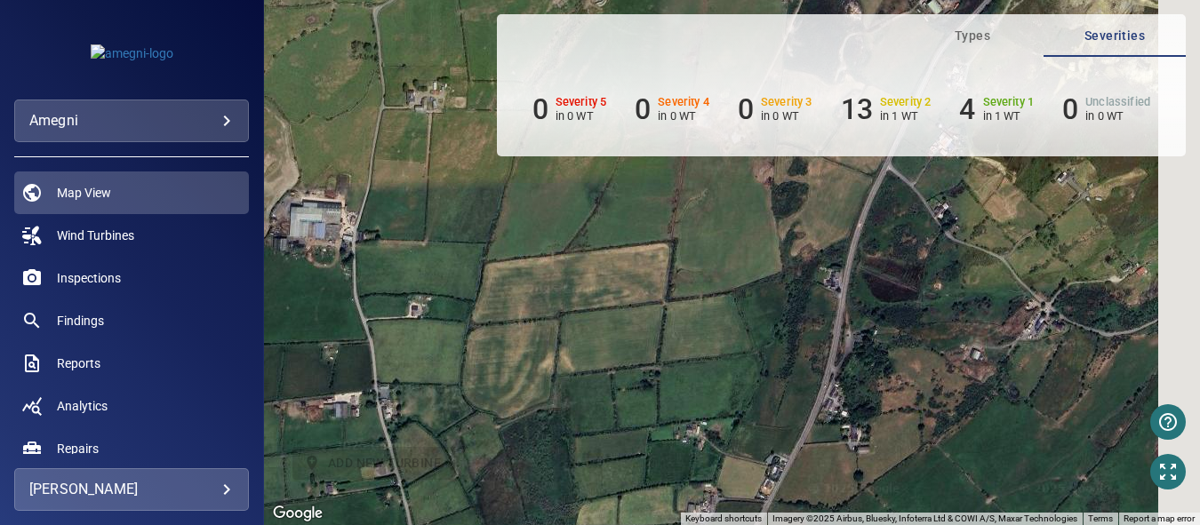
drag, startPoint x: 1038, startPoint y: 387, endPoint x: 878, endPoint y: 297, distance: 183.5
click at [878, 297] on div "To activate drag with keyboard, press Alt + Enter. Once in keyboard drag state,…" at bounding box center [732, 262] width 936 height 525
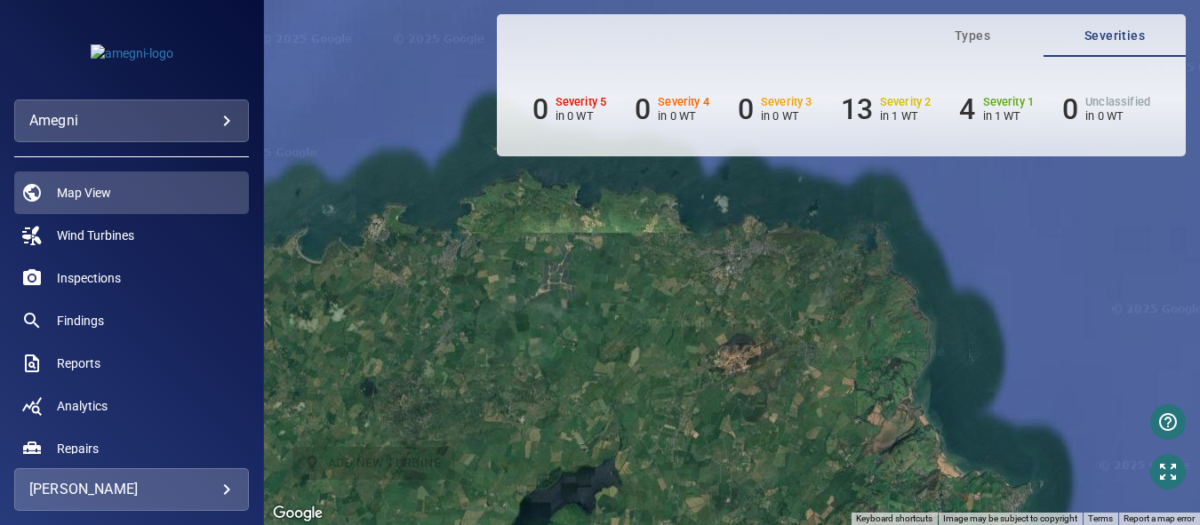
drag, startPoint x: 1050, startPoint y: 351, endPoint x: 780, endPoint y: 380, distance: 271.8
click at [780, 380] on div "To activate drag with keyboard, press Alt + Enter. Once in keyboard drag state,…" at bounding box center [732, 262] width 936 height 525
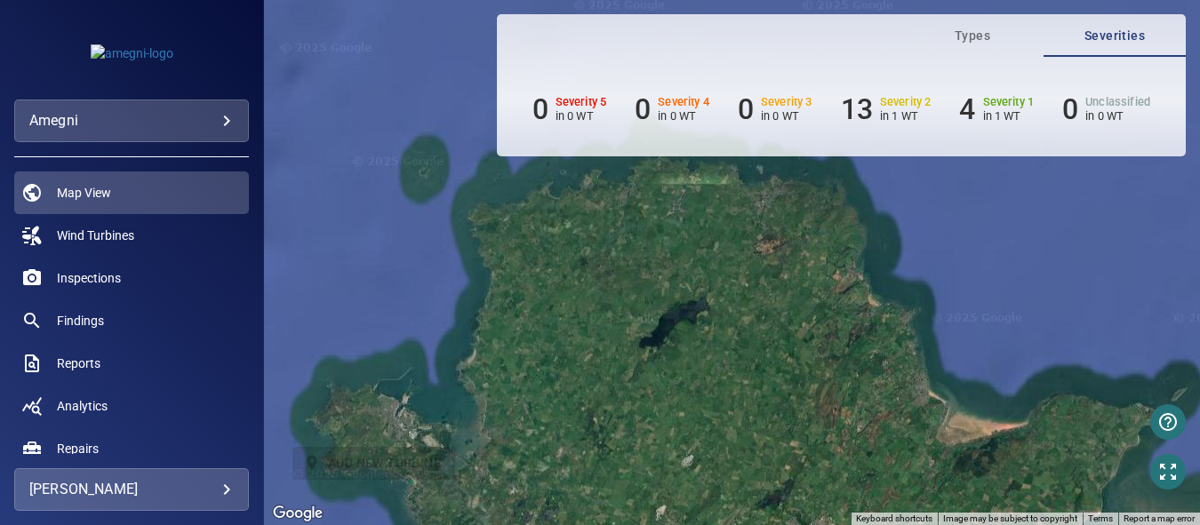
drag, startPoint x: 923, startPoint y: 451, endPoint x: 847, endPoint y: 297, distance: 171.4
click at [847, 297] on div "To activate drag with keyboard, press Alt + Enter. Once in keyboard drag state,…" at bounding box center [732, 262] width 936 height 525
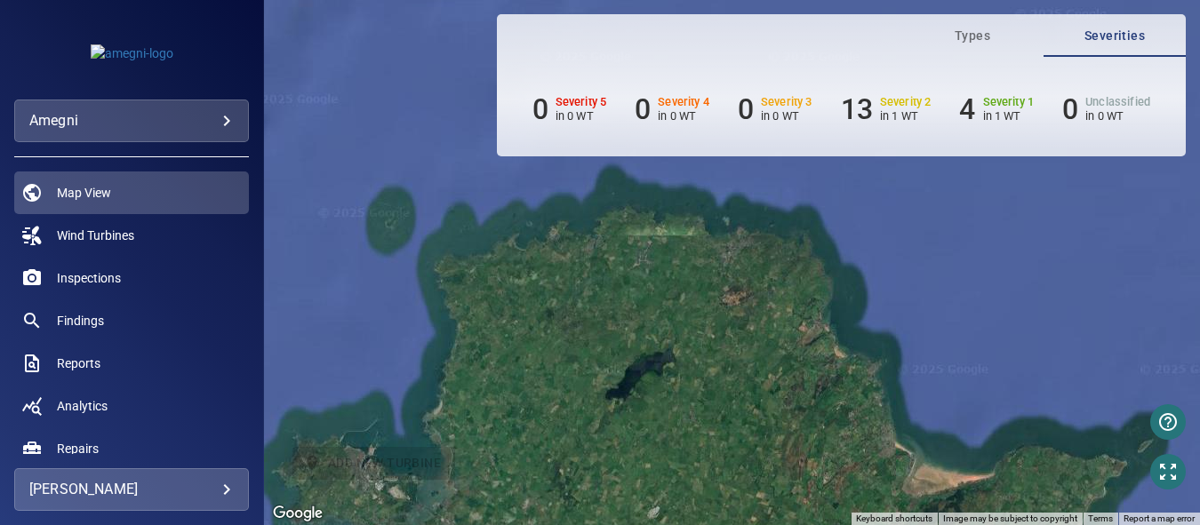
drag, startPoint x: 875, startPoint y: 365, endPoint x: 817, endPoint y: 375, distance: 58.6
click at [849, 426] on div "To activate drag with keyboard, press Alt + Enter. Once in keyboard drag state,…" at bounding box center [732, 262] width 936 height 525
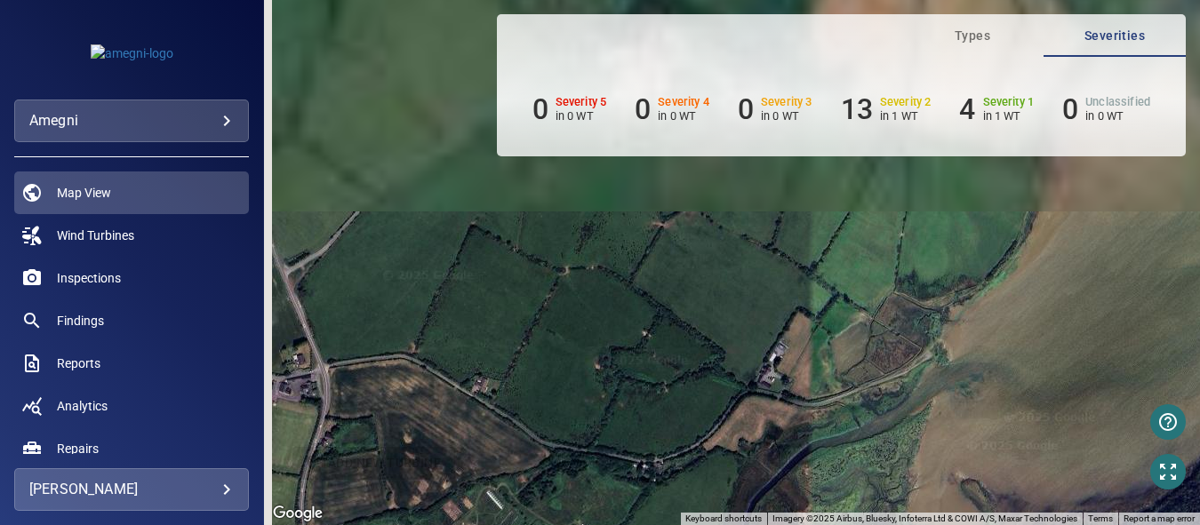
drag, startPoint x: 773, startPoint y: 313, endPoint x: 963, endPoint y: 482, distance: 254.4
click at [1033, 525] on html "**********" at bounding box center [600, 262] width 1200 height 525
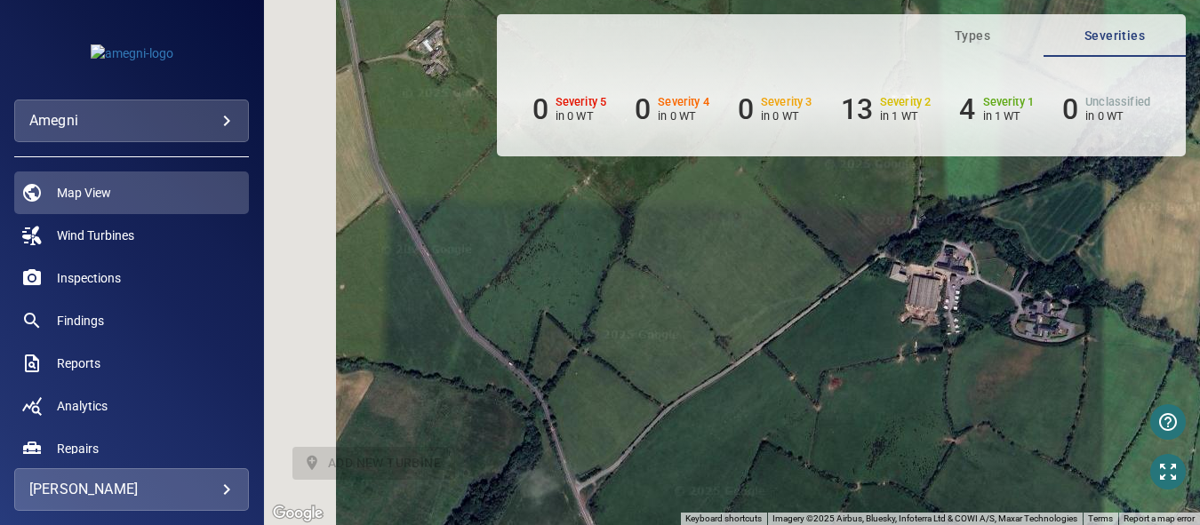
drag, startPoint x: 948, startPoint y: 461, endPoint x: 1119, endPoint y: 567, distance: 201.6
click at [1119, 525] on html "**********" at bounding box center [600, 262] width 1200 height 525
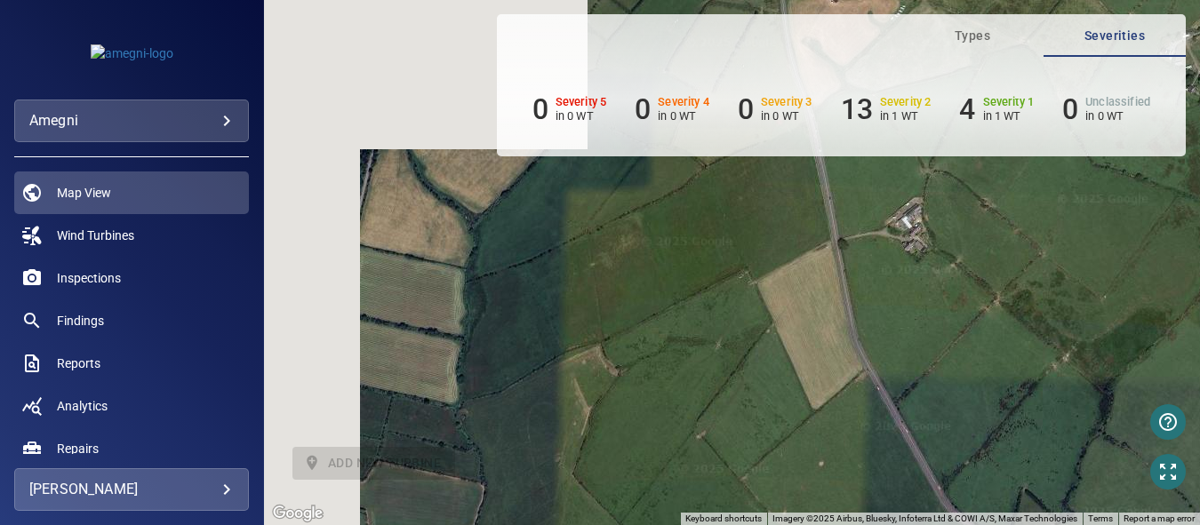
drag, startPoint x: 693, startPoint y: 390, endPoint x: 918, endPoint y: 387, distance: 225.0
click at [1153, 525] on html "**********" at bounding box center [600, 262] width 1200 height 525
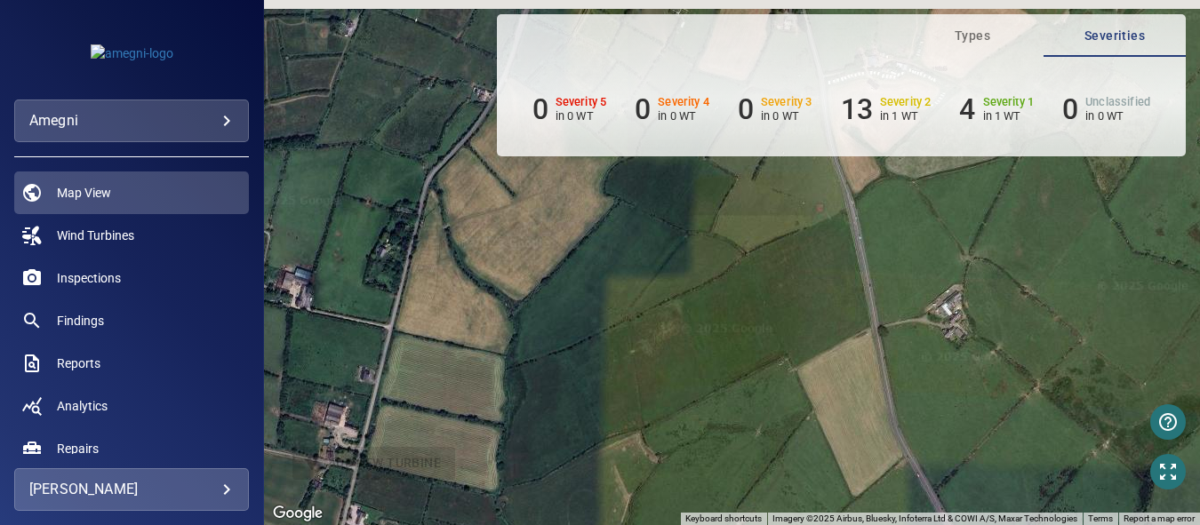
drag, startPoint x: 899, startPoint y: 349, endPoint x: 948, endPoint y: 461, distance: 122.2
click at [1006, 525] on html "**********" at bounding box center [600, 262] width 1200 height 525
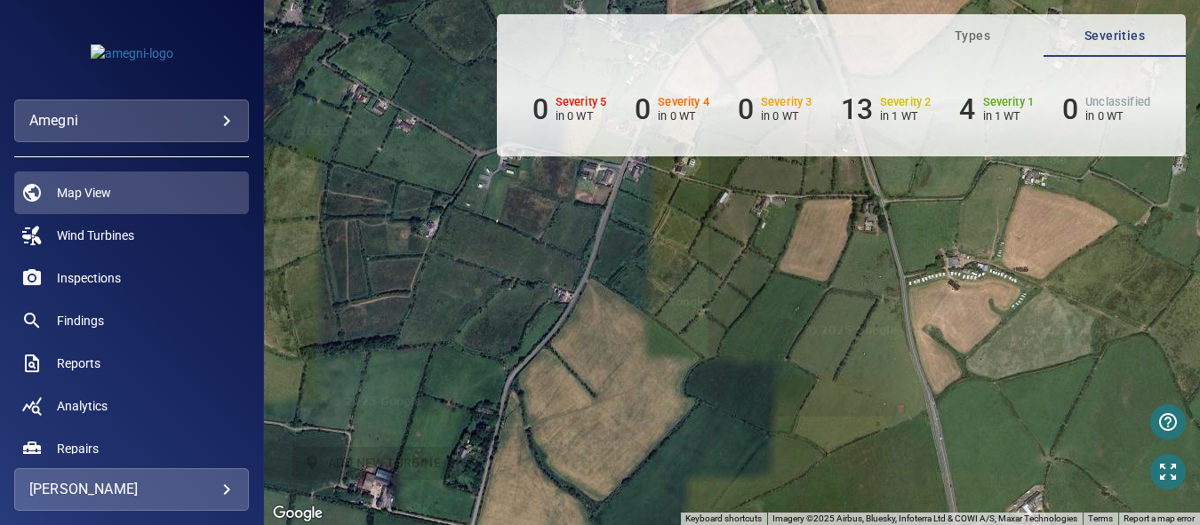
drag, startPoint x: 870, startPoint y: 414, endPoint x: 854, endPoint y: 473, distance: 60.8
click at [901, 501] on div "To activate drag with keyboard, press Alt + Enter. Once in keyboard drag state,…" at bounding box center [732, 262] width 936 height 525
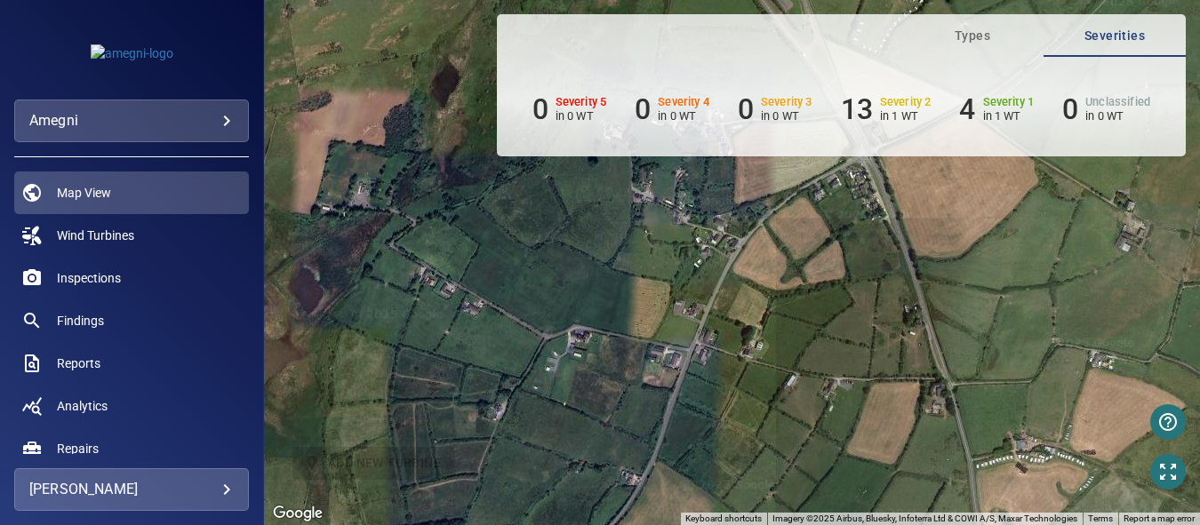
drag, startPoint x: 724, startPoint y: 404, endPoint x: 751, endPoint y: 492, distance: 92.2
click at [758, 523] on div "To activate drag with keyboard, press Alt + Enter. Once in keyboard drag state,…" at bounding box center [732, 262] width 936 height 525
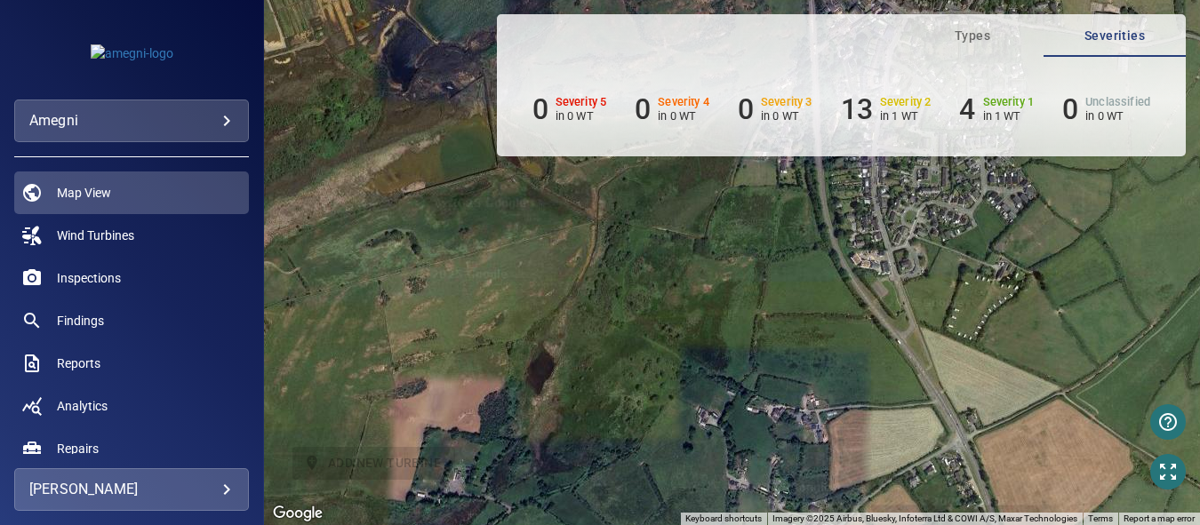
drag, startPoint x: 792, startPoint y: 342, endPoint x: 805, endPoint y: 397, distance: 56.7
click at [870, 525] on html "**********" at bounding box center [600, 262] width 1200 height 525
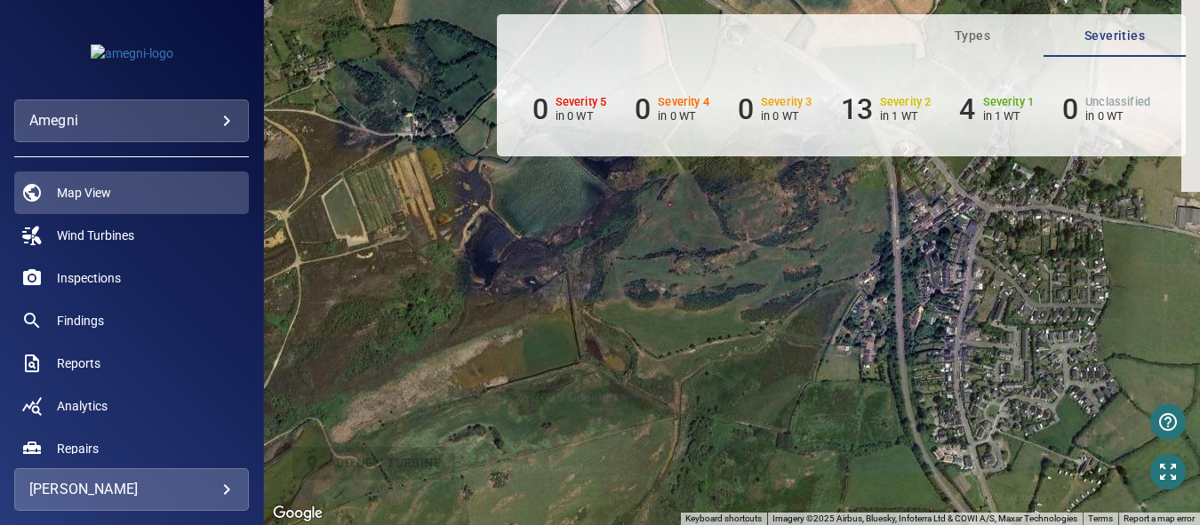
drag, startPoint x: 835, startPoint y: 475, endPoint x: 886, endPoint y: 567, distance: 105.4
click at [886, 525] on html "**********" at bounding box center [600, 262] width 1200 height 525
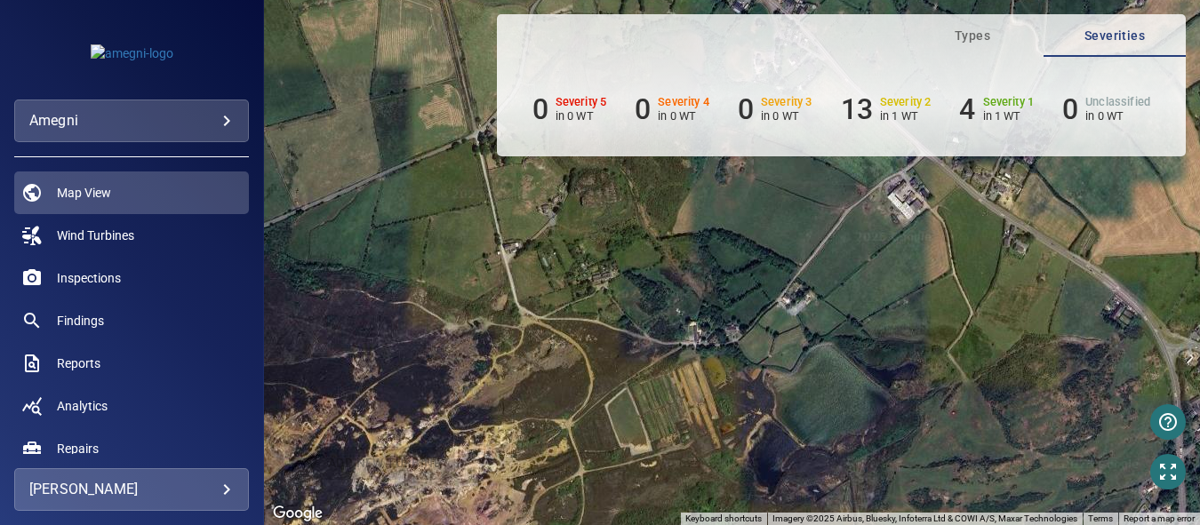
drag, startPoint x: 848, startPoint y: 436, endPoint x: 667, endPoint y: 320, distance: 215.1
click at [1037, 525] on html "**********" at bounding box center [600, 262] width 1200 height 525
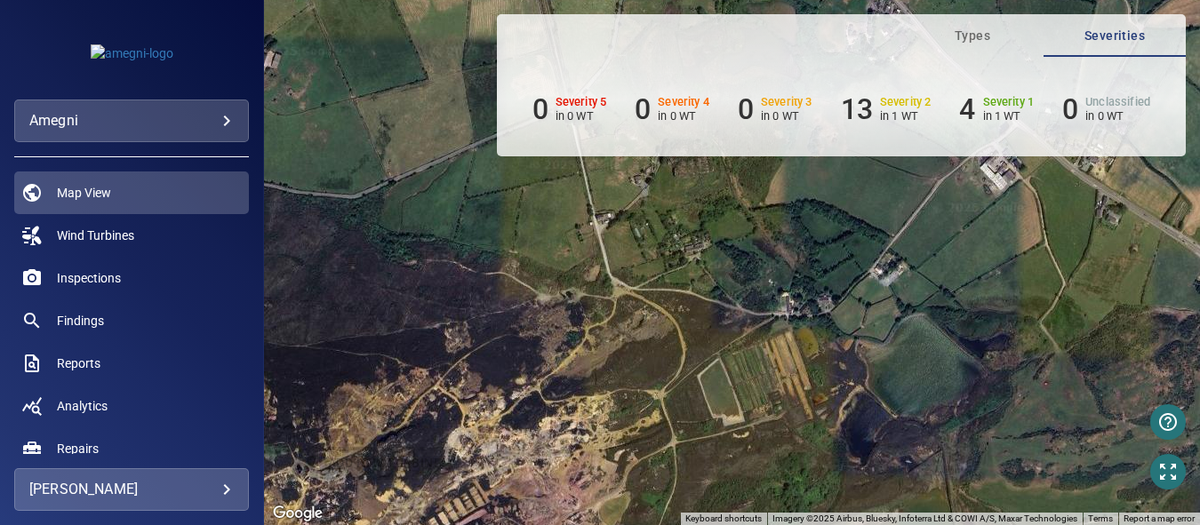
drag, startPoint x: 613, startPoint y: 269, endPoint x: 1142, endPoint y: 525, distance: 586.5
click at [1174, 525] on html "**********" at bounding box center [600, 262] width 1200 height 525
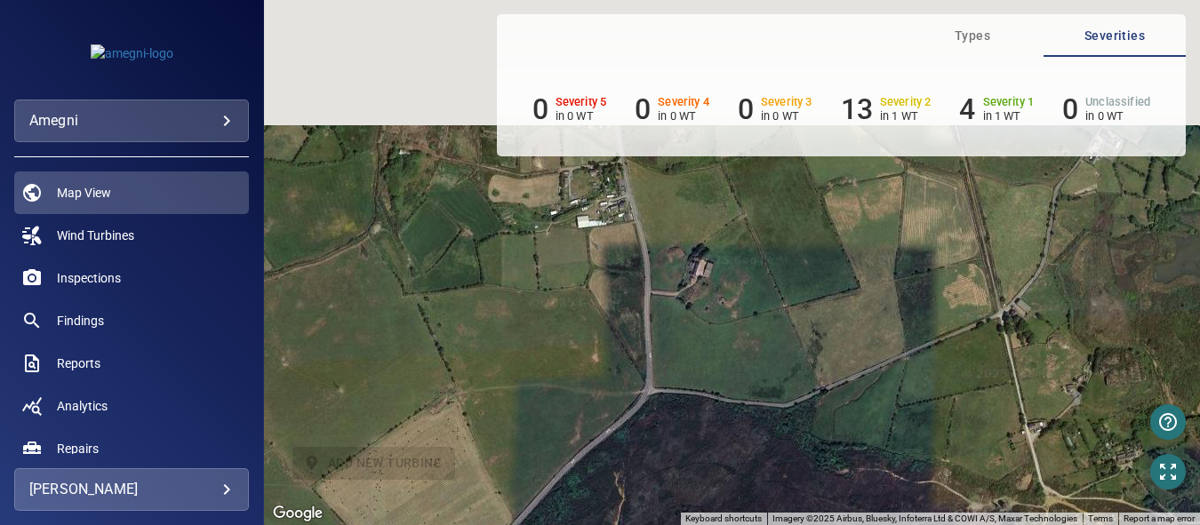
drag, startPoint x: 1088, startPoint y: 489, endPoint x: 987, endPoint y: 506, distance: 102.8
click at [1191, 525] on html "**********" at bounding box center [600, 262] width 1200 height 525
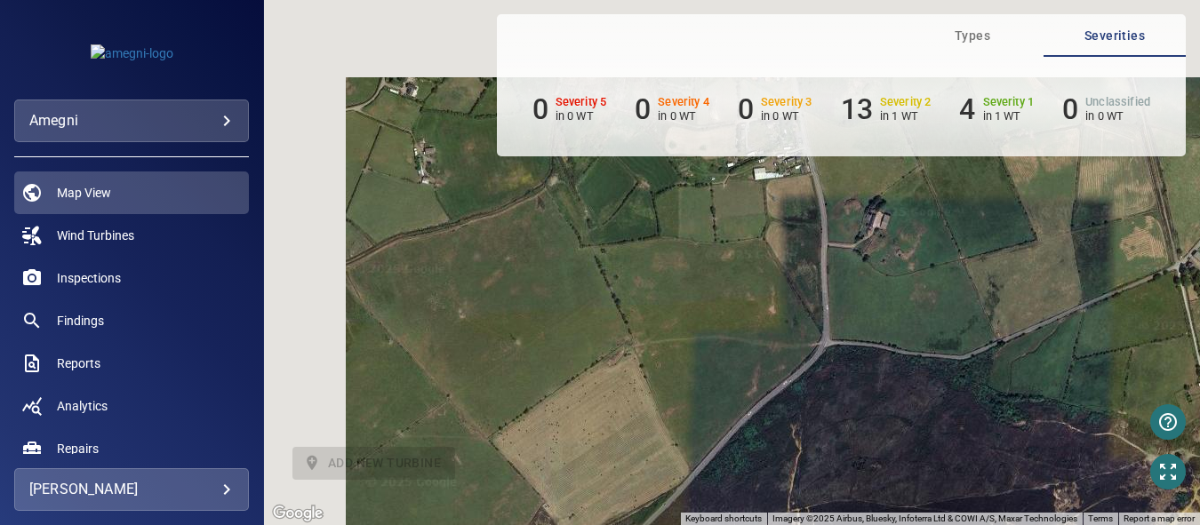
drag, startPoint x: 1198, startPoint y: 403, endPoint x: 653, endPoint y: 314, distance: 552.2
click at [1199, 391] on html "**********" at bounding box center [600, 262] width 1200 height 525
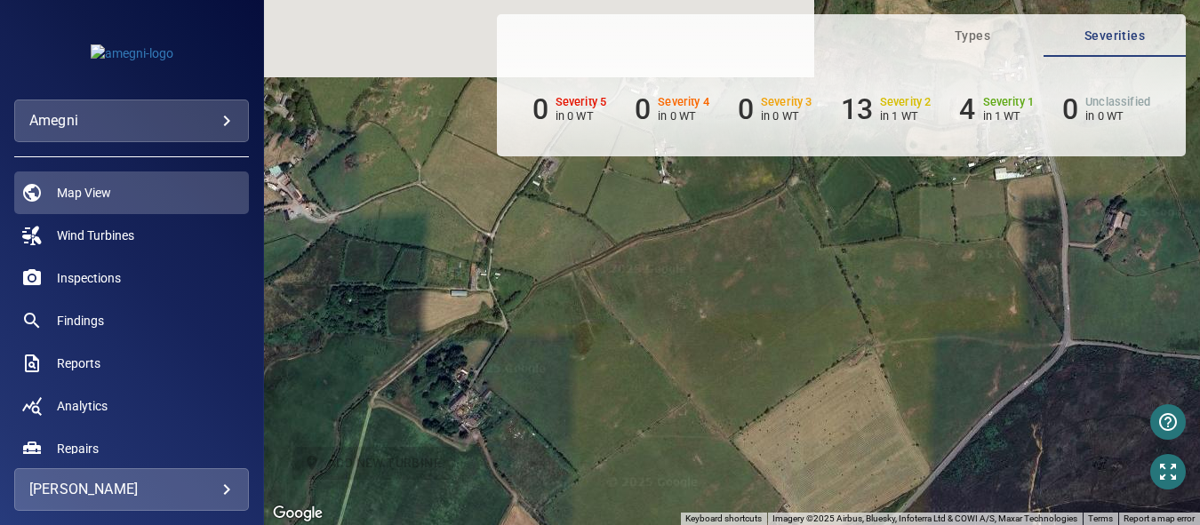
drag, startPoint x: 605, startPoint y: 308, endPoint x: 1134, endPoint y: 341, distance: 530.0
click at [1134, 341] on div "To activate drag with keyboard, press Alt + Enter. Once in keyboard drag state,…" at bounding box center [732, 262] width 936 height 525
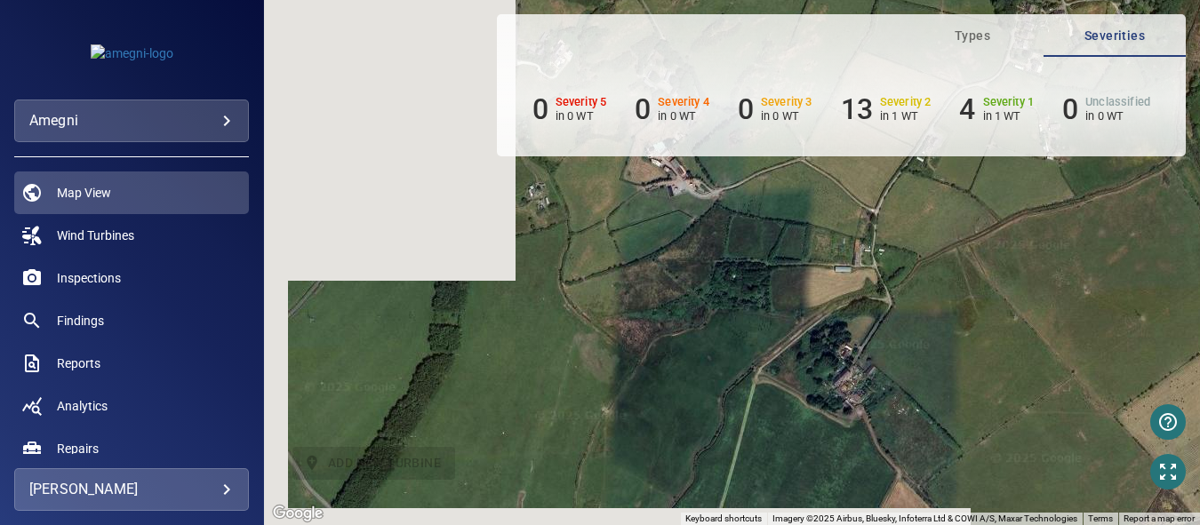
drag, startPoint x: 654, startPoint y: 345, endPoint x: 805, endPoint y: 368, distance: 152.9
click at [1062, 301] on div "To activate drag with keyboard, press Alt + Enter. Once in keyboard drag state,…" at bounding box center [732, 262] width 936 height 525
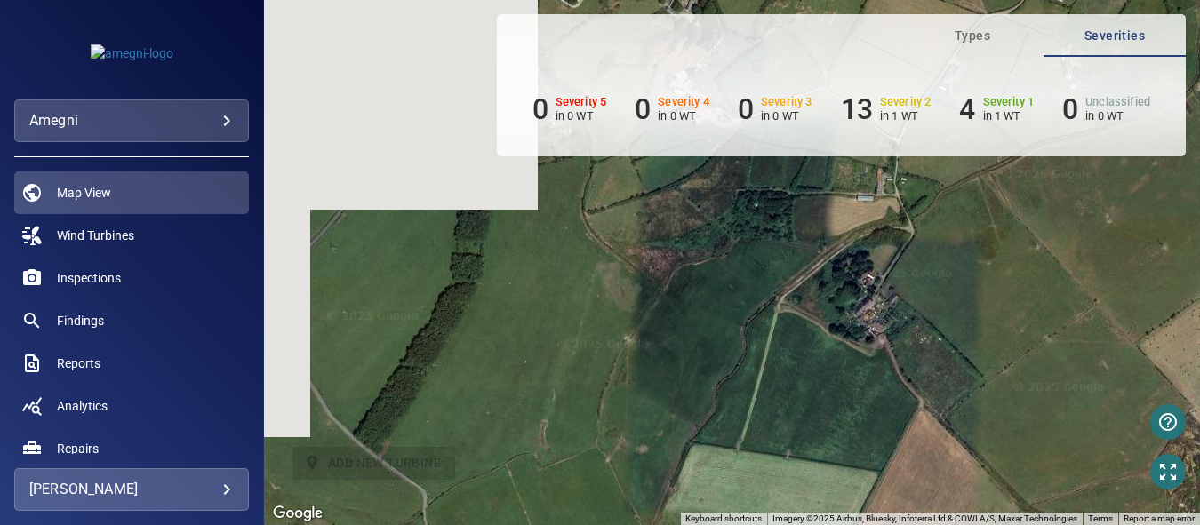
drag, startPoint x: 699, startPoint y: 387, endPoint x: 980, endPoint y: 203, distance: 335.9
click at [980, 203] on div "To activate drag with keyboard, press Alt + Enter. Once in keyboard drag state,…" at bounding box center [732, 262] width 936 height 525
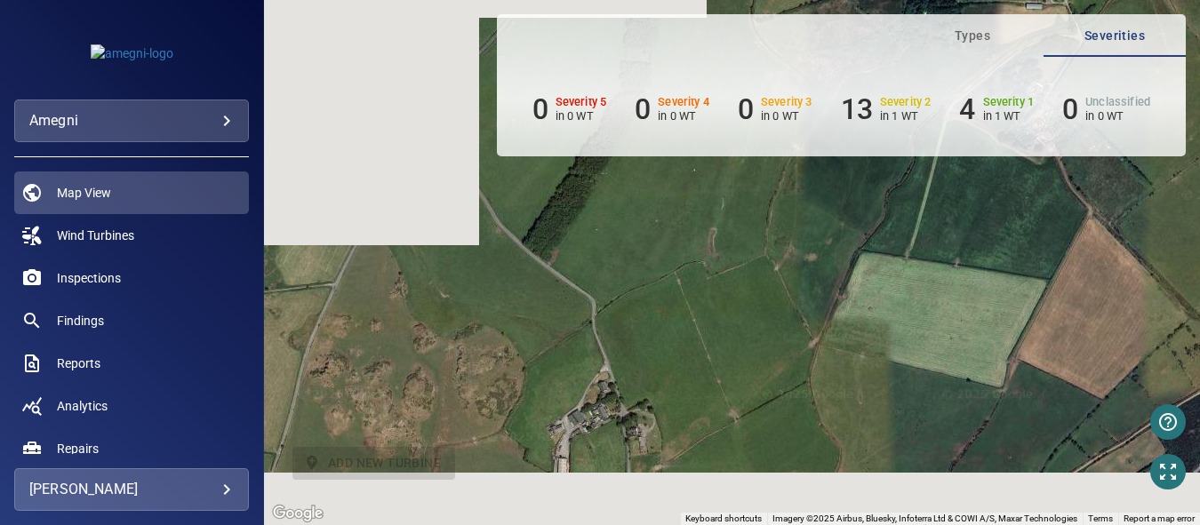
click at [748, 217] on div "To activate drag with keyboard, press Alt + Enter. Once in keyboard drag state,…" at bounding box center [732, 262] width 936 height 525
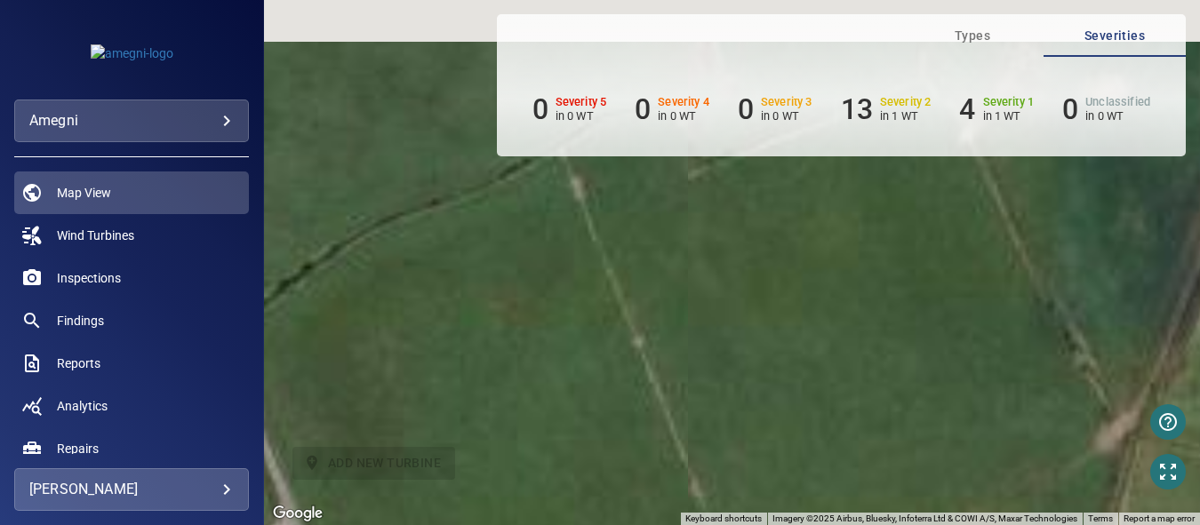
drag, startPoint x: 665, startPoint y: 330, endPoint x: 951, endPoint y: 421, distance: 300.6
click at [730, 522] on div "To activate drag with keyboard, press Alt + Enter. Once in keyboard drag state,…" at bounding box center [732, 262] width 936 height 525
click at [1117, 402] on div "To activate drag with keyboard, press Alt + Enter. Once in keyboard drag state,…" at bounding box center [732, 262] width 936 height 525
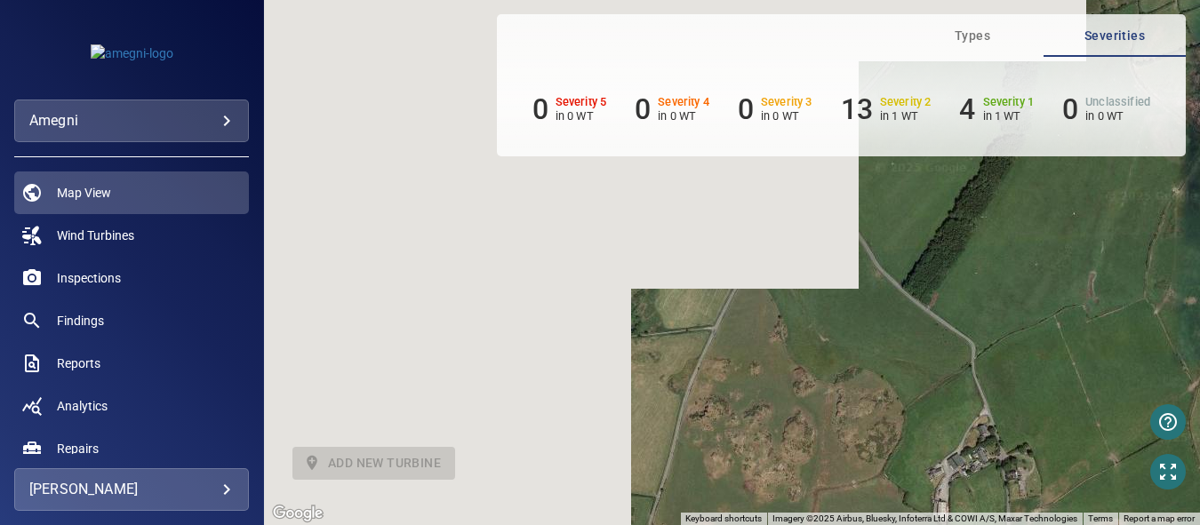
drag, startPoint x: 680, startPoint y: 375, endPoint x: 861, endPoint y: 389, distance: 181.0
click at [1042, 375] on div "To activate drag with keyboard, press Alt + Enter. Once in keyboard drag state,…" at bounding box center [732, 262] width 936 height 525
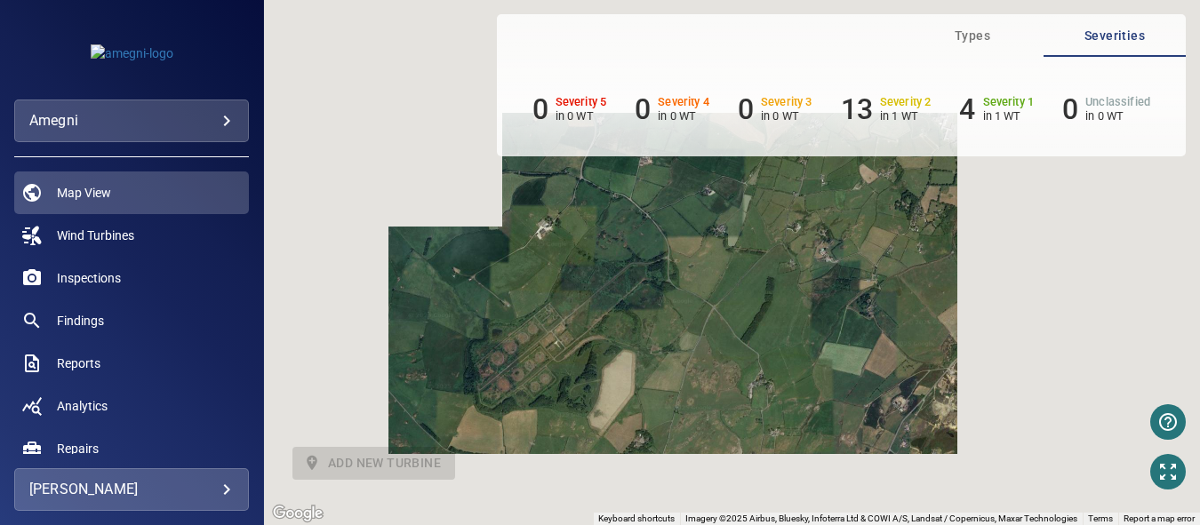
drag, startPoint x: 596, startPoint y: 340, endPoint x: 664, endPoint y: 363, distance: 72.3
click at [629, 430] on div "To activate drag with keyboard, press Alt + Enter. Once in keyboard drag state,…" at bounding box center [732, 262] width 936 height 525
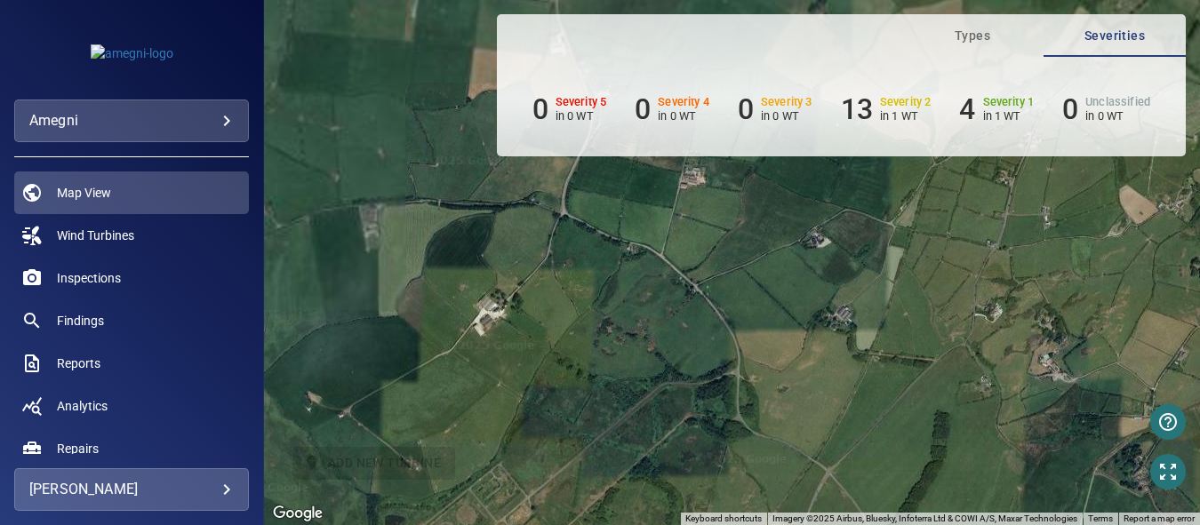
drag, startPoint x: 673, startPoint y: 348, endPoint x: 722, endPoint y: 477, distance: 138.7
click at [741, 525] on html "**********" at bounding box center [600, 262] width 1200 height 525
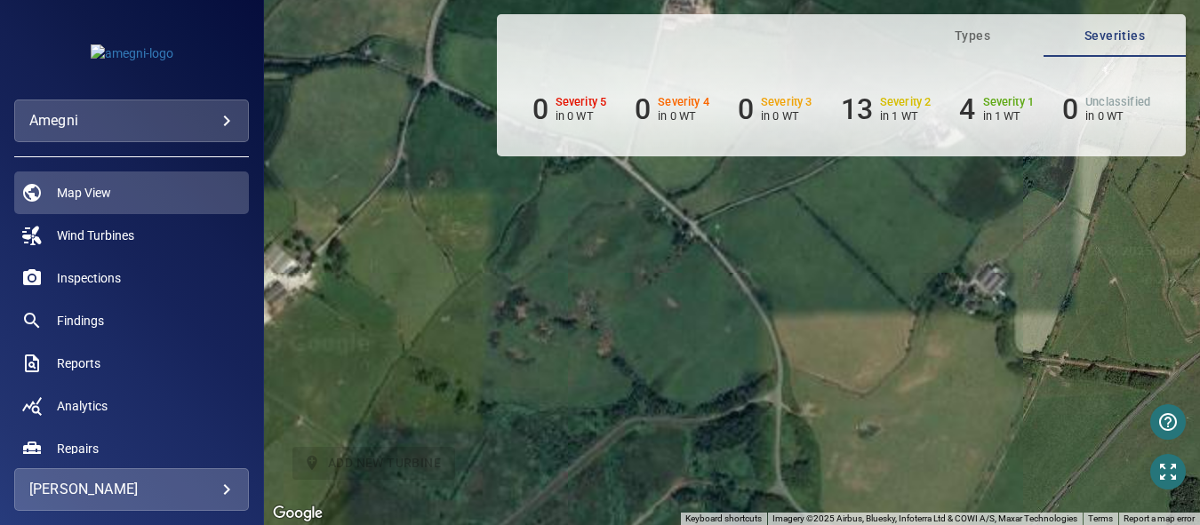
drag, startPoint x: 697, startPoint y: 422, endPoint x: 757, endPoint y: 426, distance: 60.6
click at [721, 525] on html "**********" at bounding box center [600, 262] width 1200 height 525
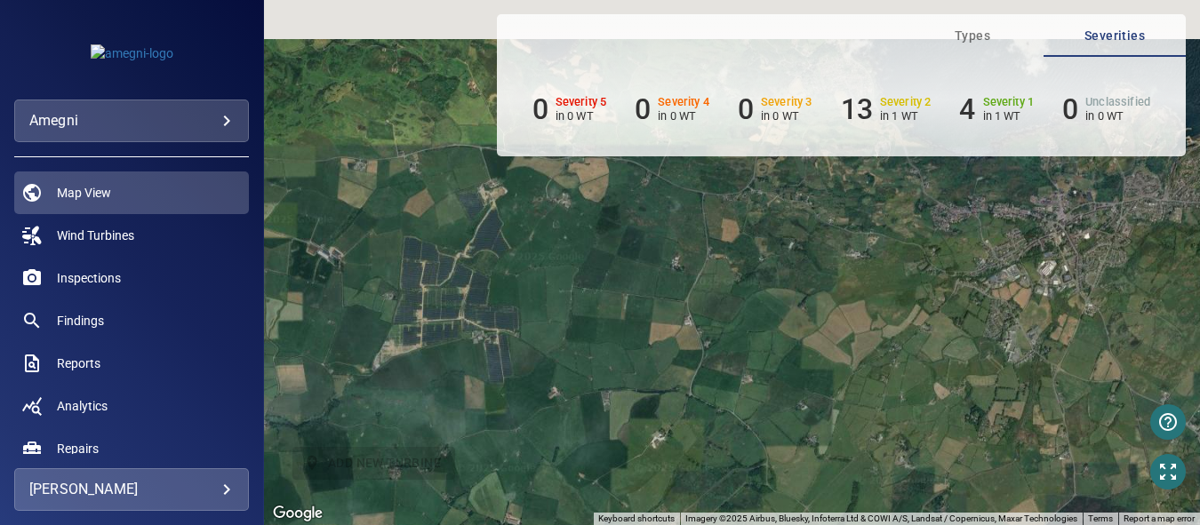
drag, startPoint x: 829, startPoint y: 560, endPoint x: 835, endPoint y: 462, distance: 98.0
click at [822, 525] on html "**********" at bounding box center [600, 262] width 1200 height 525
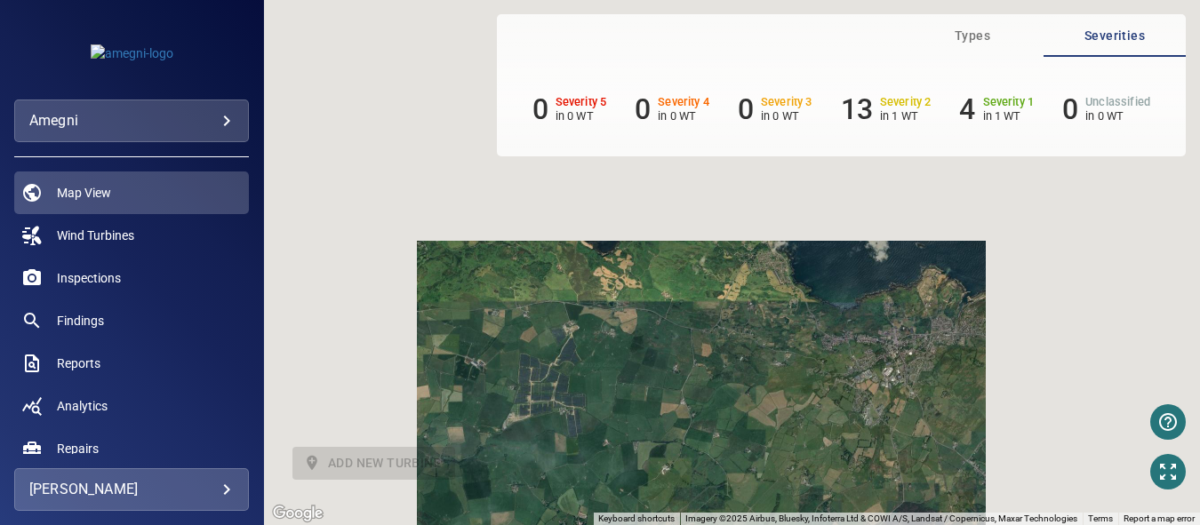
drag, startPoint x: 729, startPoint y: 408, endPoint x: 719, endPoint y: 469, distance: 61.2
click at [699, 525] on html "**********" at bounding box center [600, 262] width 1200 height 525
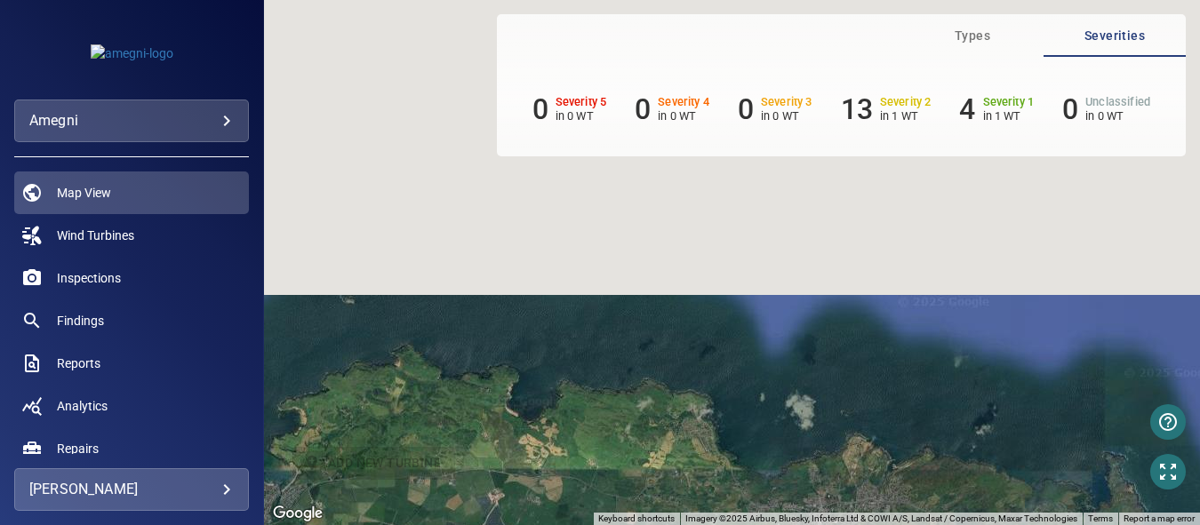
drag, startPoint x: 807, startPoint y: 340, endPoint x: 744, endPoint y: 453, distance: 129.4
click at [725, 515] on div "To activate drag with keyboard, press Alt + Enter. Once in keyboard drag state,…" at bounding box center [732, 262] width 936 height 525
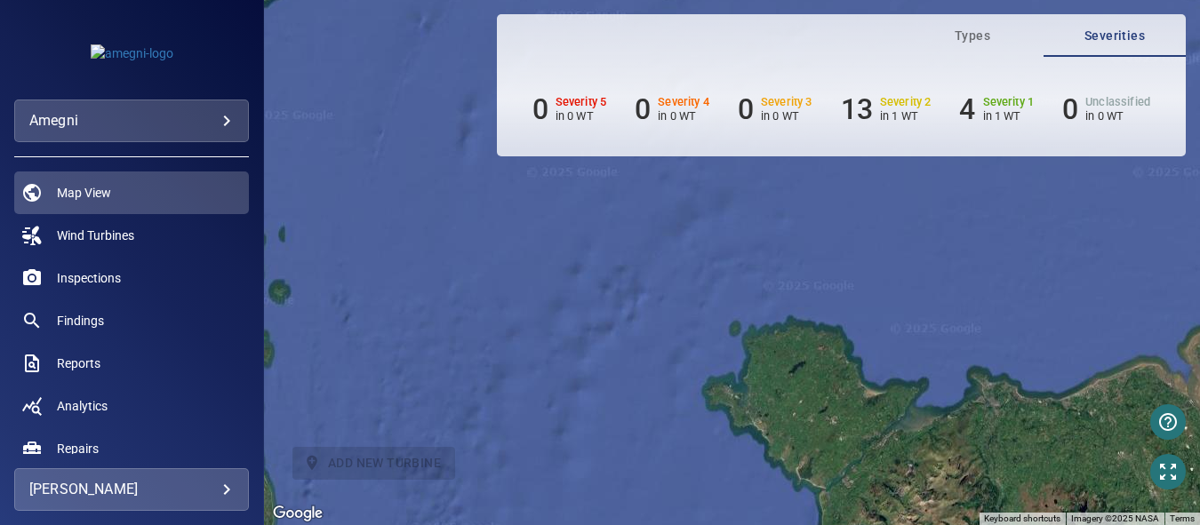
drag, startPoint x: 878, startPoint y: 464, endPoint x: 825, endPoint y: 334, distance: 140.0
click at [825, 334] on div "To activate drag with keyboard, press Alt + Enter. Once in keyboard drag state,…" at bounding box center [732, 262] width 936 height 525
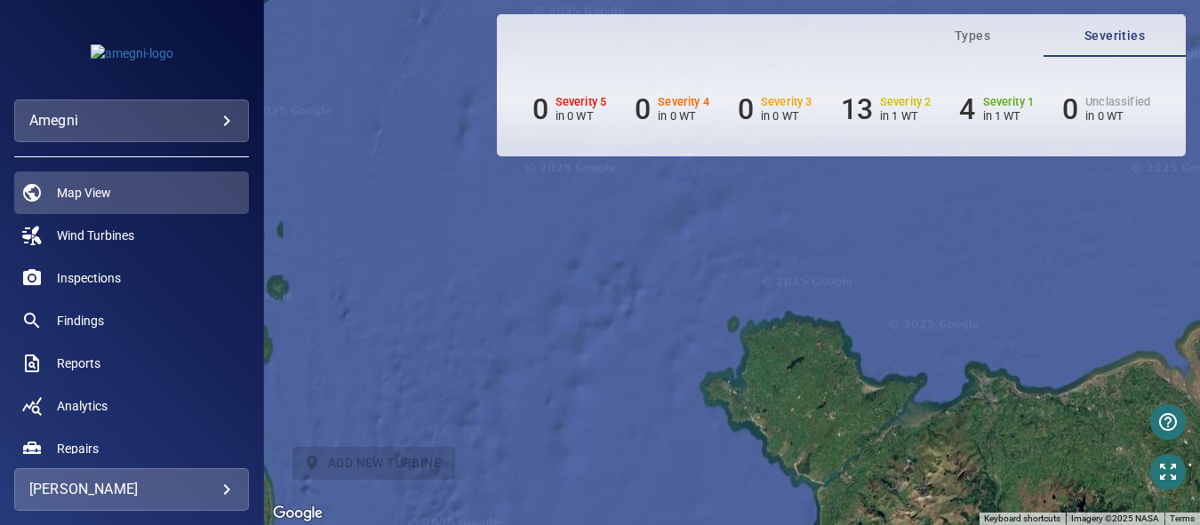
click at [830, 361] on div "To activate drag with keyboard, press Alt + Enter. Once in keyboard drag state,…" at bounding box center [732, 262] width 936 height 525
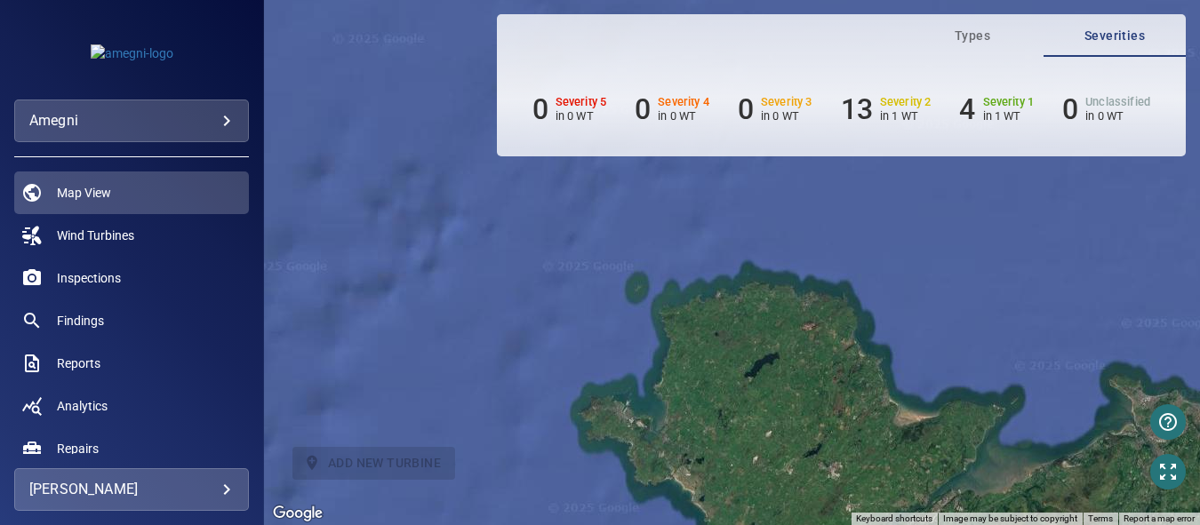
click at [830, 361] on div "To activate drag with keyboard, press Alt + Enter. Once in keyboard drag state,…" at bounding box center [732, 262] width 936 height 525
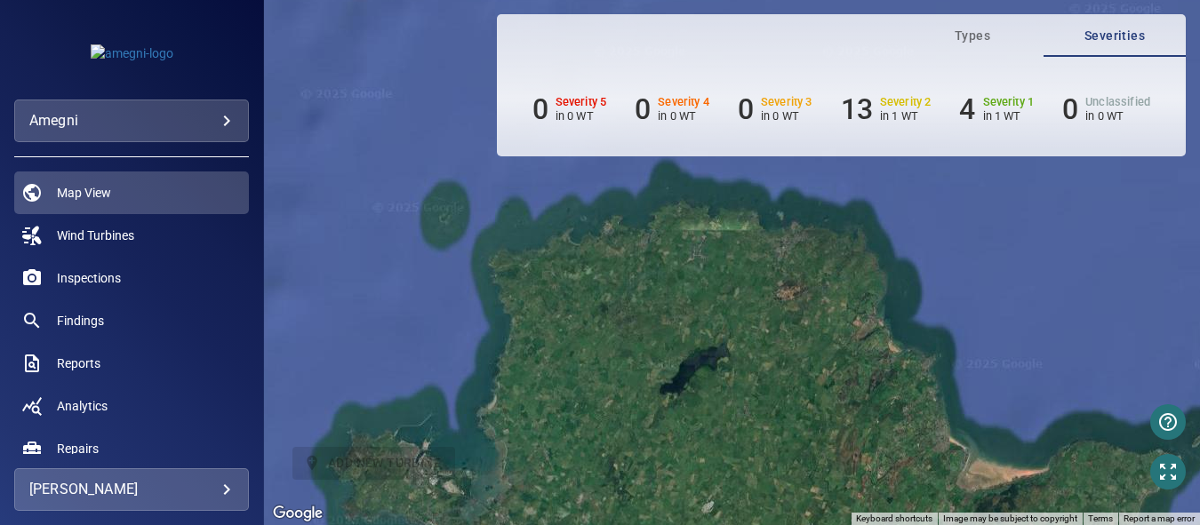
click at [830, 361] on div "To activate drag with keyboard, press Alt + Enter. Once in keyboard drag state,…" at bounding box center [732, 262] width 936 height 525
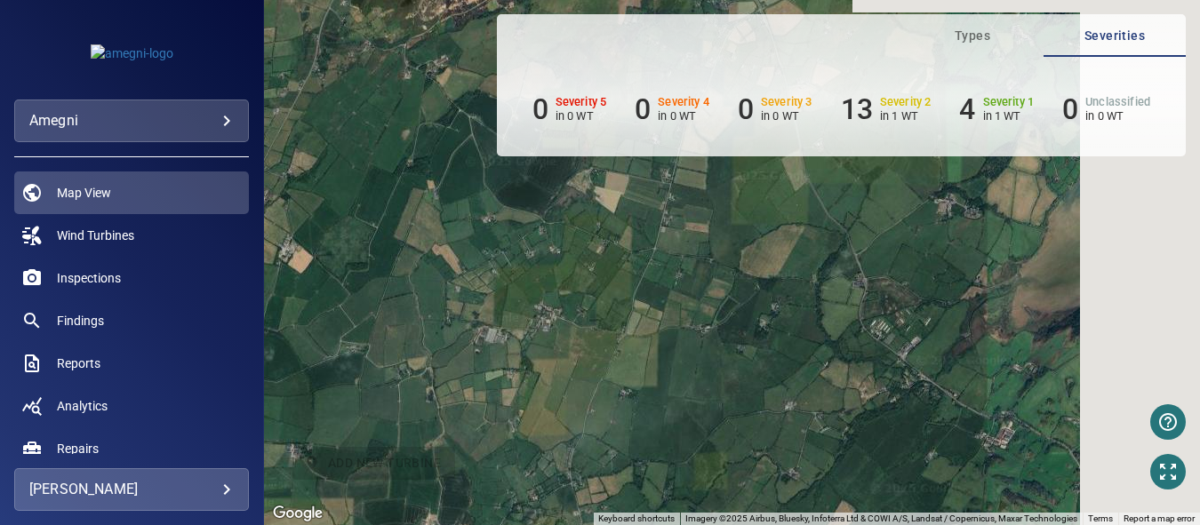
drag, startPoint x: 906, startPoint y: 346, endPoint x: 770, endPoint y: 424, distance: 156.9
click at [770, 424] on div "To activate drag with keyboard, press Alt + Enter. Once in keyboard drag state,…" at bounding box center [732, 262] width 936 height 525
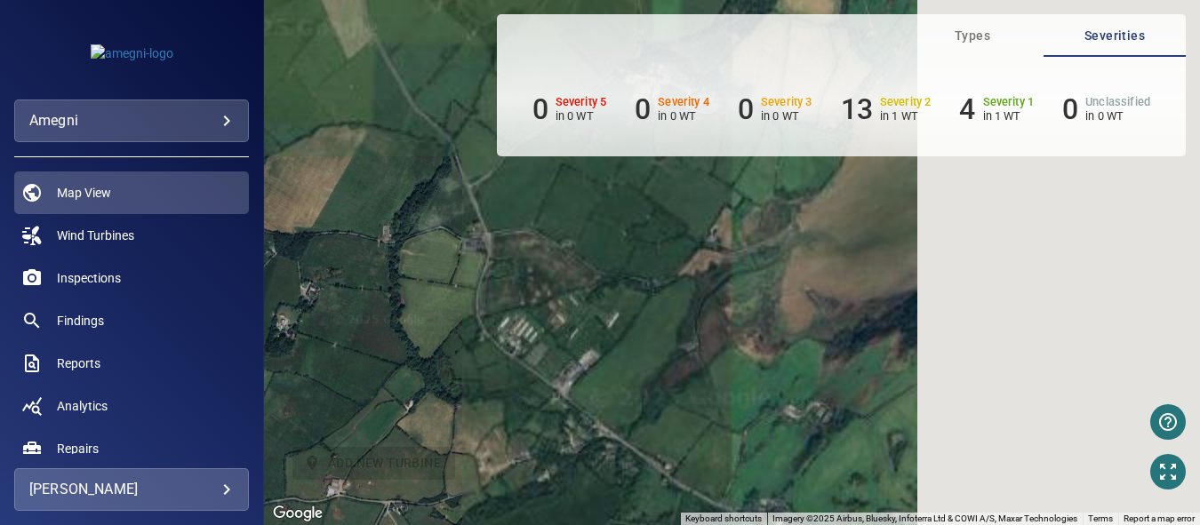
drag, startPoint x: 941, startPoint y: 370, endPoint x: 600, endPoint y: 424, distance: 344.8
click at [600, 424] on div "To activate drag with keyboard, press Alt + Enter. Once in keyboard drag state,…" at bounding box center [732, 262] width 936 height 525
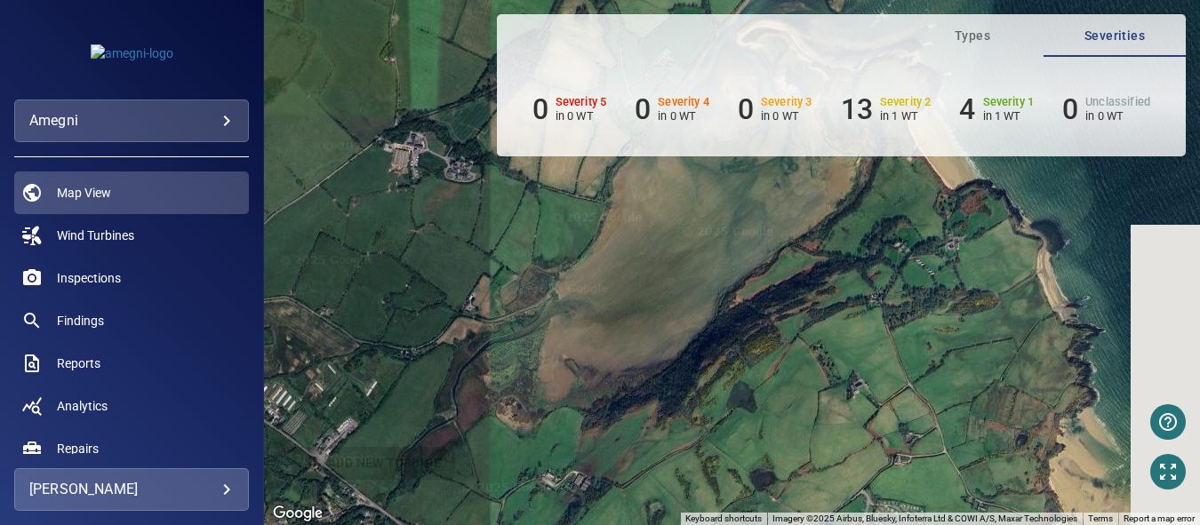
drag, startPoint x: 691, startPoint y: 373, endPoint x: 510, endPoint y: 428, distance: 188.7
click at [510, 428] on div "To activate drag with keyboard, press Alt + Enter. Once in keyboard drag state,…" at bounding box center [732, 262] width 936 height 525
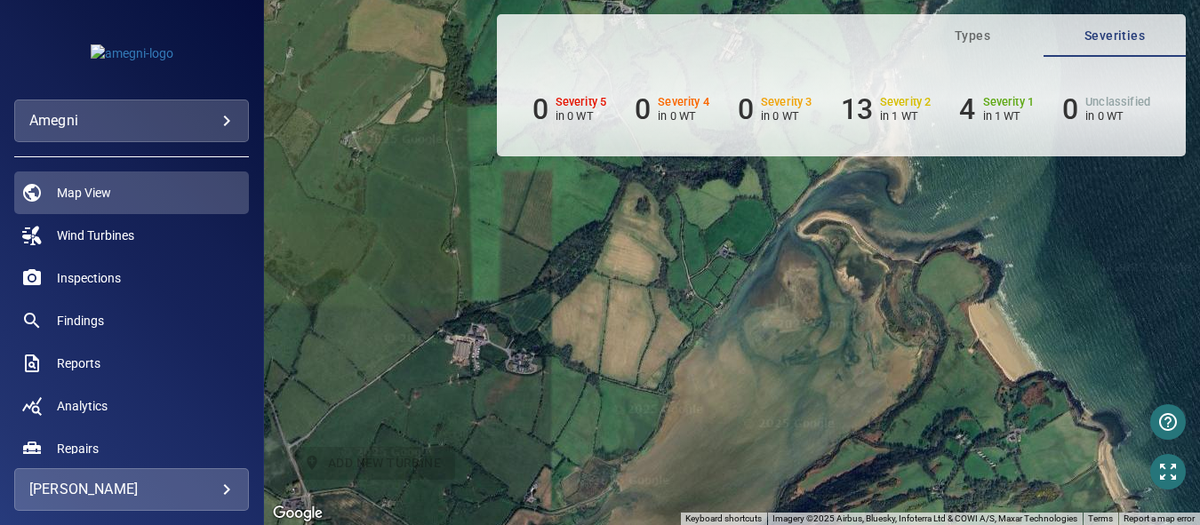
drag, startPoint x: 633, startPoint y: 408, endPoint x: 693, endPoint y: 567, distance: 170.2
click at [693, 525] on html "**********" at bounding box center [600, 262] width 1200 height 525
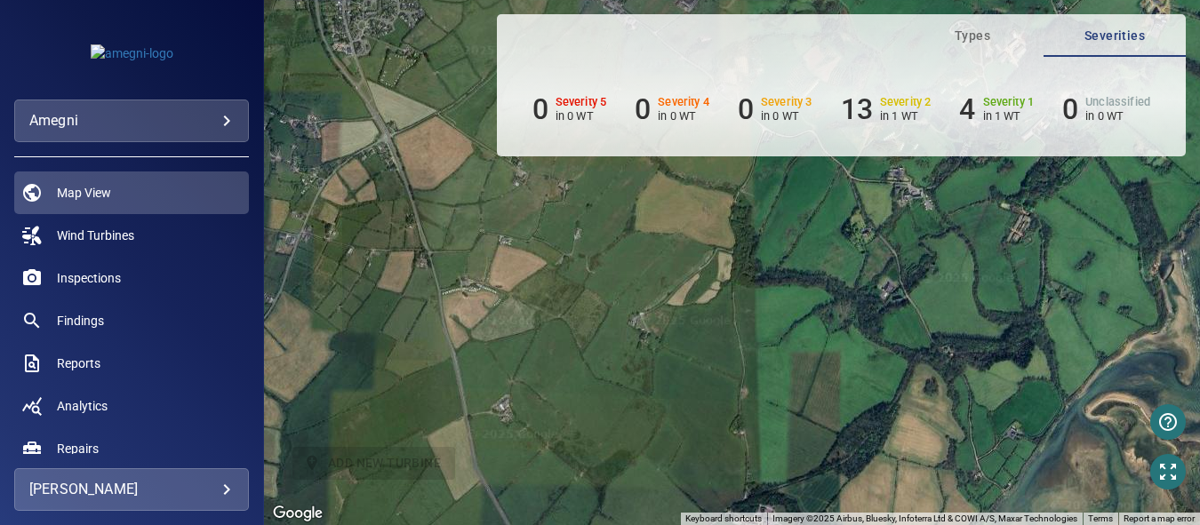
drag, startPoint x: 573, startPoint y: 389, endPoint x: 852, endPoint y: 554, distance: 324.0
click at [852, 525] on html "**********" at bounding box center [600, 262] width 1200 height 525
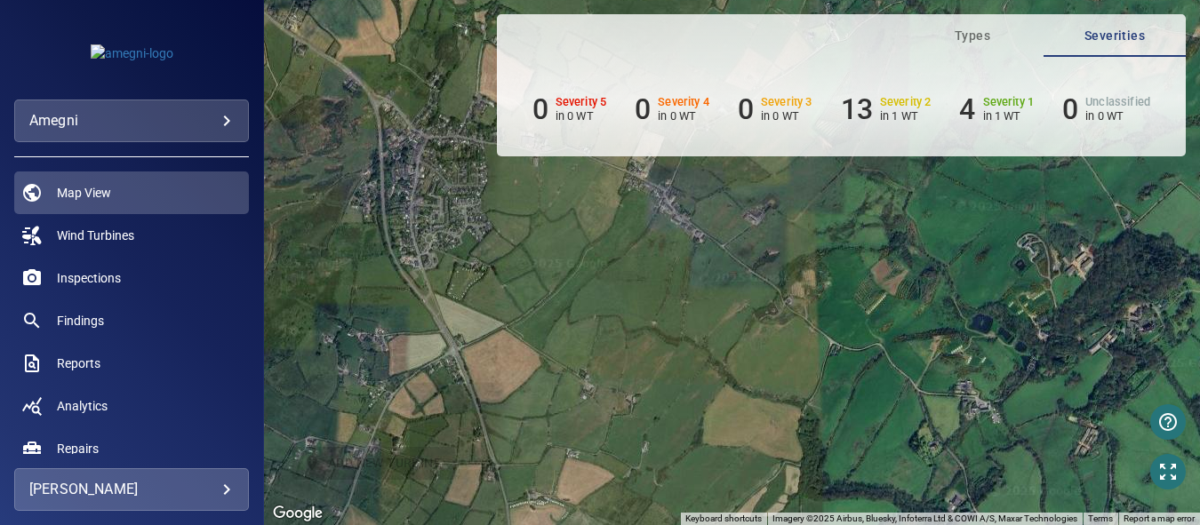
drag, startPoint x: 749, startPoint y: 362, endPoint x: 671, endPoint y: 398, distance: 86.3
click at [809, 525] on html "**********" at bounding box center [600, 262] width 1200 height 525
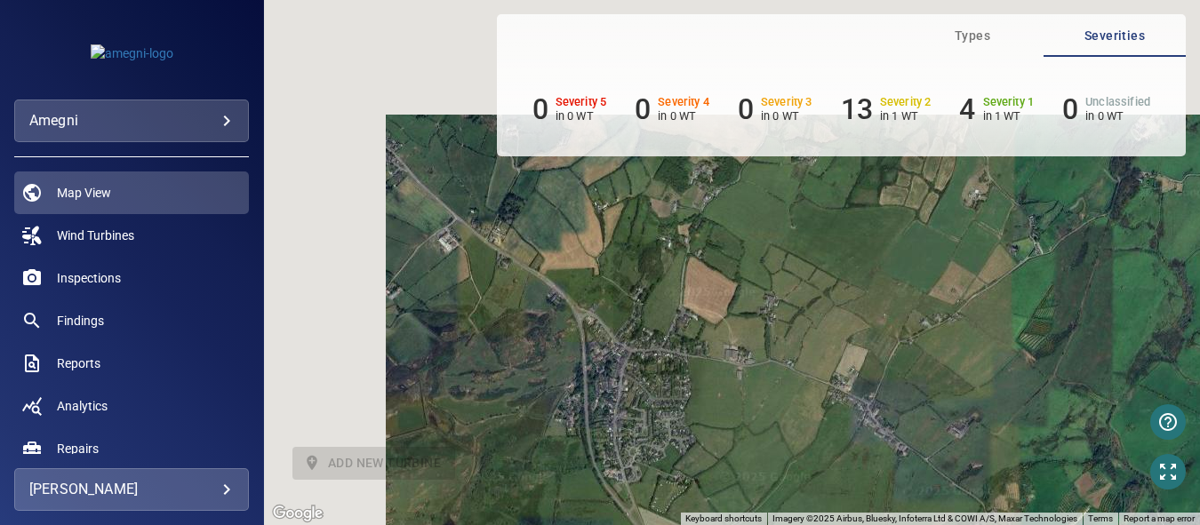
drag, startPoint x: 612, startPoint y: 304, endPoint x: 669, endPoint y: 484, distance: 188.7
click at [824, 525] on html "**********" at bounding box center [600, 262] width 1200 height 525
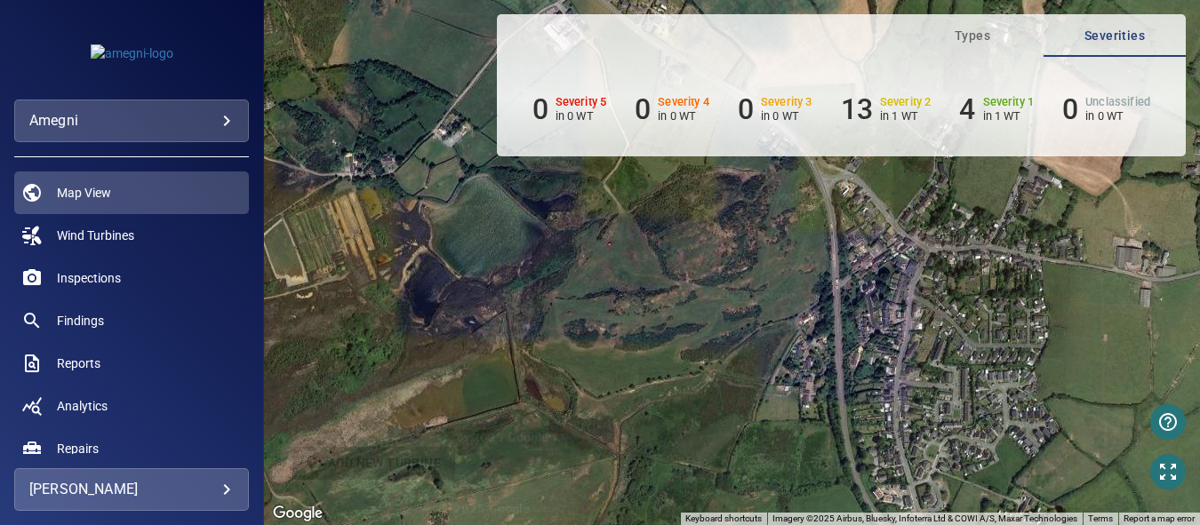
drag, startPoint x: 545, startPoint y: 381, endPoint x: 830, endPoint y: 327, distance: 290.3
click at [830, 327] on div "To activate drag with keyboard, press Alt + Enter. Once in keyboard drag state,…" at bounding box center [732, 262] width 936 height 525
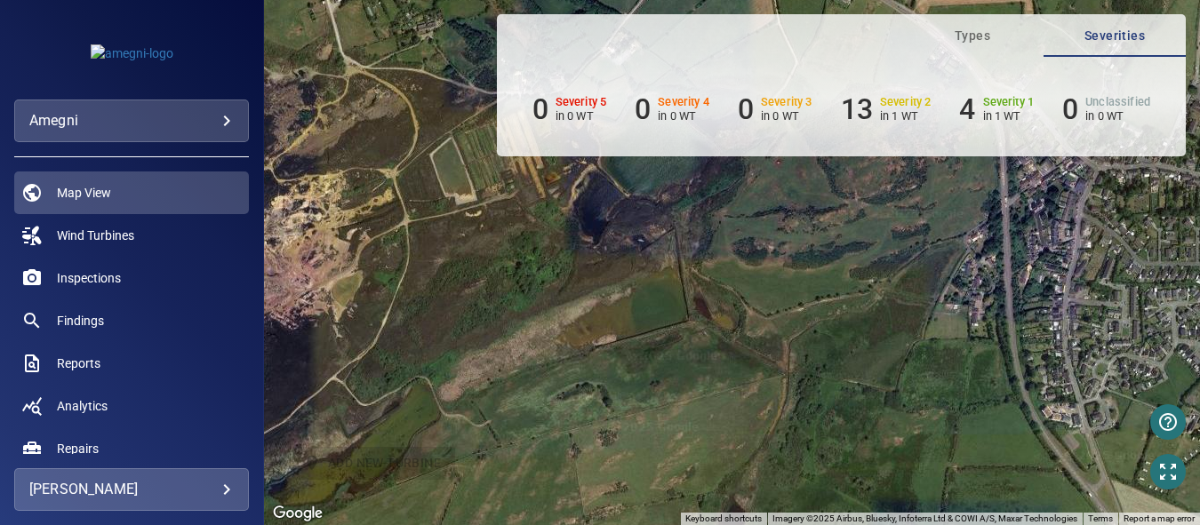
drag, startPoint x: 729, startPoint y: 415, endPoint x: 870, endPoint y: 337, distance: 160.8
click at [870, 337] on div "To activate drag with keyboard, press Alt + Enter. Once in keyboard drag state,…" at bounding box center [732, 262] width 936 height 525
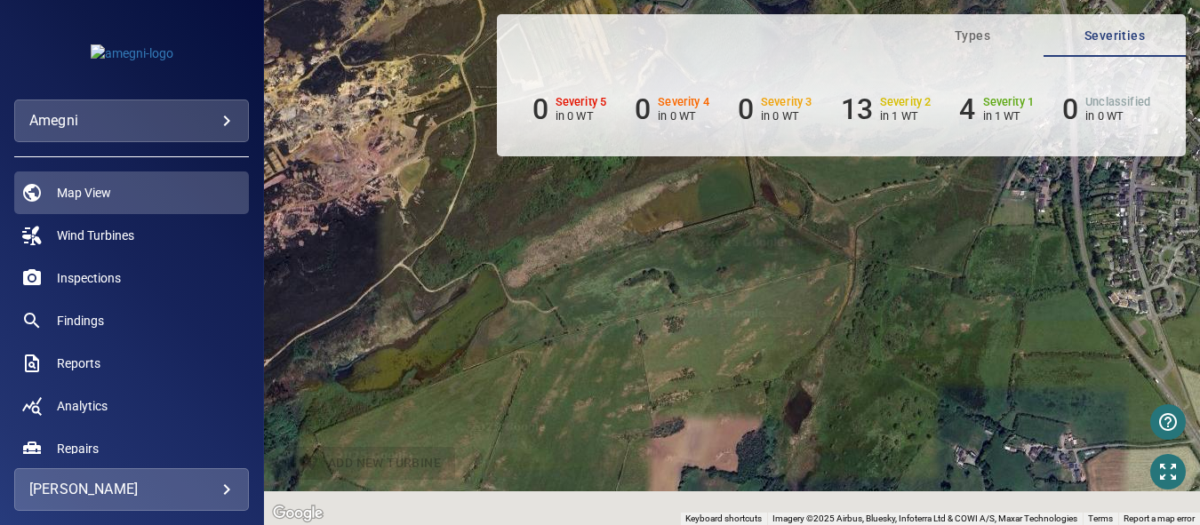
drag, startPoint x: 744, startPoint y: 368, endPoint x: 794, endPoint y: 320, distance: 69.2
click at [794, 320] on div "To activate drag with keyboard, press Alt + Enter. Once in keyboard drag state,…" at bounding box center [732, 262] width 936 height 525
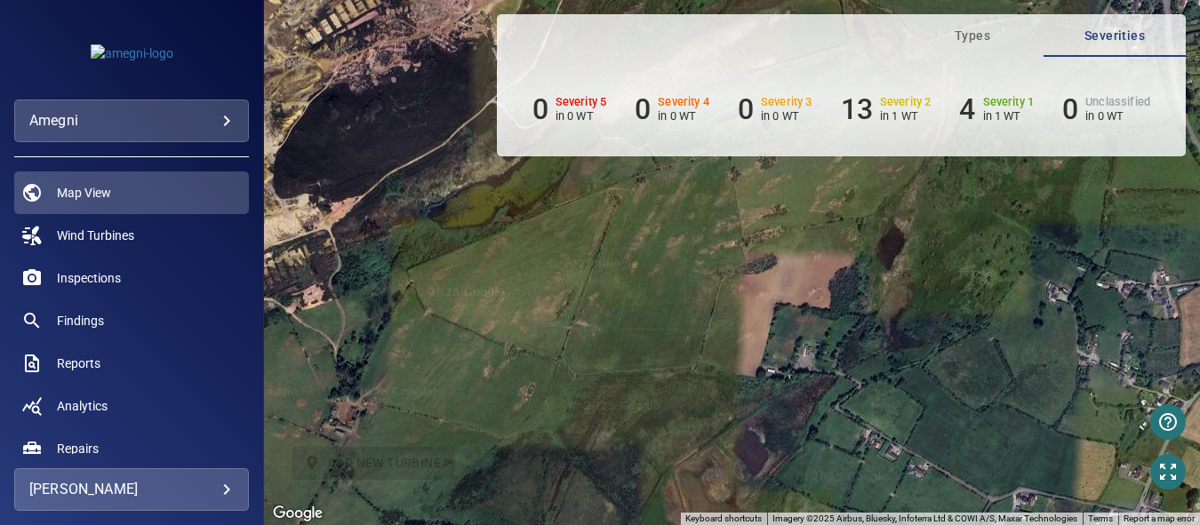
drag, startPoint x: 774, startPoint y: 366, endPoint x: 806, endPoint y: 260, distance: 110.5
click at [806, 260] on div "To activate drag with keyboard, press Alt + Enter. Once in keyboard drag state,…" at bounding box center [732, 262] width 936 height 525
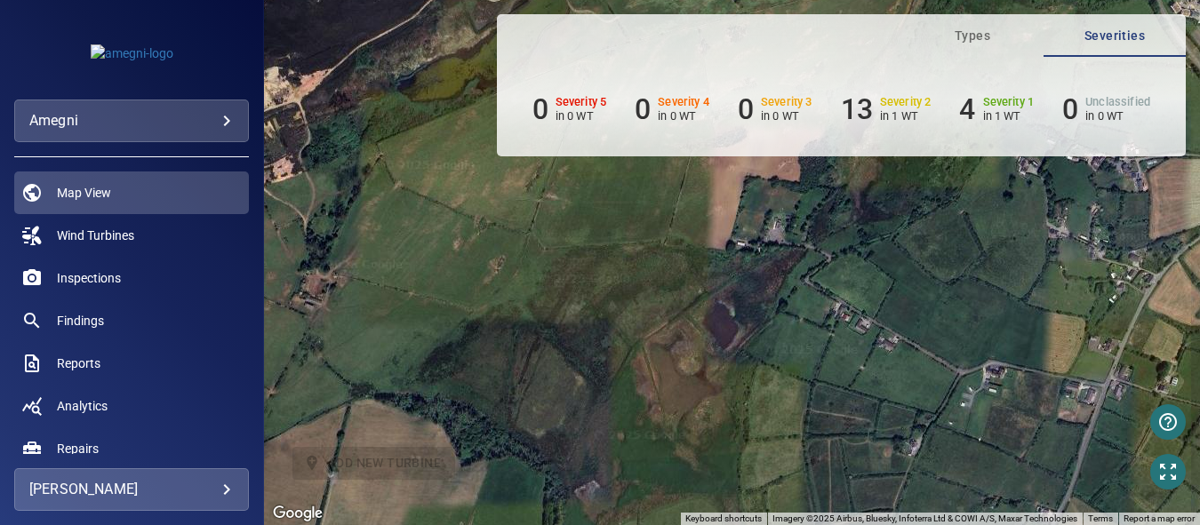
drag, startPoint x: 813, startPoint y: 400, endPoint x: 772, endPoint y: 282, distance: 125.1
click at [772, 282] on div "To activate drag with keyboard, press Alt + Enter. Once in keyboard drag state,…" at bounding box center [732, 262] width 936 height 525
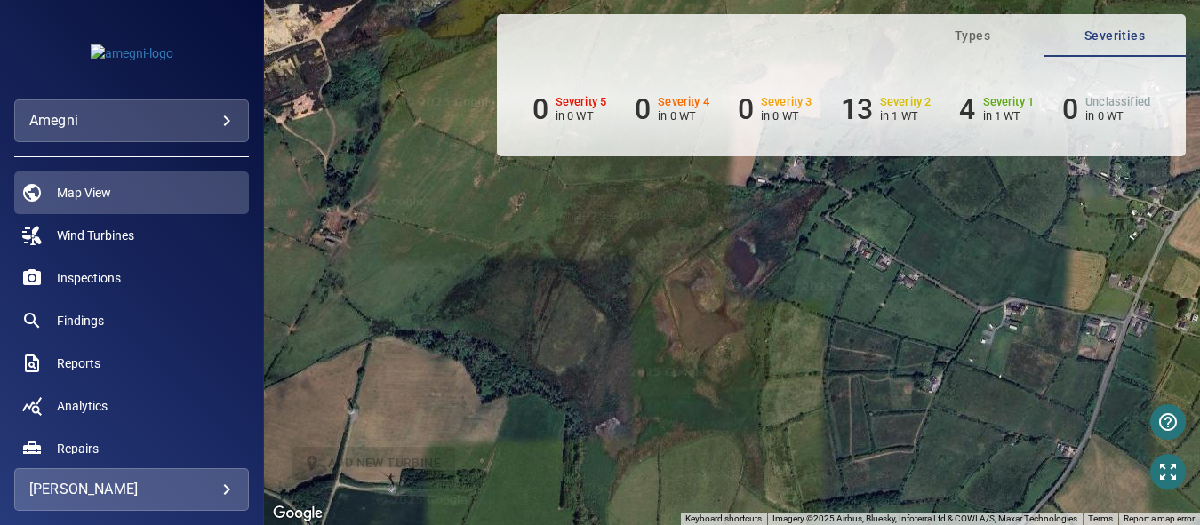
drag, startPoint x: 829, startPoint y: 287, endPoint x: 850, endPoint y: 206, distance: 83.7
click at [850, 206] on div "To activate drag with keyboard, press Alt + Enter. Once in keyboard drag state,…" at bounding box center [732, 262] width 936 height 525
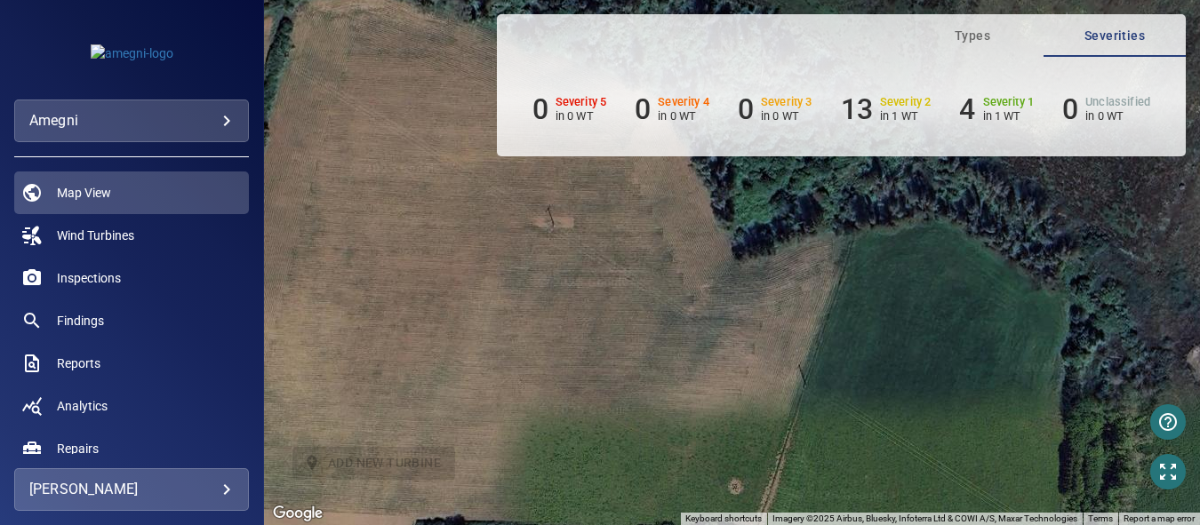
drag, startPoint x: 635, startPoint y: 251, endPoint x: 636, endPoint y: 322, distance: 71.1
click at [738, 168] on div "To activate drag with keyboard, press Alt + Enter. Once in keyboard drag state,…" at bounding box center [732, 262] width 936 height 525
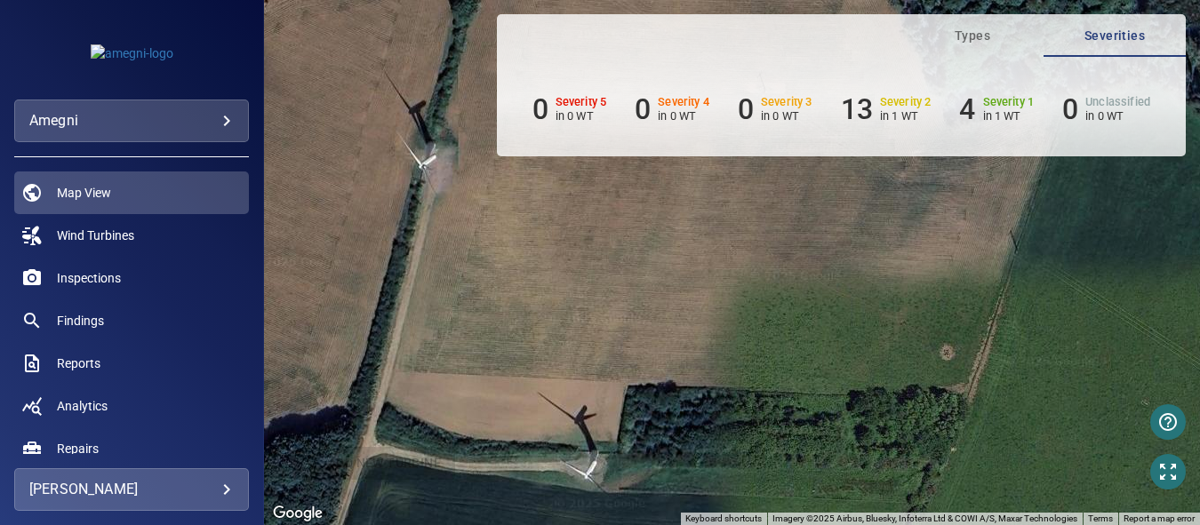
drag, startPoint x: 653, startPoint y: 309, endPoint x: 758, endPoint y: 259, distance: 116.9
click at [758, 259] on div "To activate drag with keyboard, press Alt + Enter. Once in keyboard drag state,…" at bounding box center [732, 262] width 936 height 525
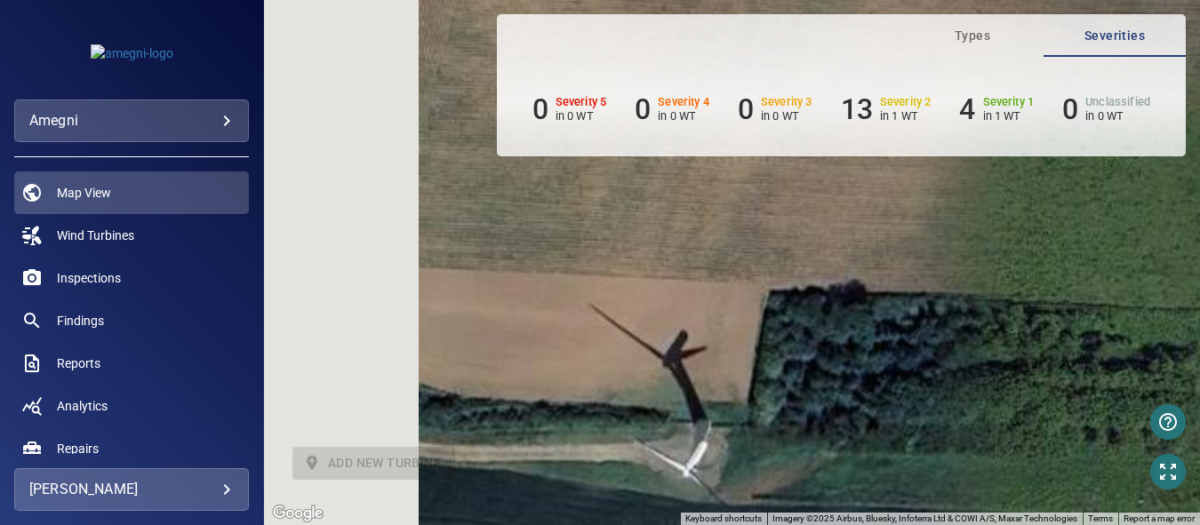
drag, startPoint x: 621, startPoint y: 384, endPoint x: 846, endPoint y: 265, distance: 253.8
click at [846, 265] on div "To activate drag with keyboard, press Alt + Enter. Once in keyboard drag state,…" at bounding box center [732, 262] width 936 height 525
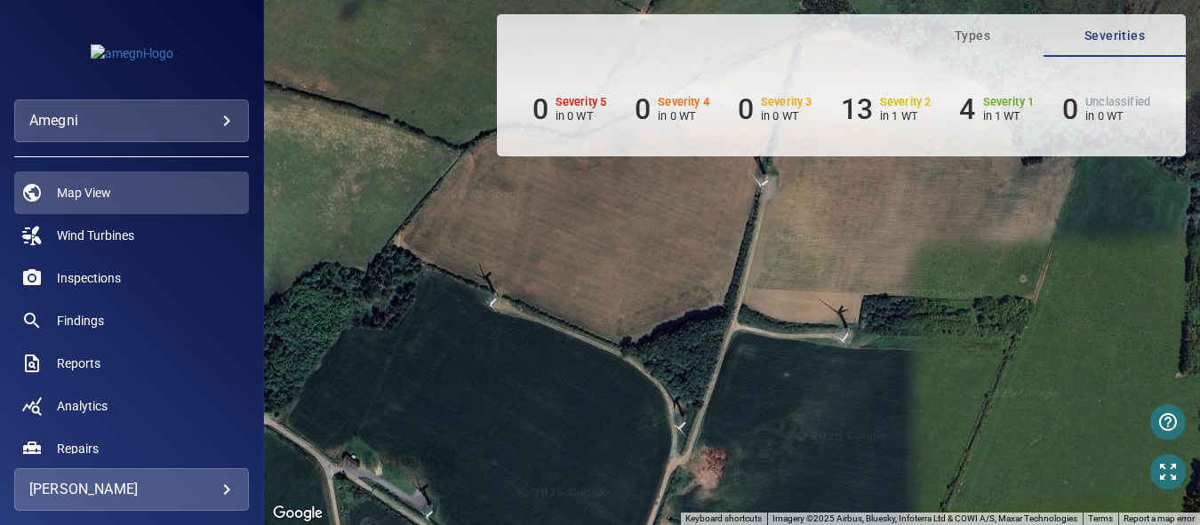
drag, startPoint x: 685, startPoint y: 369, endPoint x: 822, endPoint y: 335, distance: 141.0
click at [822, 335] on div "To activate drag with keyboard, press Alt + Enter. Once in keyboard drag state,…" at bounding box center [732, 262] width 936 height 525
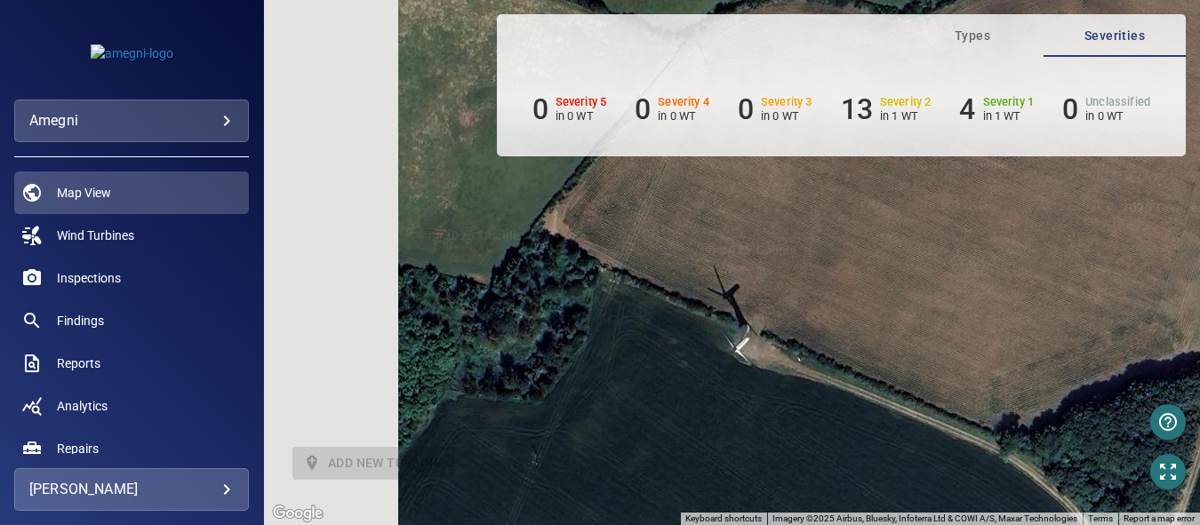
drag, startPoint x: 535, startPoint y: 362, endPoint x: 923, endPoint y: 520, distance: 418.7
click at [923, 520] on div "To activate drag with keyboard, press Alt + Enter. Once in keyboard drag state,…" at bounding box center [732, 262] width 936 height 525
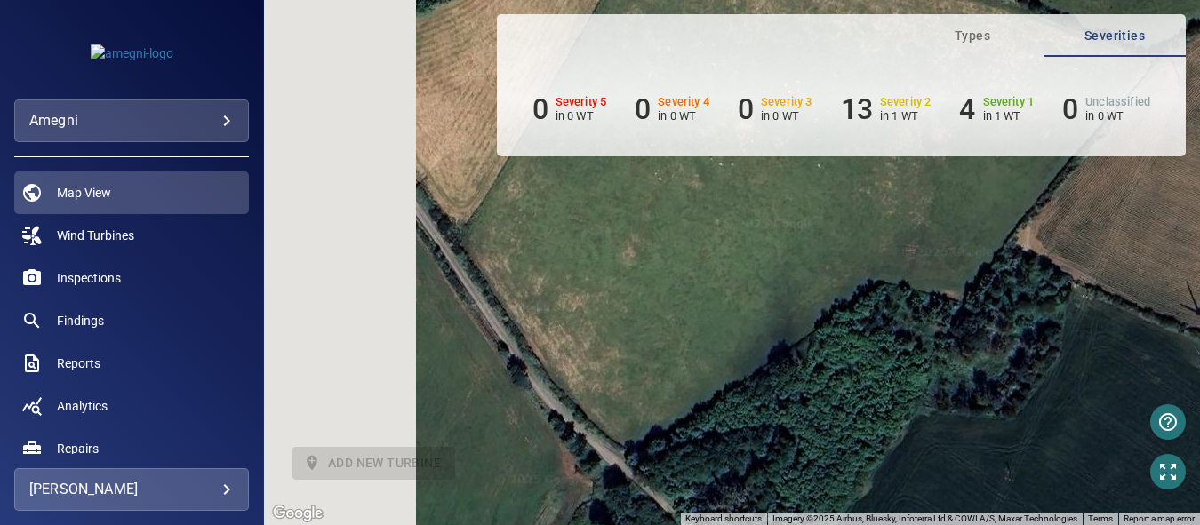
drag, startPoint x: 746, startPoint y: 487, endPoint x: 1070, endPoint y: 375, distance: 342.5
click at [1070, 375] on div "To activate drag with keyboard, press Alt + Enter. Once in keyboard drag state,…" at bounding box center [732, 262] width 936 height 525
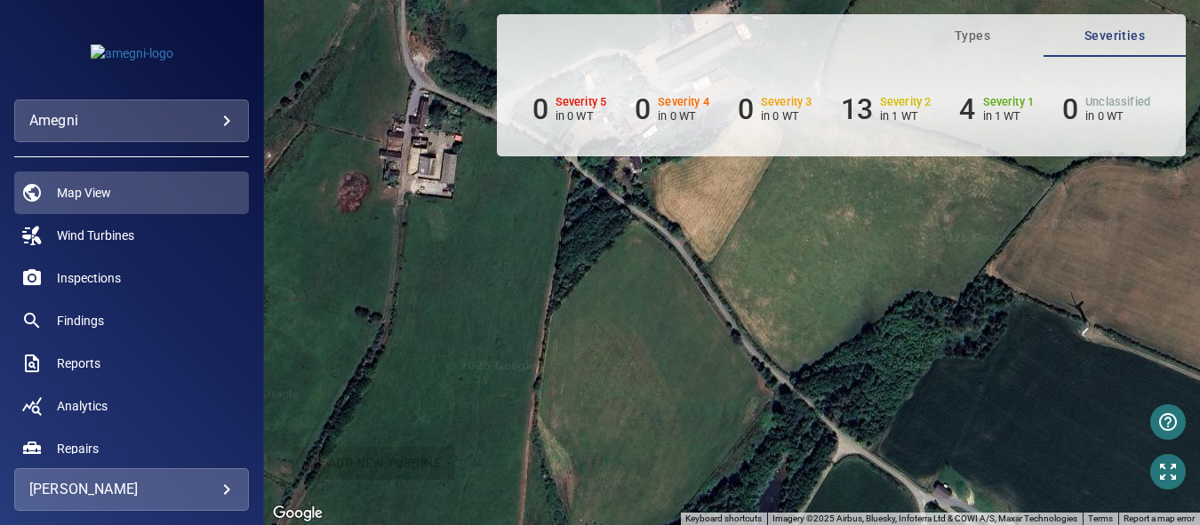
drag, startPoint x: 747, startPoint y: 396, endPoint x: 776, endPoint y: 373, distance: 36.8
click at [821, 349] on div "To activate drag with keyboard, press Alt + Enter. Once in keyboard drag state,…" at bounding box center [732, 262] width 936 height 525
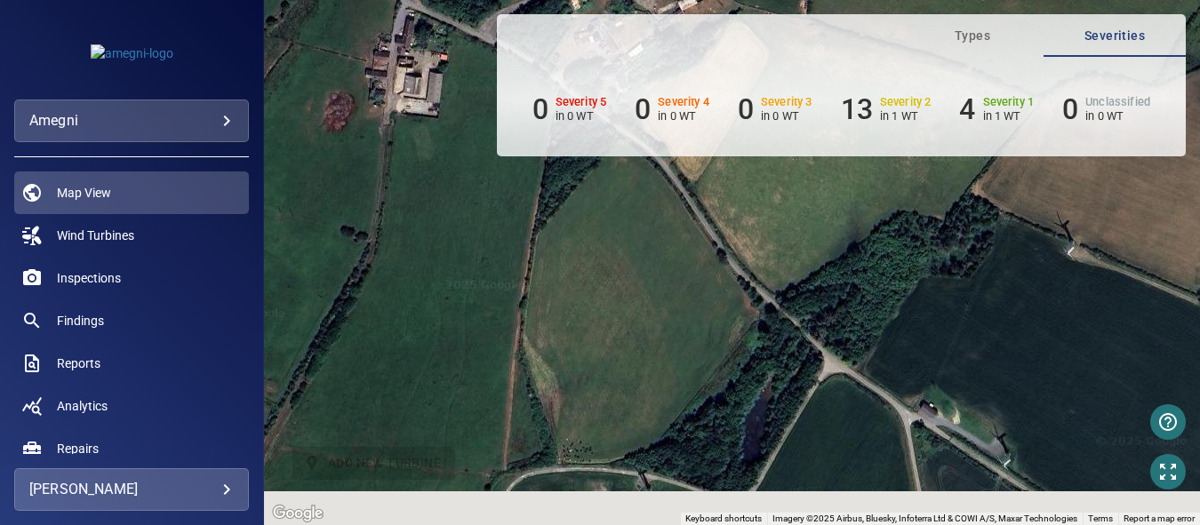
drag, startPoint x: 710, startPoint y: 419, endPoint x: 677, endPoint y: 280, distance: 142.8
click at [677, 280] on div "To activate drag with keyboard, press Alt + Enter. Once in keyboard drag state,…" at bounding box center [732, 262] width 936 height 525
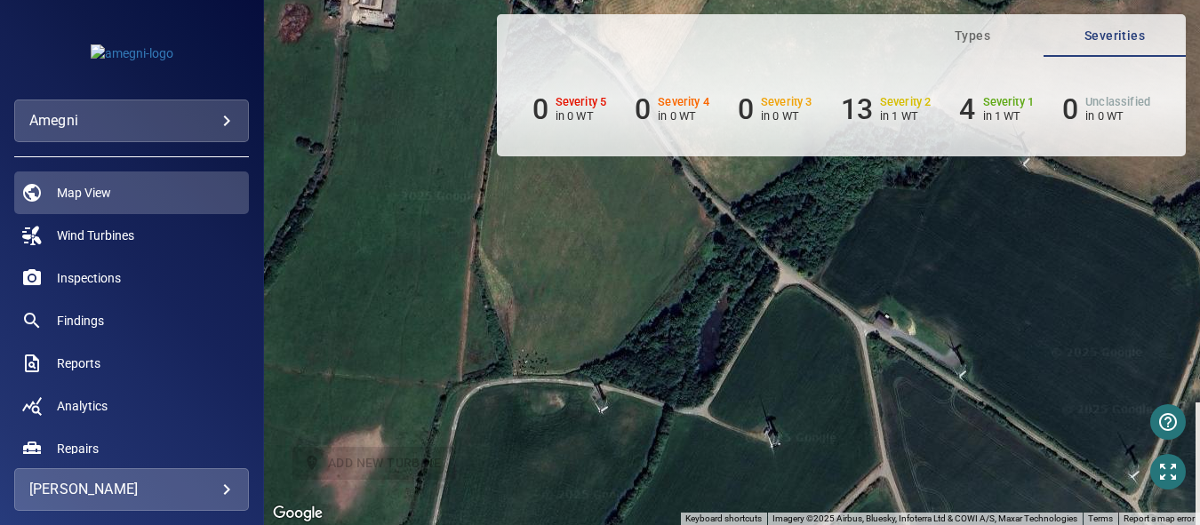
drag, startPoint x: 729, startPoint y: 380, endPoint x: 669, endPoint y: 293, distance: 105.3
click at [669, 293] on div "To activate drag with keyboard, press Alt + Enter. Once in keyboard drag state,…" at bounding box center [732, 262] width 936 height 525
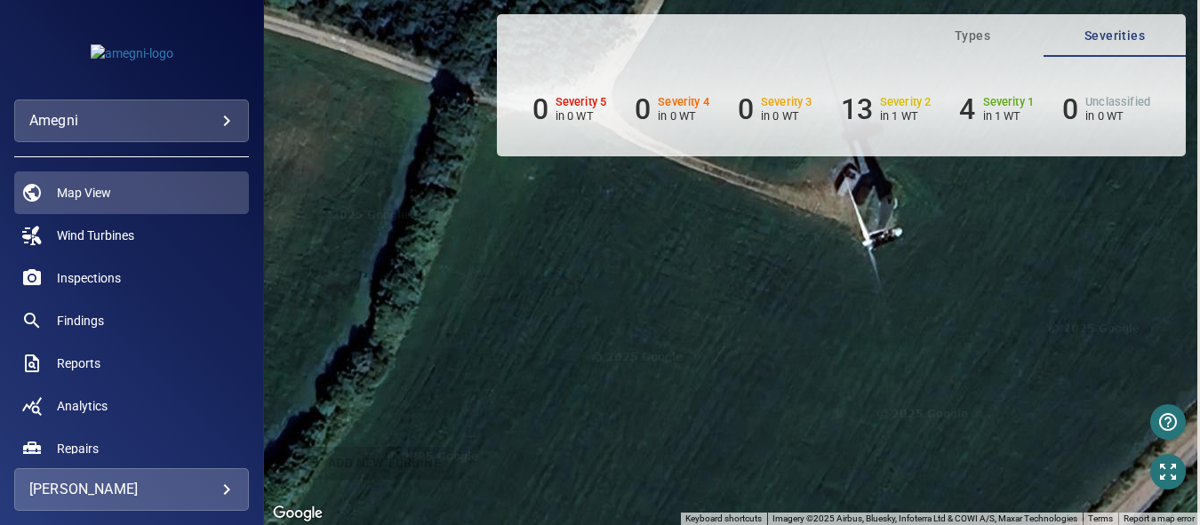
drag, startPoint x: 687, startPoint y: 430, endPoint x: 652, endPoint y: 533, distance: 109.1
click at [652, 525] on html "**********" at bounding box center [600, 262] width 1200 height 525
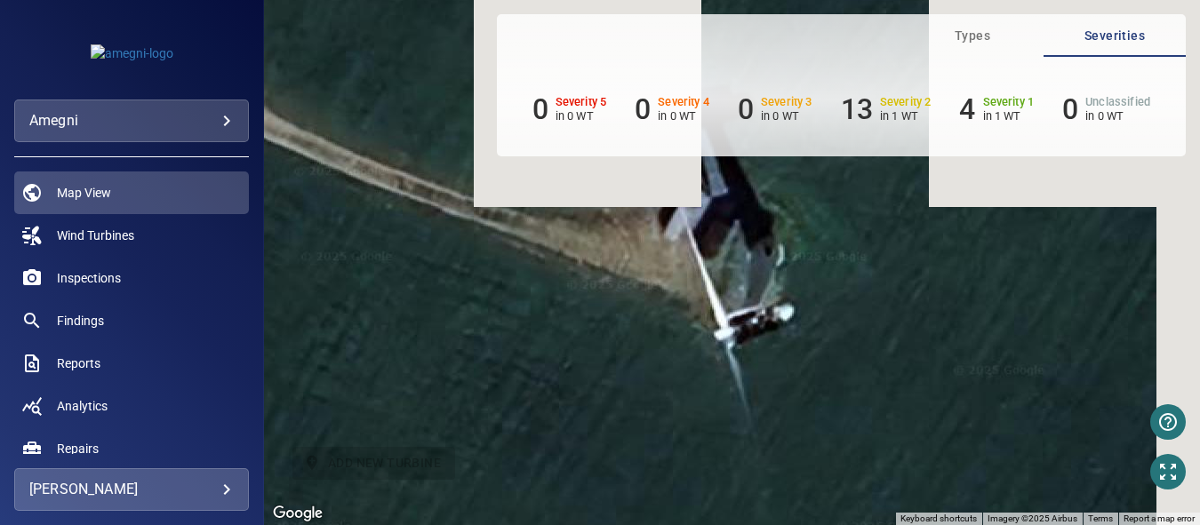
drag, startPoint x: 872, startPoint y: 333, endPoint x: 777, endPoint y: 565, distance: 251.6
click at [777, 525] on html "**********" at bounding box center [600, 262] width 1200 height 525
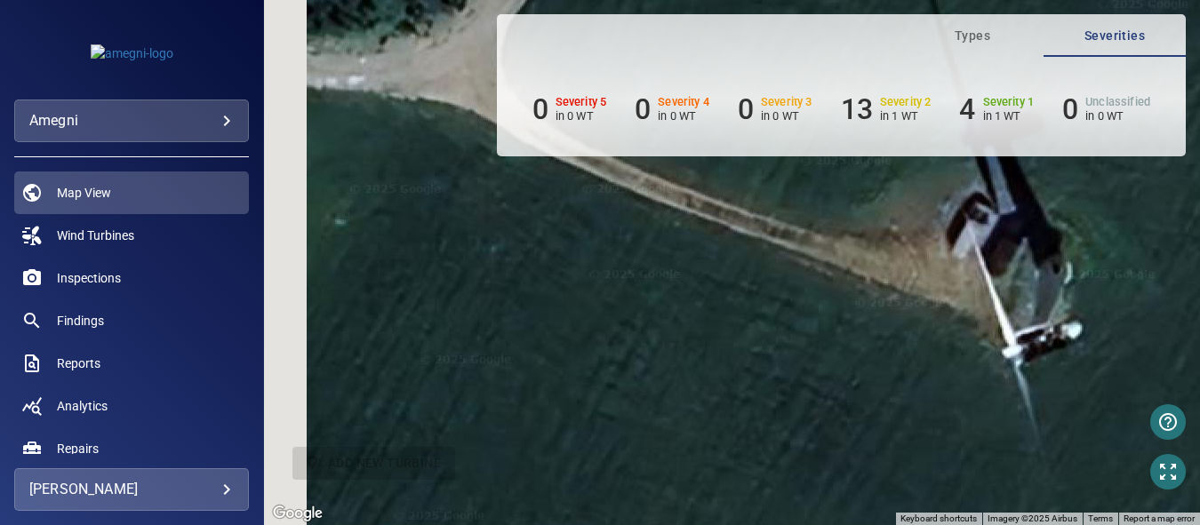
drag, startPoint x: 777, startPoint y: 521, endPoint x: 1080, endPoint y: 462, distance: 308.8
click at [1080, 462] on div "To activate drag with keyboard, press Alt + Enter. Once in keyboard drag state,…" at bounding box center [732, 262] width 936 height 525
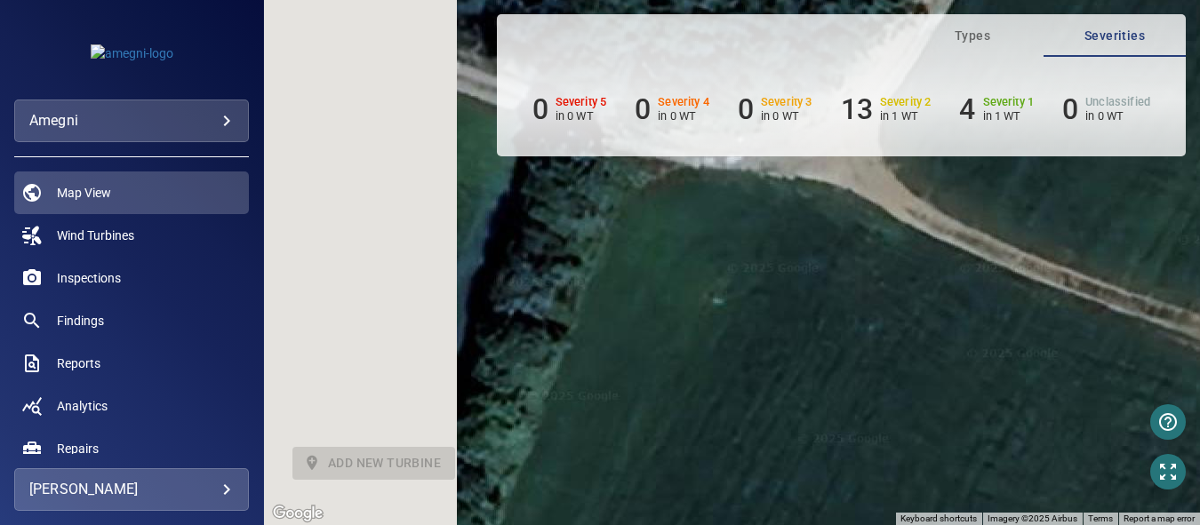
drag, startPoint x: 662, startPoint y: 370, endPoint x: 1081, endPoint y: 457, distance: 427.7
click at [1081, 457] on div "To activate drag with keyboard, press Alt + Enter. Once in keyboard drag state,…" at bounding box center [732, 262] width 936 height 525
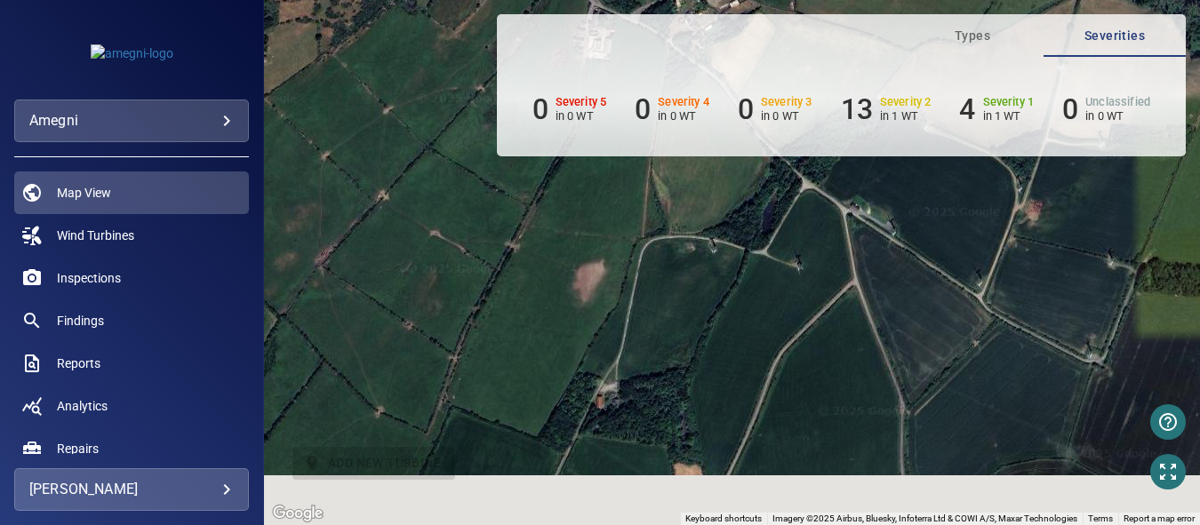
drag, startPoint x: 654, startPoint y: 405, endPoint x: 716, endPoint y: 255, distance: 161.5
click at [716, 255] on div "To activate drag with keyboard, press Alt + Enter. Once in keyboard drag state,…" at bounding box center [732, 262] width 936 height 525
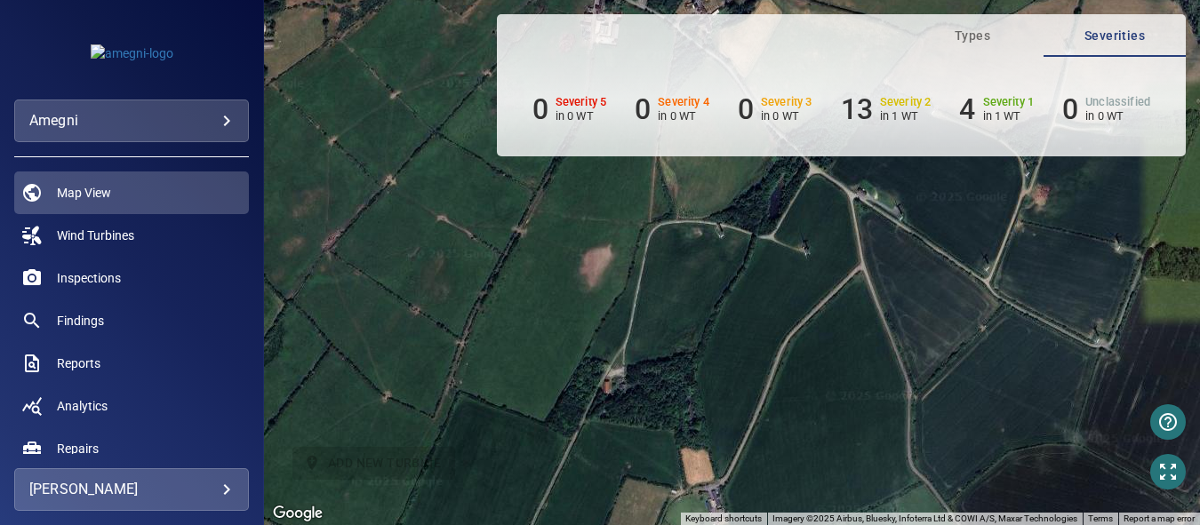
click at [685, 373] on div "To activate drag with keyboard, press Alt + Enter. Once in keyboard drag state,…" at bounding box center [732, 262] width 936 height 525
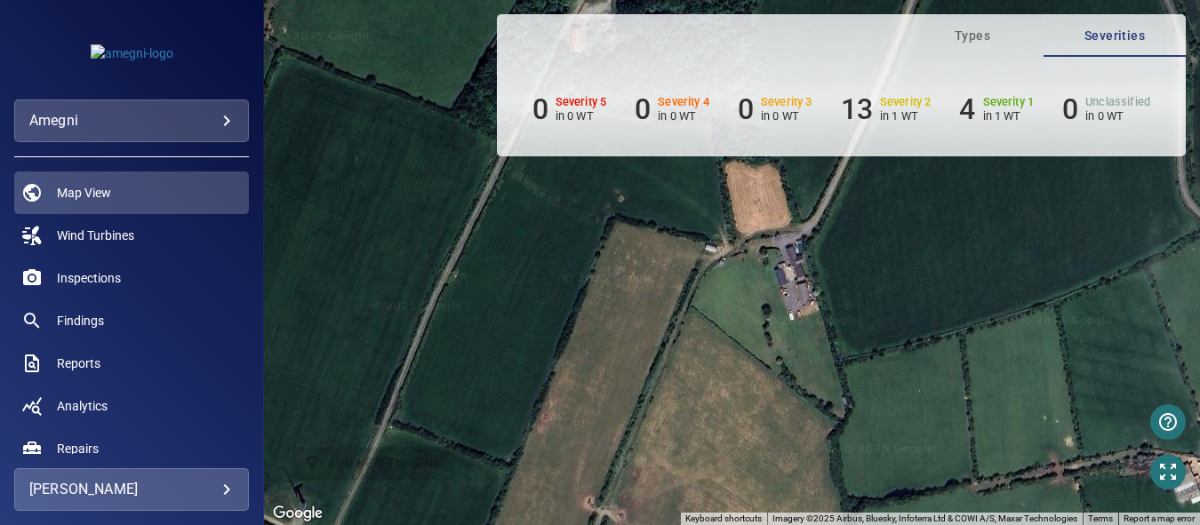
drag, startPoint x: 690, startPoint y: 414, endPoint x: 963, endPoint y: 533, distance: 297.8
click at [963, 525] on html "**********" at bounding box center [600, 262] width 1200 height 525
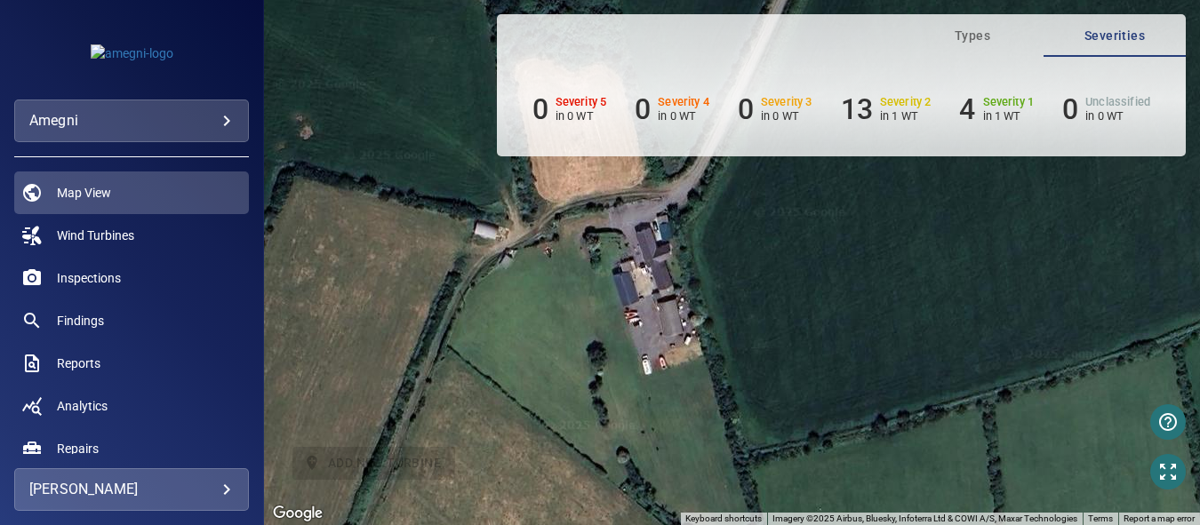
drag, startPoint x: 748, startPoint y: 376, endPoint x: 911, endPoint y: 343, distance: 166.9
click at [609, 525] on html "**********" at bounding box center [600, 262] width 1200 height 525
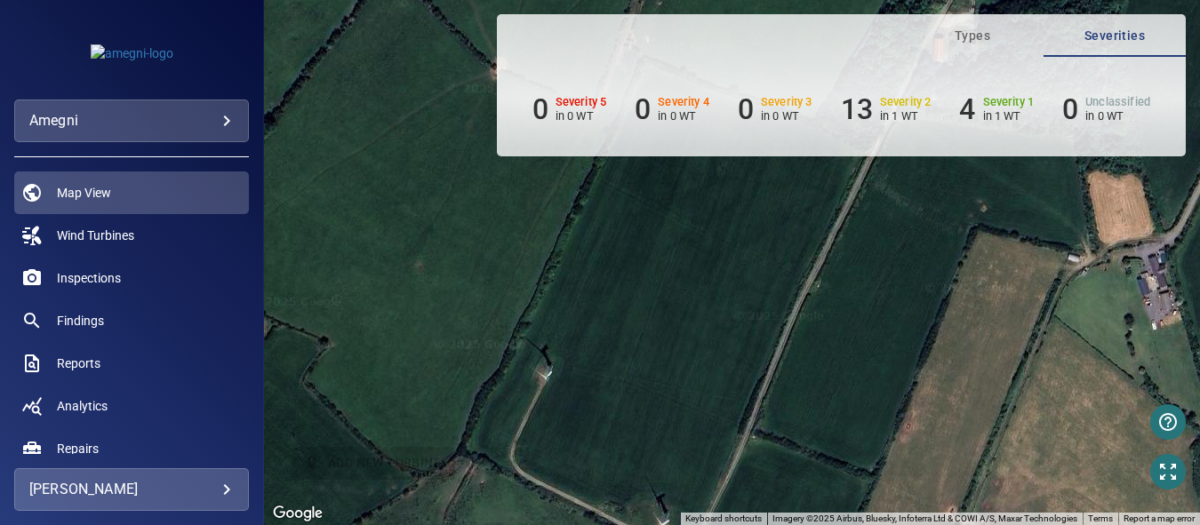
drag, startPoint x: 549, startPoint y: 340, endPoint x: 619, endPoint y: 460, distance: 139.1
click at [619, 460] on div "To activate drag with keyboard, press Alt + Enter. Once in keyboard drag state,…" at bounding box center [732, 262] width 936 height 525
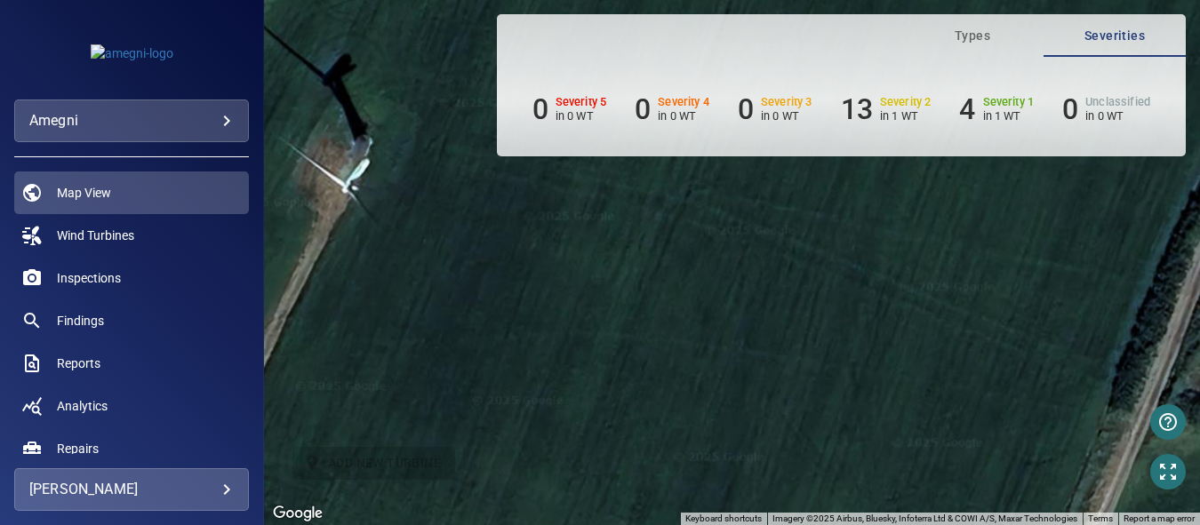
drag, startPoint x: 573, startPoint y: 363, endPoint x: 591, endPoint y: 401, distance: 42.5
click at [591, 401] on div "To activate drag with keyboard, press Alt + Enter. Once in keyboard drag state,…" at bounding box center [732, 262] width 936 height 525
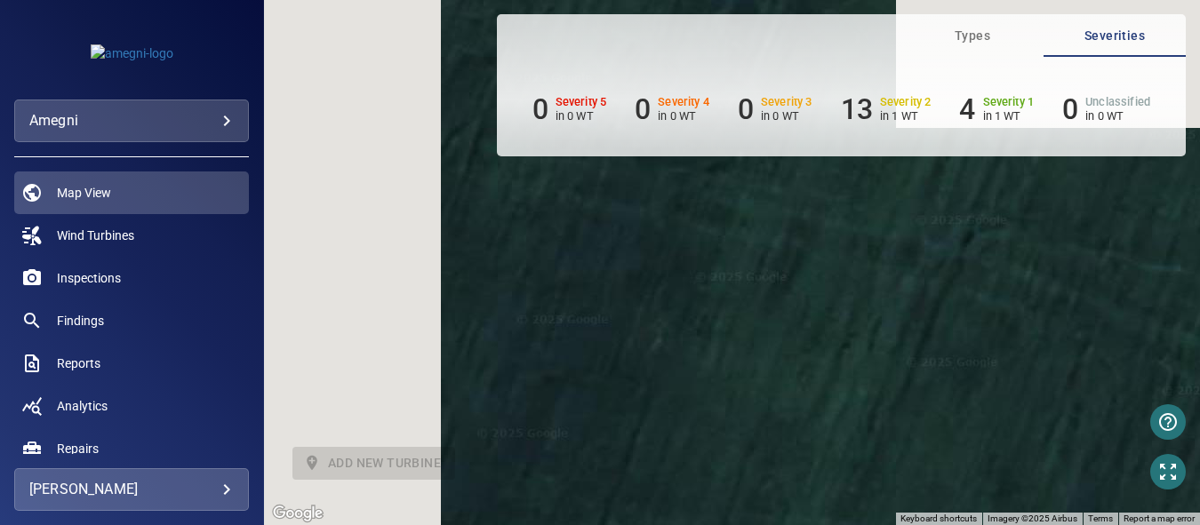
drag, startPoint x: 539, startPoint y: 332, endPoint x: 787, endPoint y: 471, distance: 284.6
click at [907, 525] on html "**********" at bounding box center [600, 262] width 1200 height 525
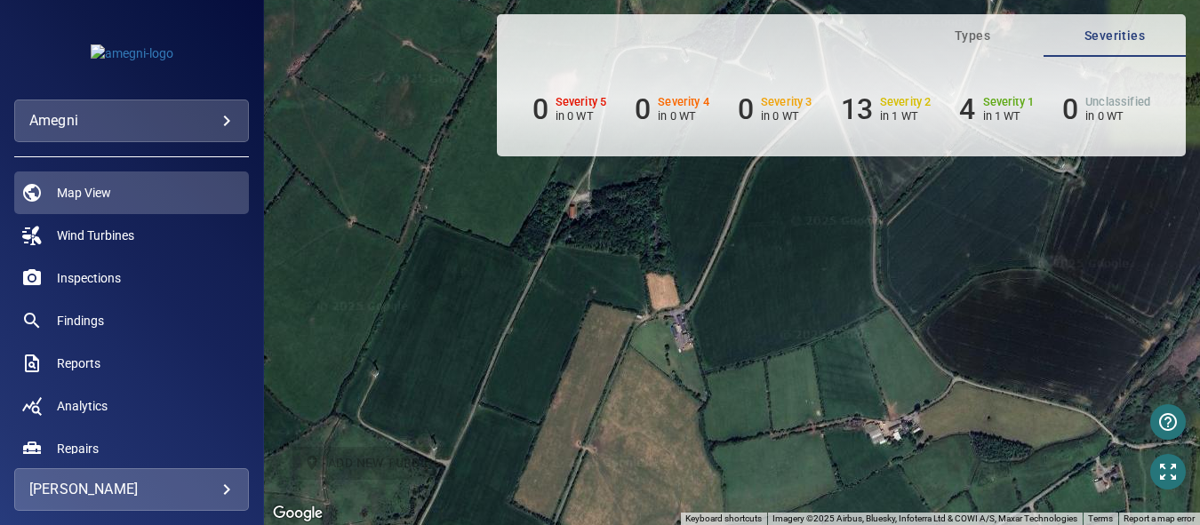
drag, startPoint x: 868, startPoint y: 341, endPoint x: 399, endPoint y: 415, distance: 474.5
click at [399, 415] on div "To activate drag with keyboard, press Alt + Enter. Once in keyboard drag state,…" at bounding box center [732, 262] width 936 height 525
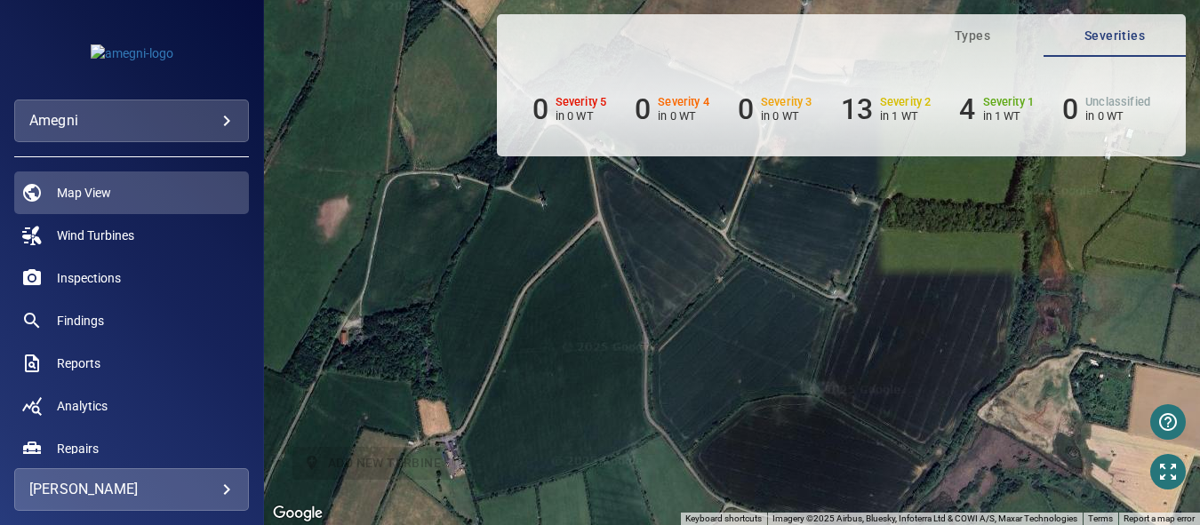
drag, startPoint x: 515, startPoint y: 364, endPoint x: 494, endPoint y: 431, distance: 70.6
click at [433, 463] on div "To activate drag with keyboard, press Alt + Enter. Once in keyboard drag state,…" at bounding box center [732, 262] width 936 height 525
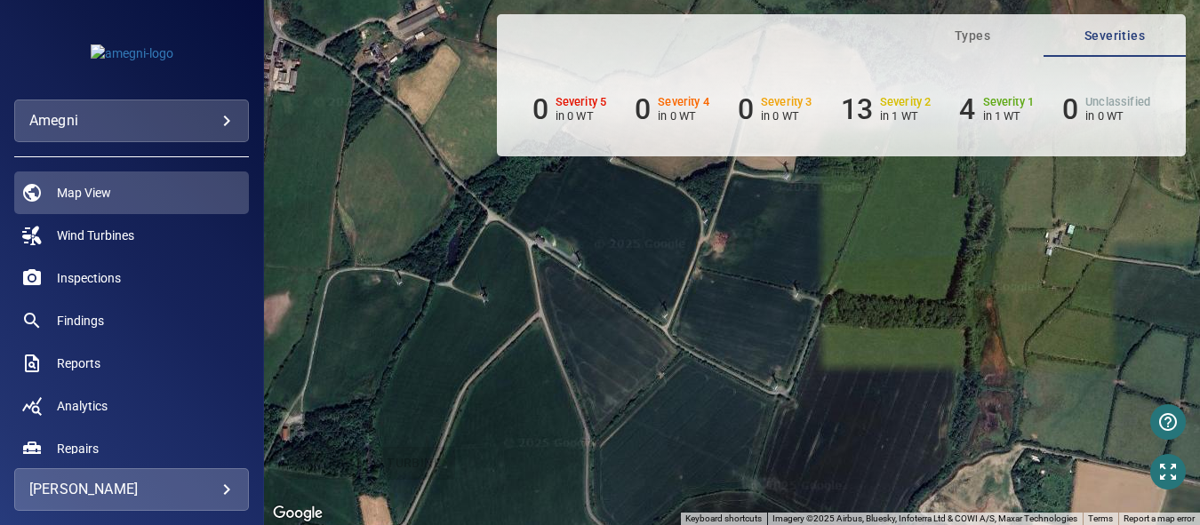
drag, startPoint x: 593, startPoint y: 388, endPoint x: 707, endPoint y: 389, distance: 113.8
click at [549, 471] on div "To activate drag with keyboard, press Alt + Enter. Once in keyboard drag state,…" at bounding box center [732, 262] width 936 height 525
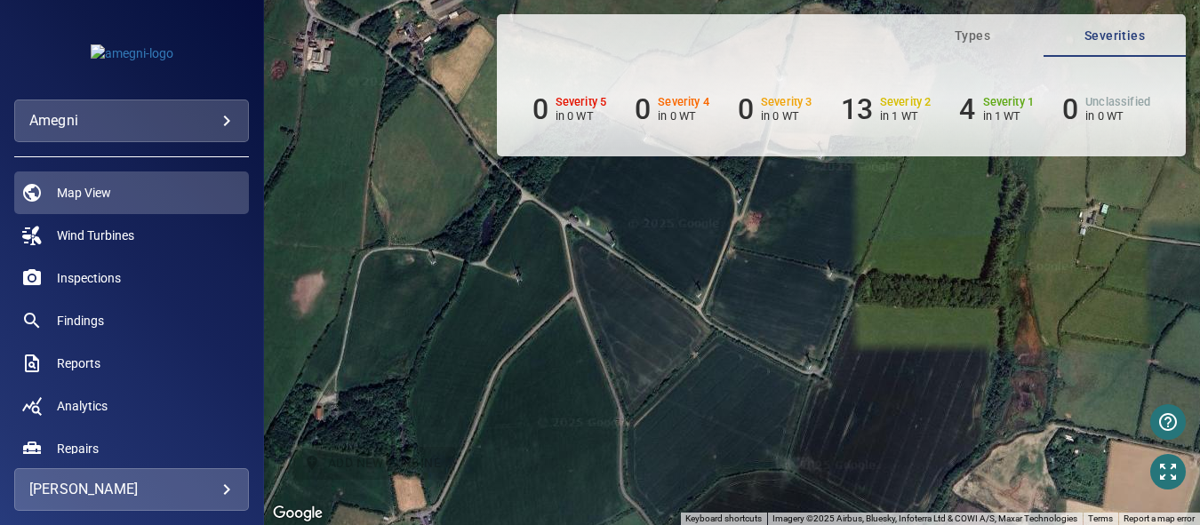
click at [703, 314] on div "To activate drag with keyboard, press Alt + Enter. Once in keyboard drag state,…" at bounding box center [732, 262] width 936 height 525
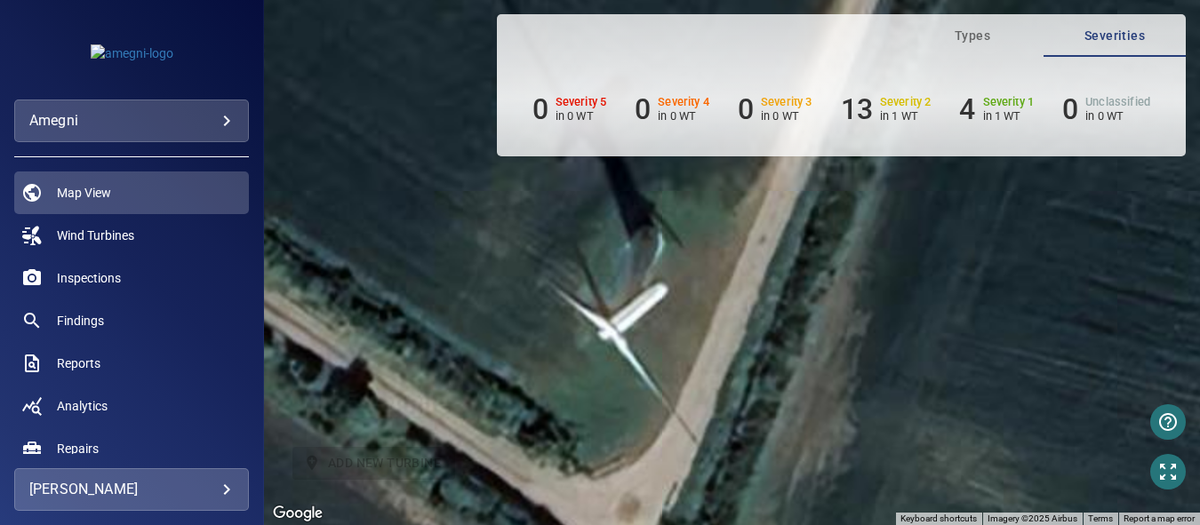
drag, startPoint x: 701, startPoint y: 262, endPoint x: 701, endPoint y: 567, distance: 305.0
click at [701, 525] on html "**********" at bounding box center [600, 262] width 1200 height 525
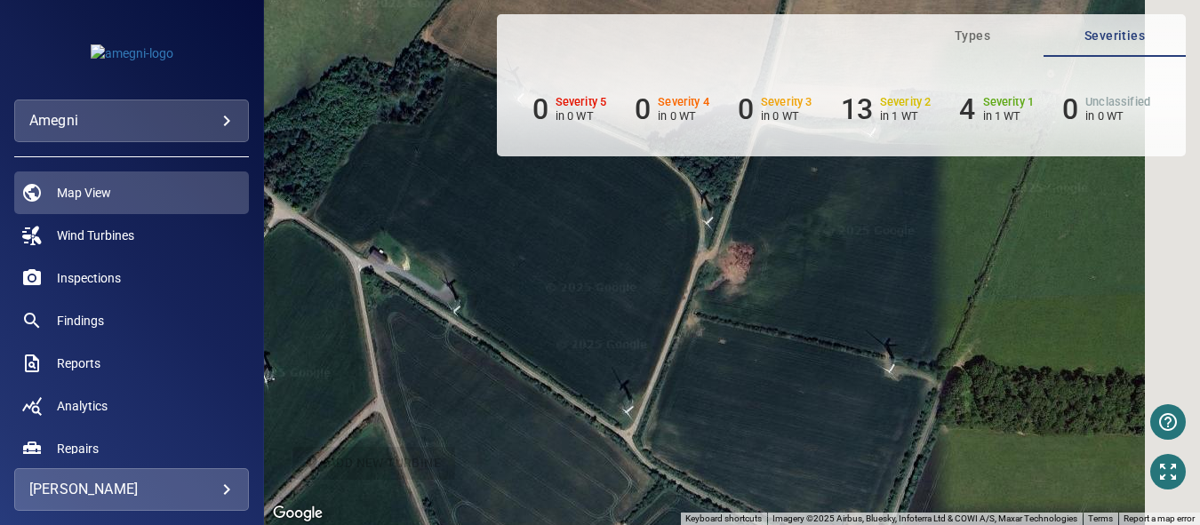
drag, startPoint x: 859, startPoint y: 399, endPoint x: 734, endPoint y: 425, distance: 127.1
click at [734, 425] on div "To activate drag with keyboard, press Alt + Enter. Once in keyboard drag state,…" at bounding box center [732, 262] width 936 height 525
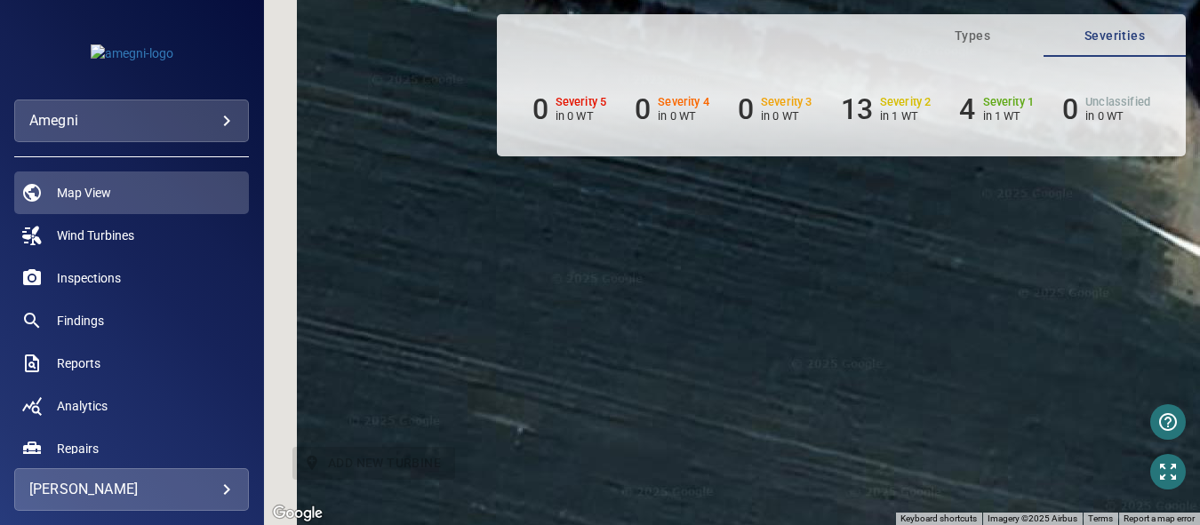
drag, startPoint x: 964, startPoint y: 365, endPoint x: 1079, endPoint y: 422, distance: 129.2
click at [1079, 422] on div "To activate drag with keyboard, press Alt + Enter. Once in keyboard drag state,…" at bounding box center [732, 262] width 936 height 525
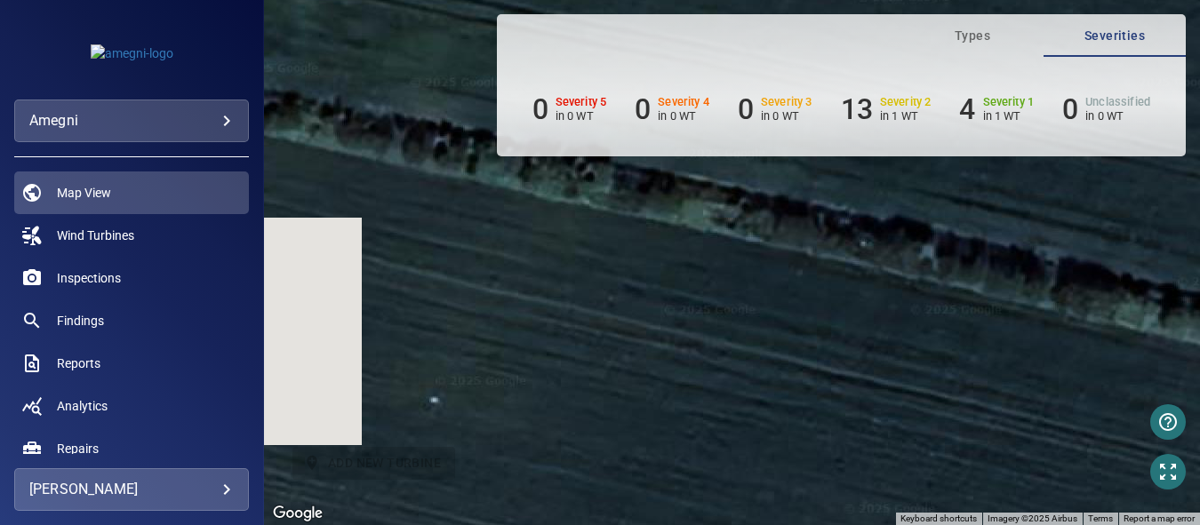
drag, startPoint x: 761, startPoint y: 326, endPoint x: 1051, endPoint y: 567, distance: 376.9
click at [1051, 525] on html "**********" at bounding box center [600, 262] width 1200 height 525
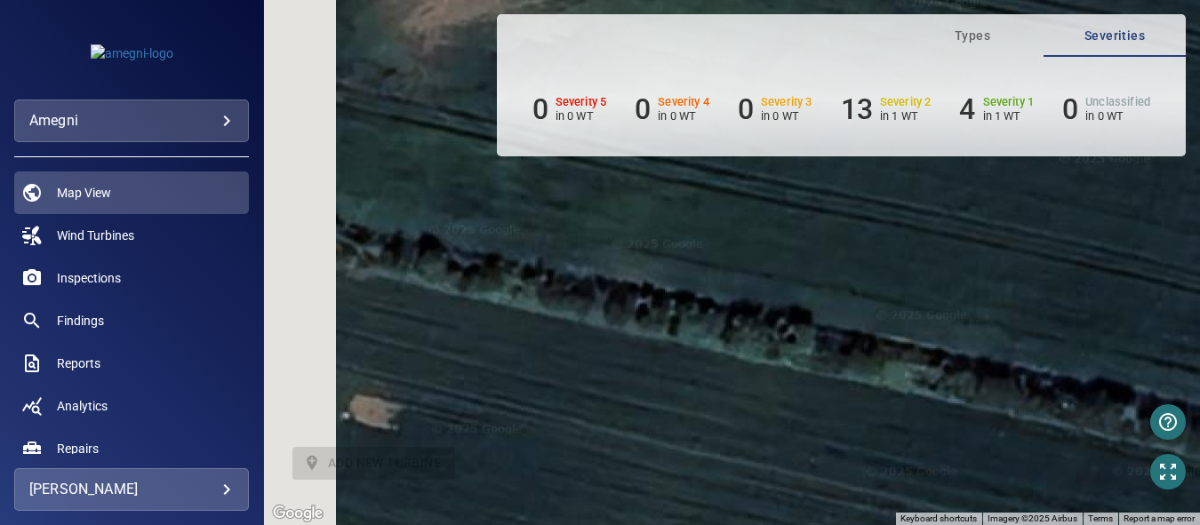
drag, startPoint x: 754, startPoint y: 398, endPoint x: 980, endPoint y: 547, distance: 270.3
click at [980, 525] on html "**********" at bounding box center [600, 262] width 1200 height 525
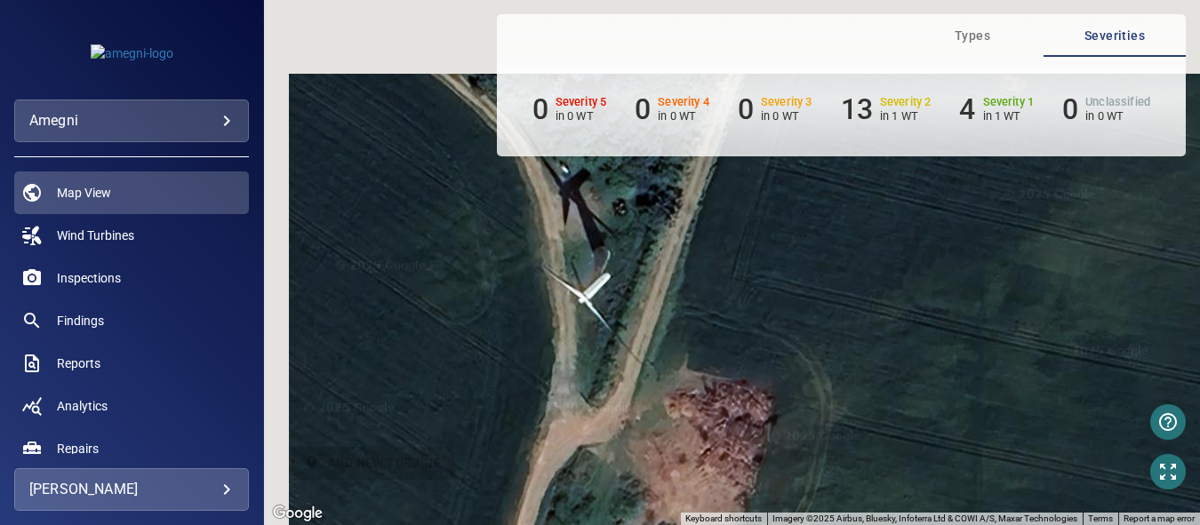
drag, startPoint x: 653, startPoint y: 287, endPoint x: 781, endPoint y: 567, distance: 307.9
click at [781, 525] on html "**********" at bounding box center [600, 262] width 1200 height 525
